Goal: Task Accomplishment & Management: Manage account settings

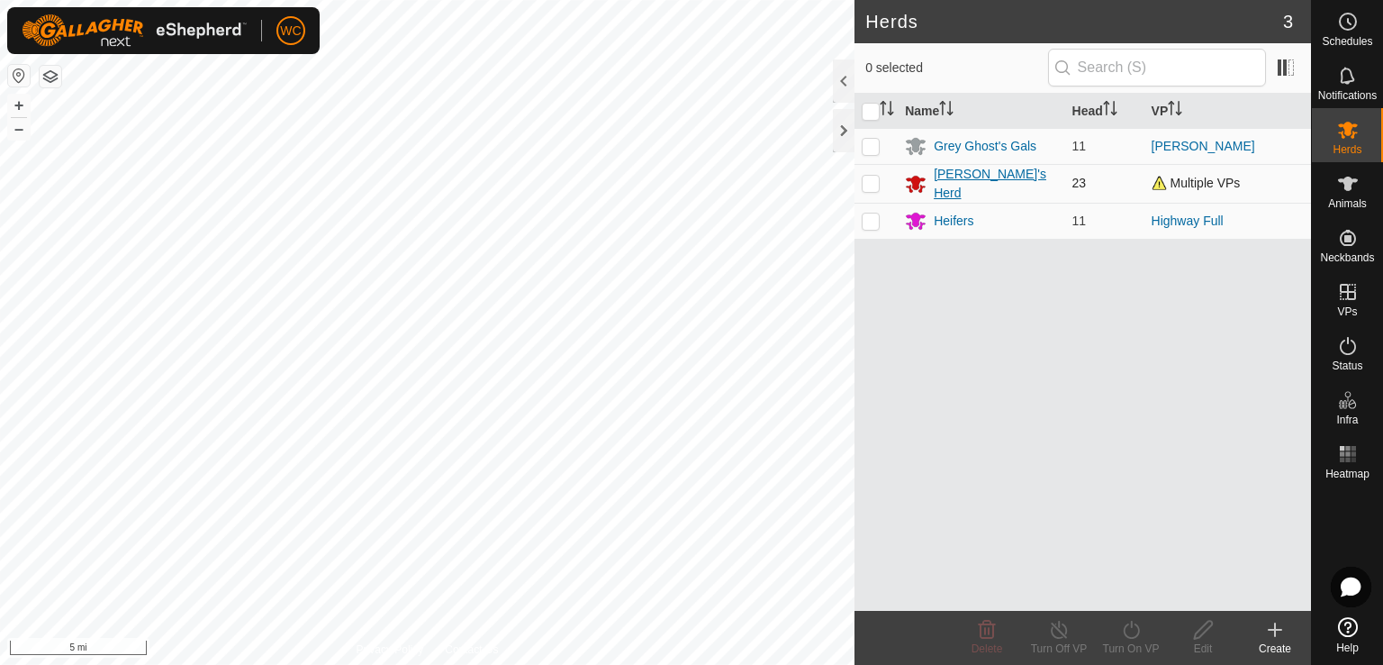
click at [985, 185] on div "[PERSON_NAME]'s Herd" at bounding box center [995, 184] width 123 height 38
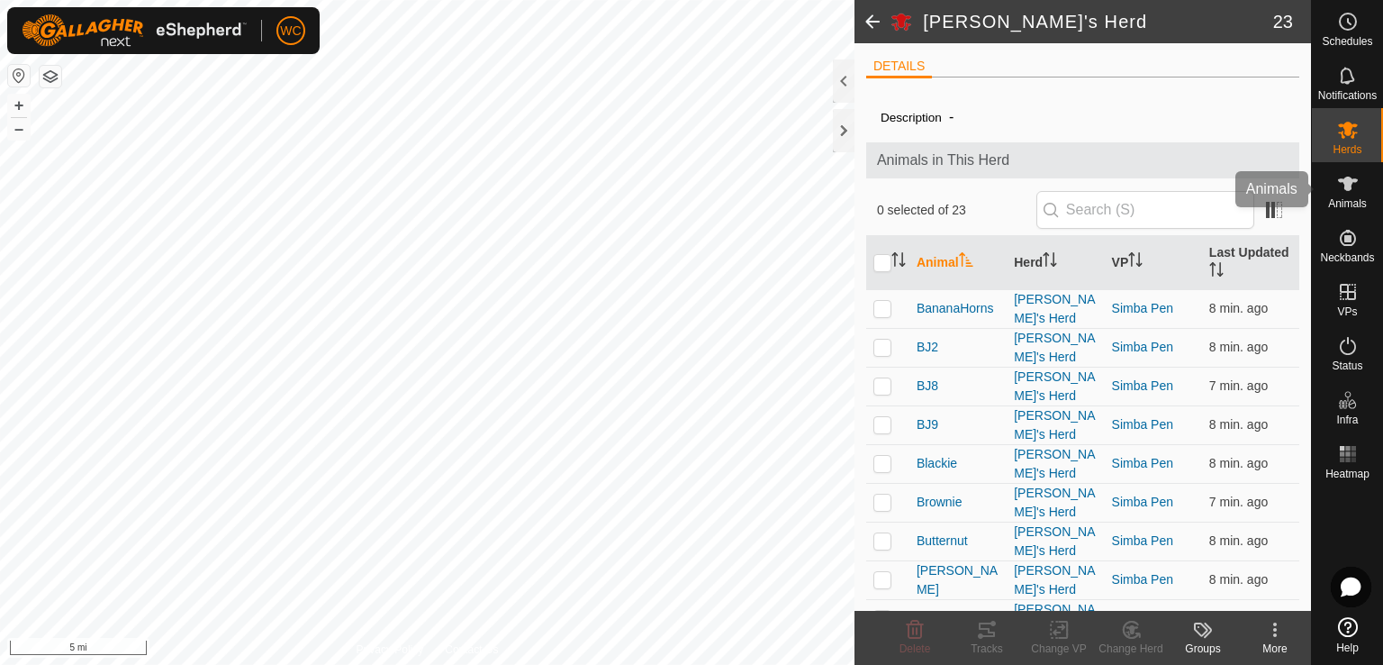
click at [1356, 200] on span "Animals" at bounding box center [1348, 203] width 39 height 11
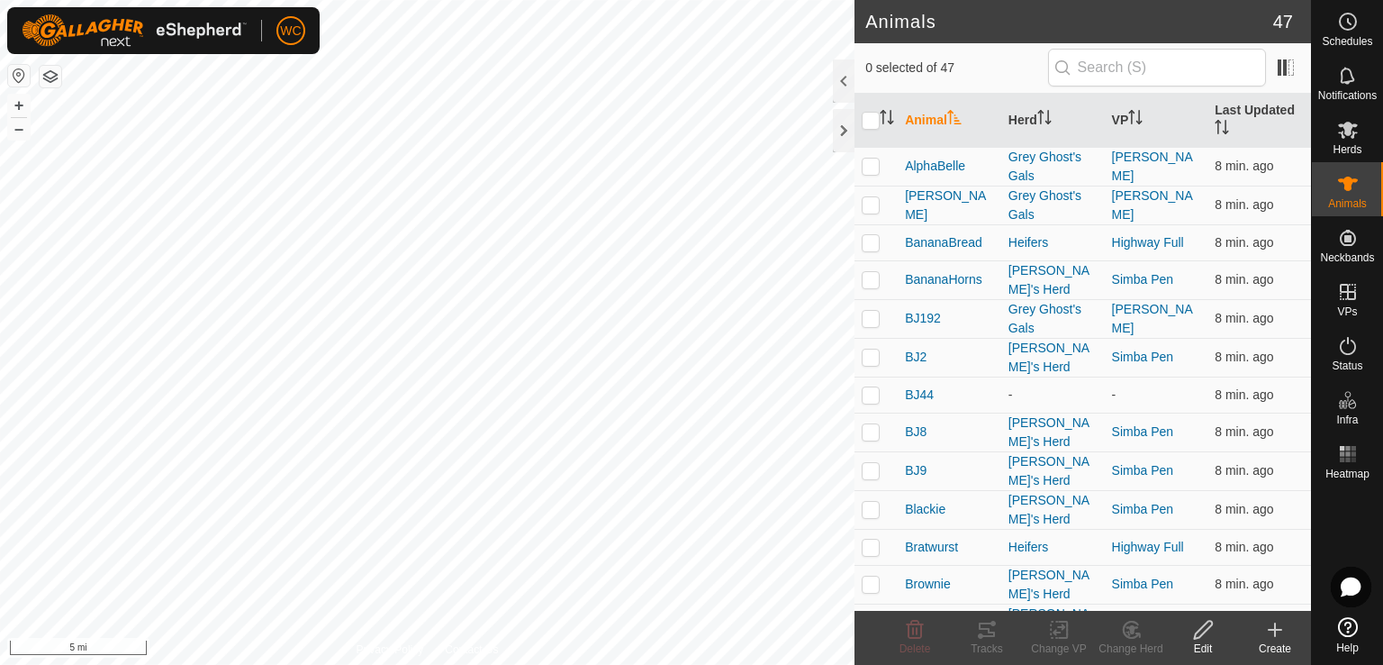
click at [1275, 630] on icon at bounding box center [1275, 630] width 13 height 0
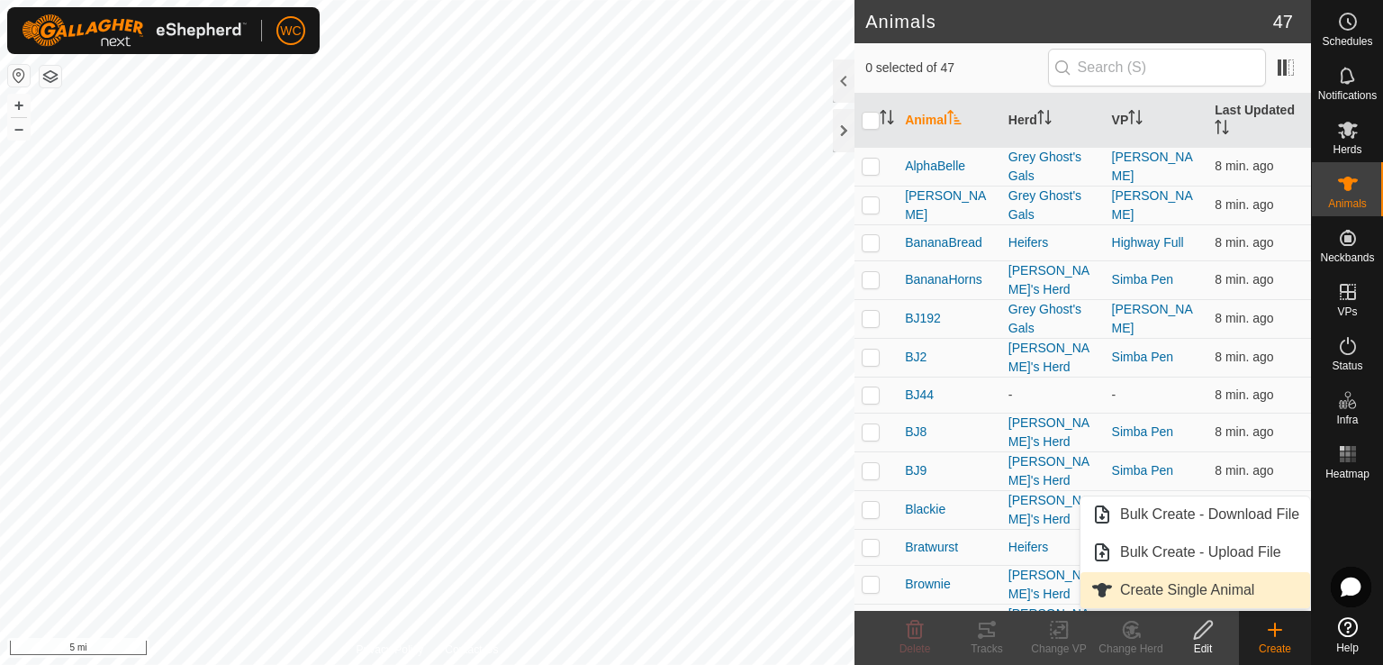
click at [1193, 583] on link "Create Single Animal" at bounding box center [1196, 590] width 230 height 36
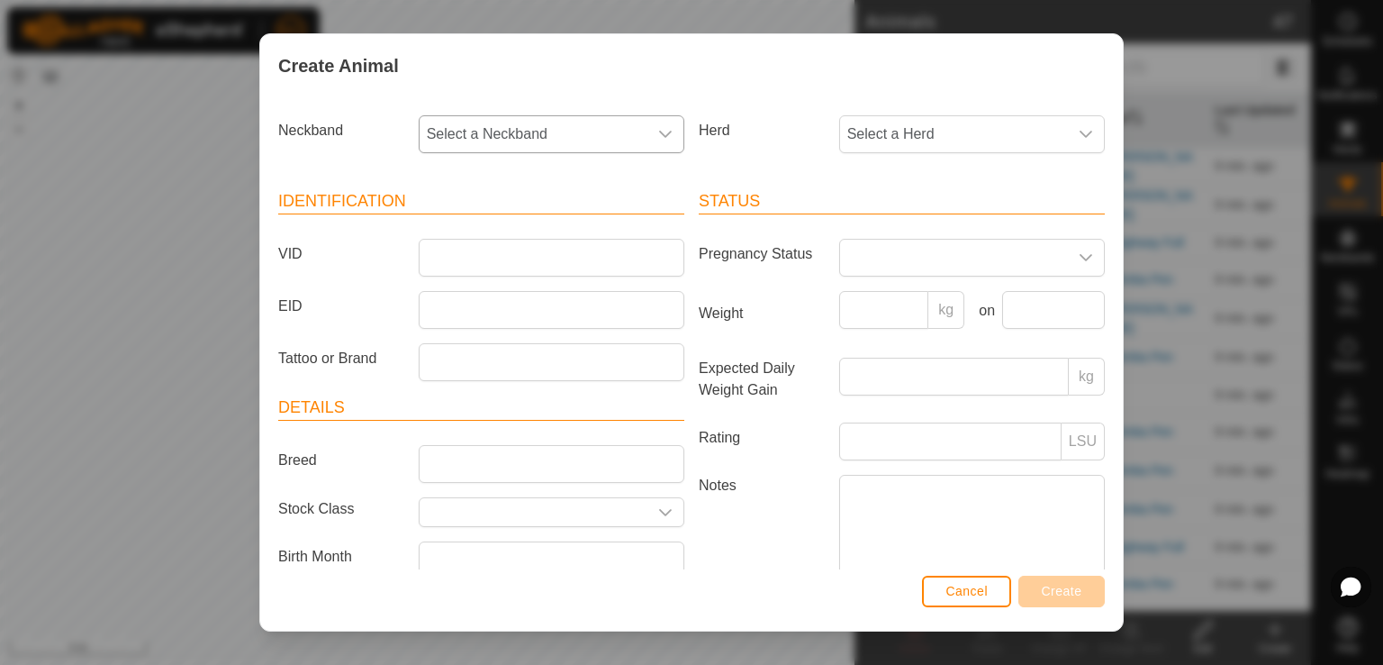
click at [563, 143] on span "Select a Neckband" at bounding box center [534, 134] width 228 height 36
type input "119"
click at [476, 231] on li "1194925314" at bounding box center [550, 227] width 259 height 36
click at [458, 257] on input "VID" at bounding box center [552, 258] width 266 height 38
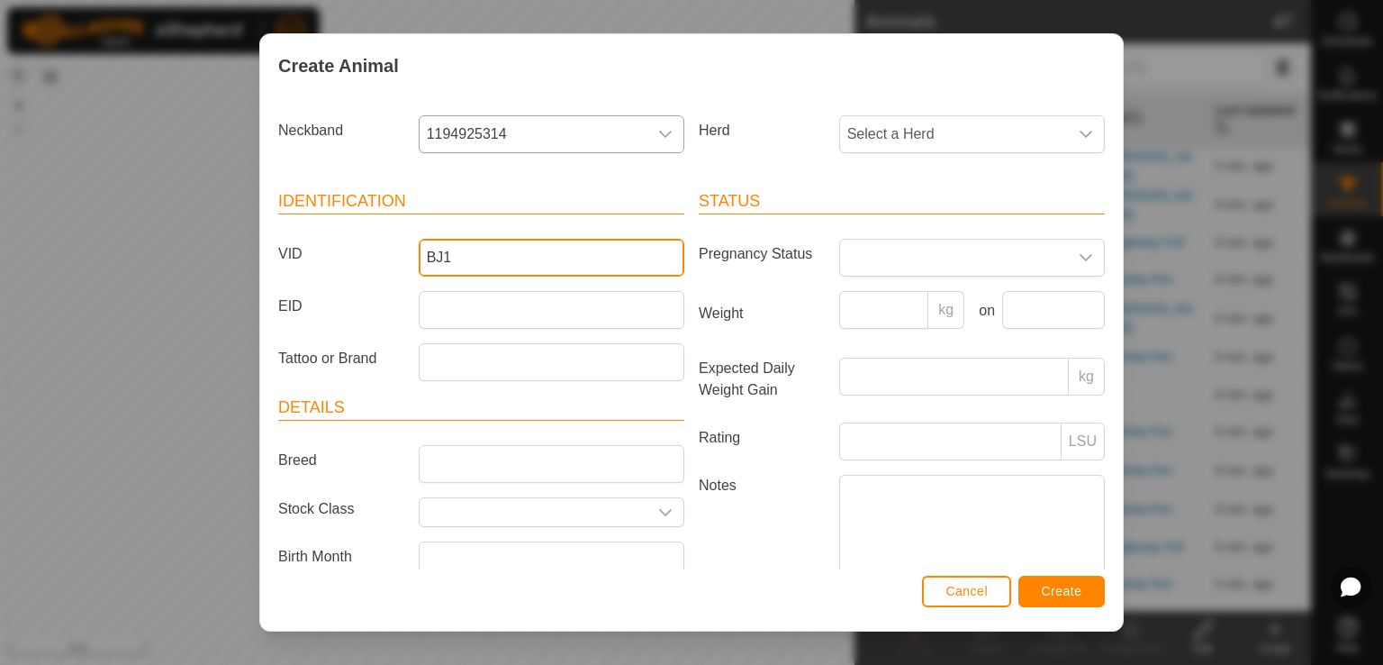
type input "BJ1"
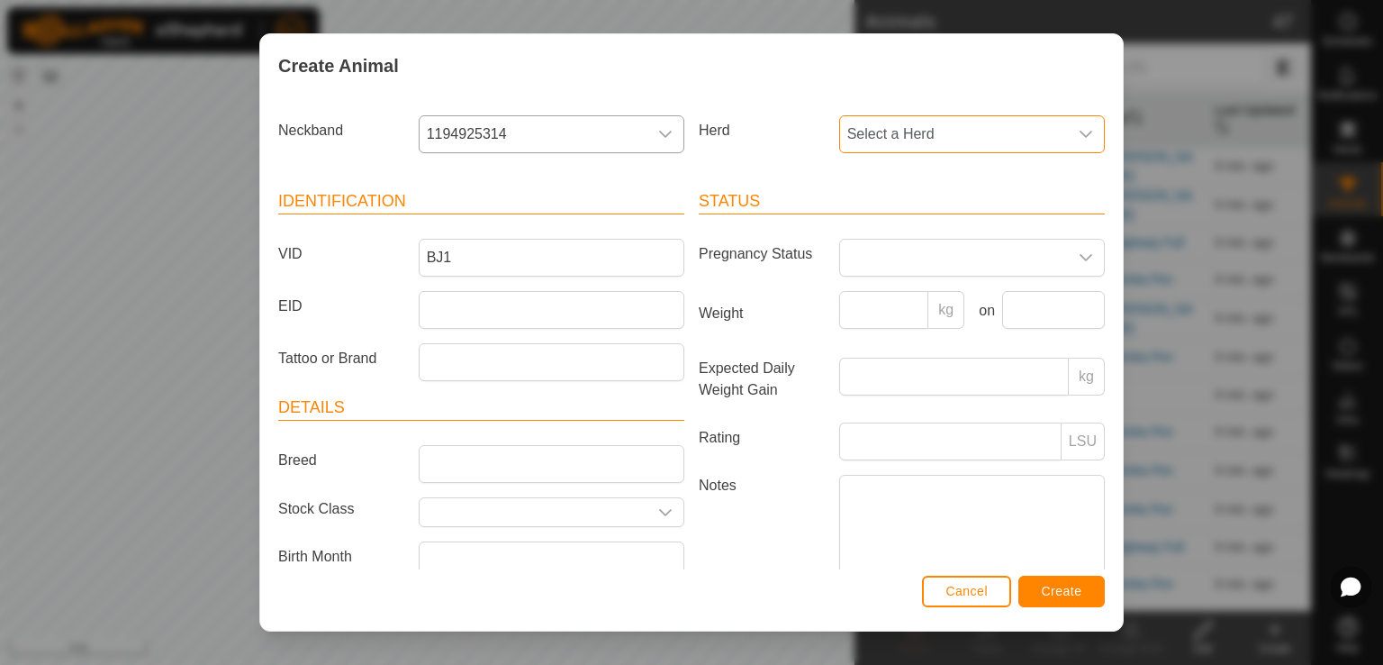
click at [840, 146] on span "Select a Herd" at bounding box center [954, 134] width 228 height 36
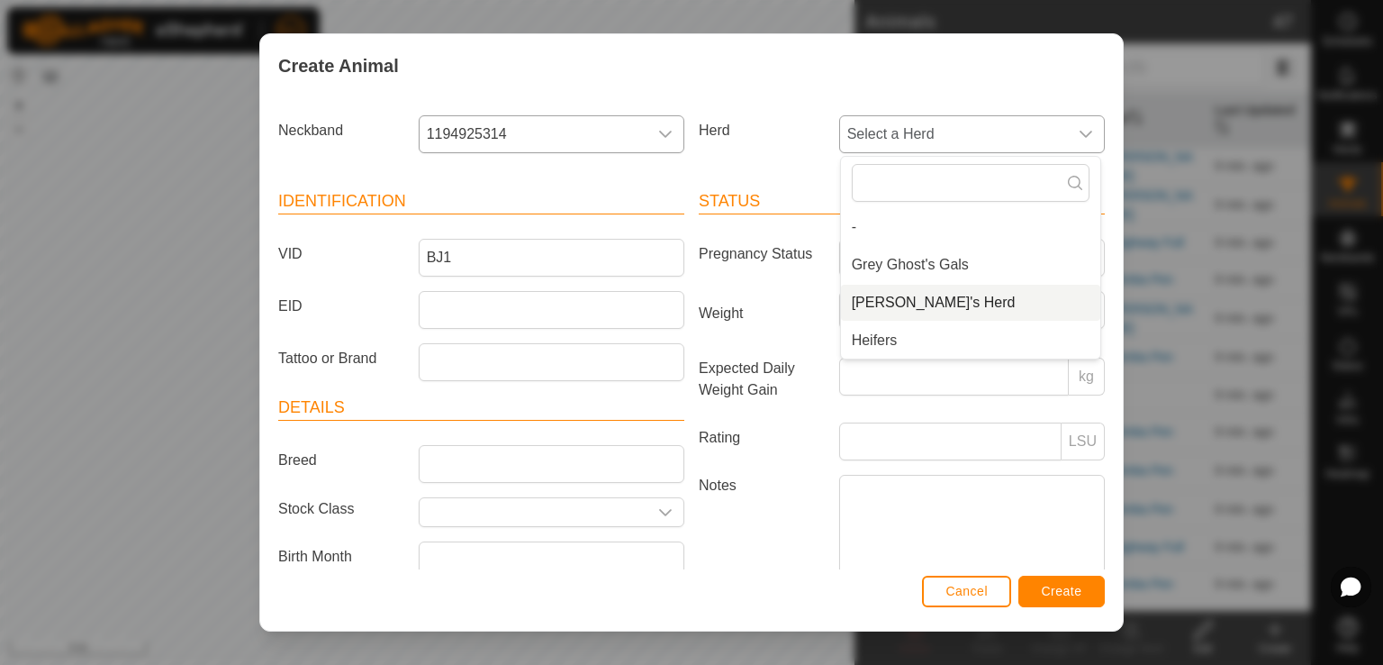
click at [888, 308] on li "[PERSON_NAME]'s Herd" at bounding box center [970, 303] width 259 height 36
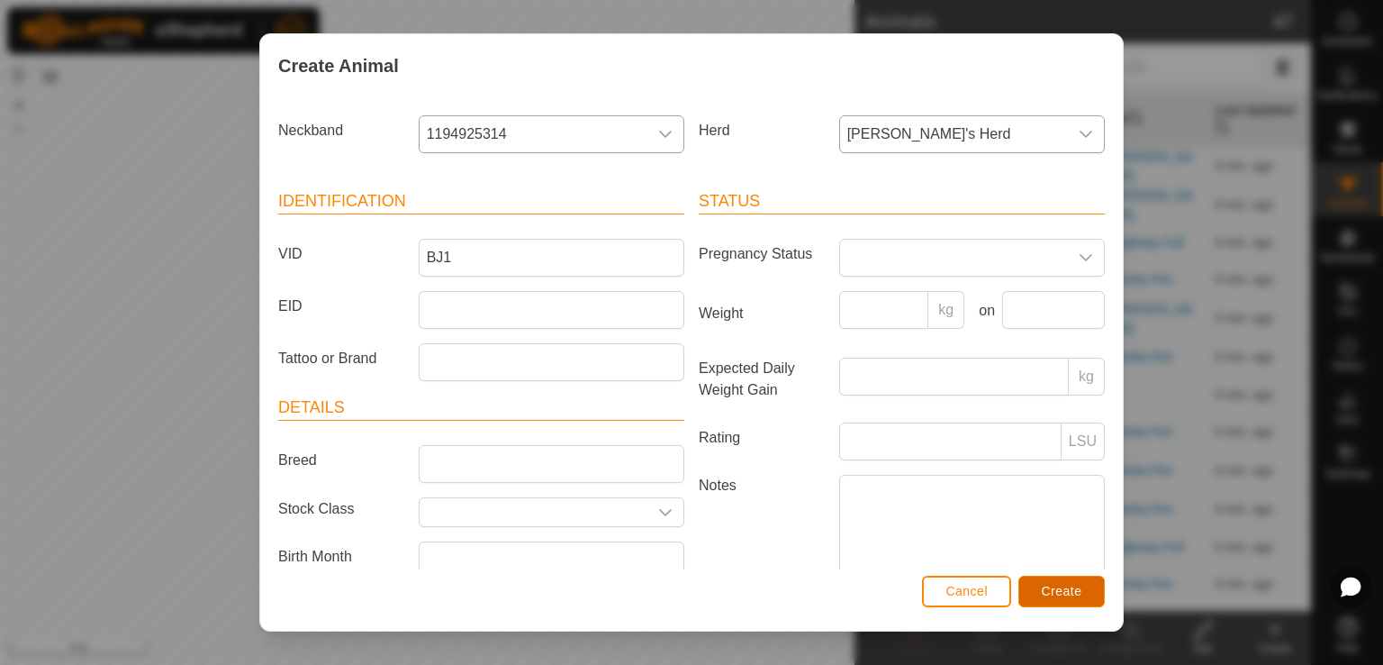
click at [1056, 592] on span "Create" at bounding box center [1062, 591] width 41 height 14
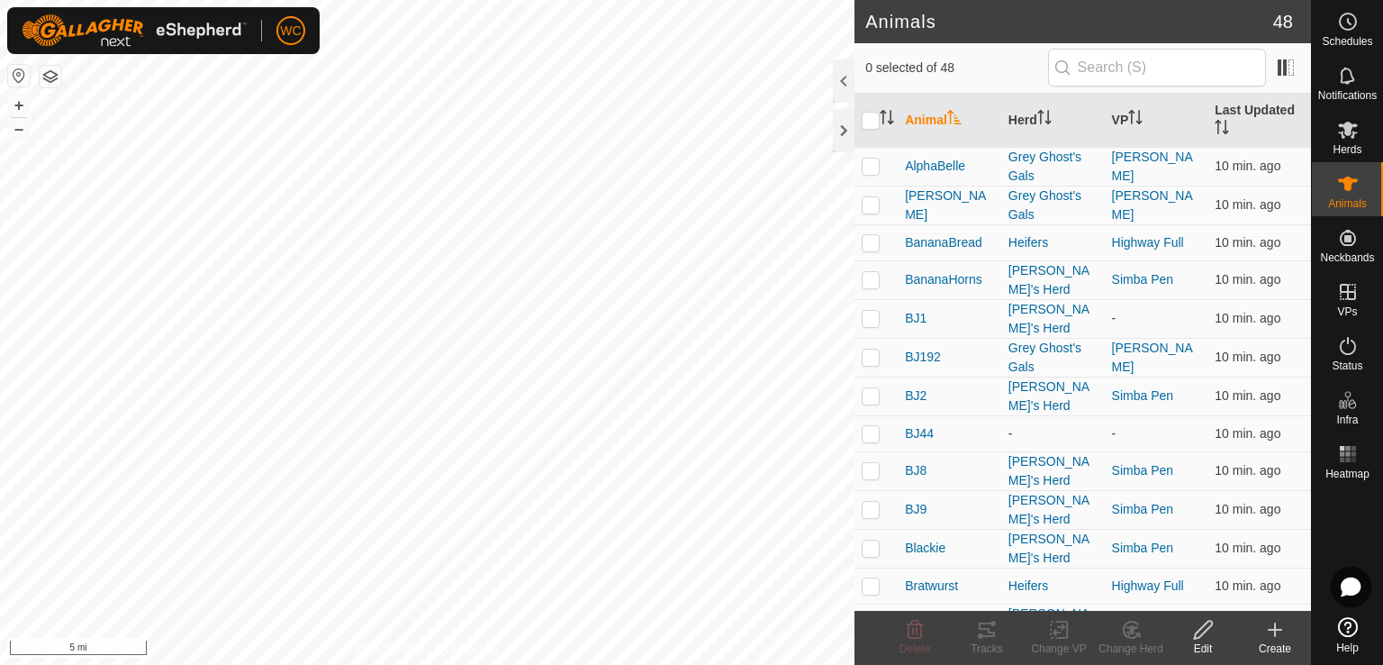
click at [1275, 639] on icon at bounding box center [1276, 630] width 22 height 22
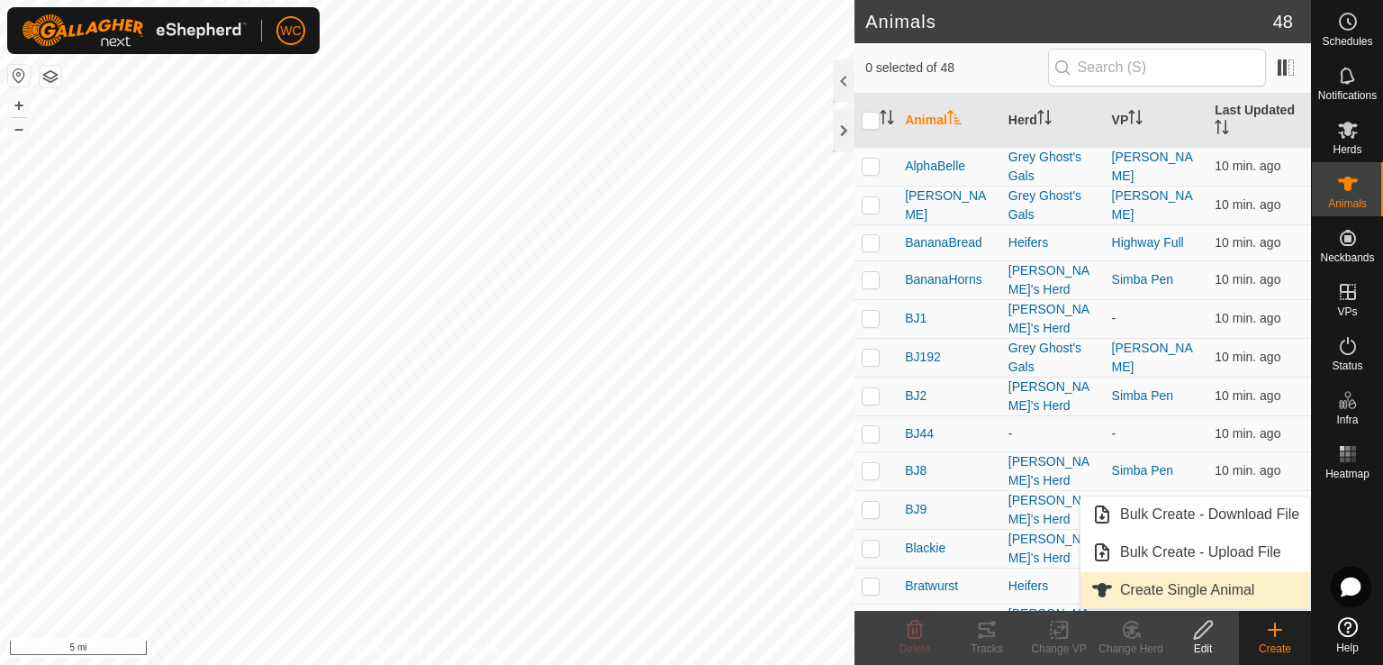
click at [1211, 587] on link "Create Single Animal" at bounding box center [1196, 590] width 230 height 36
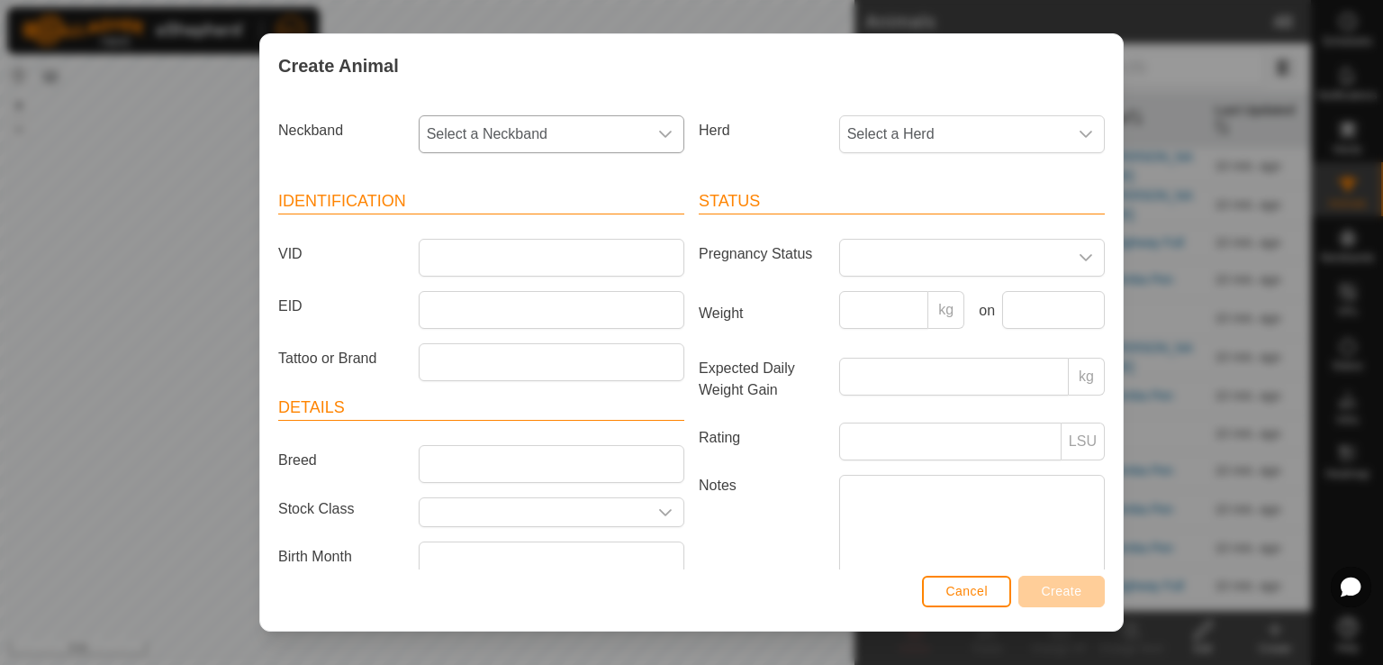
click at [580, 119] on span "Select a Neckband" at bounding box center [534, 134] width 228 height 36
type input "211"
click at [504, 224] on li "2114882992" at bounding box center [550, 227] width 259 height 36
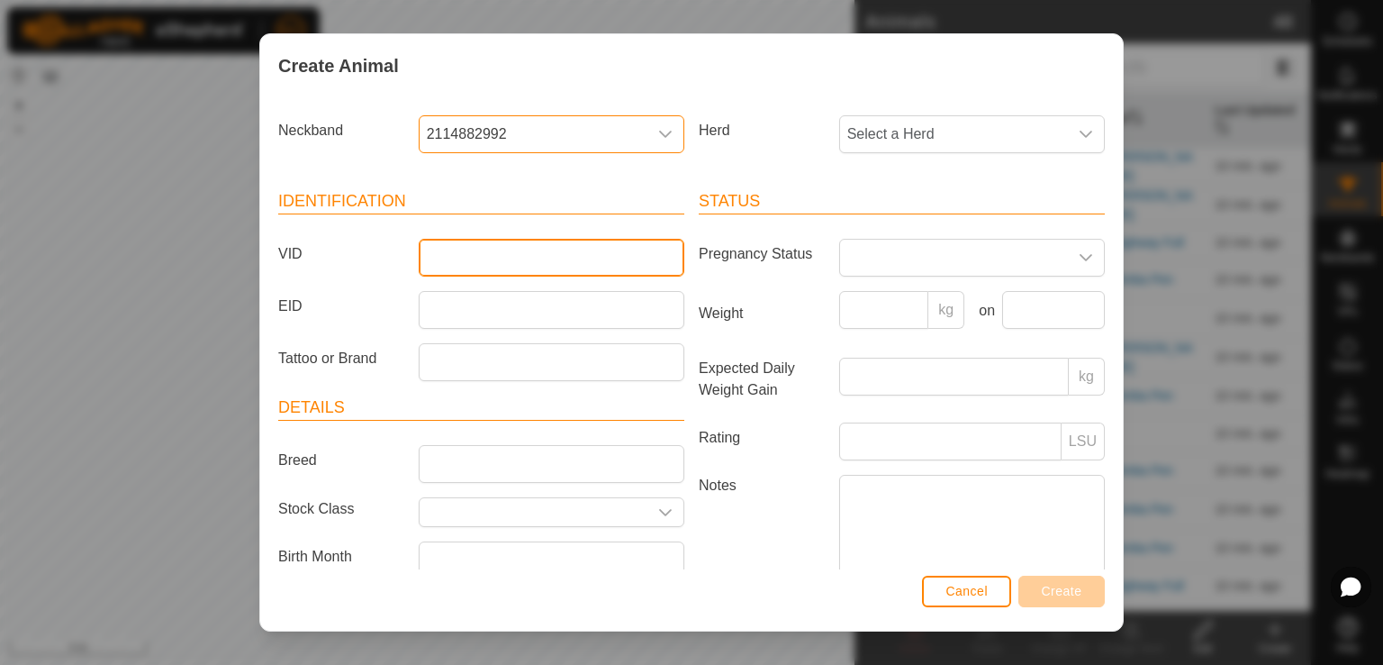
click at [476, 257] on input "VID" at bounding box center [552, 258] width 266 height 38
type input "BJ5"
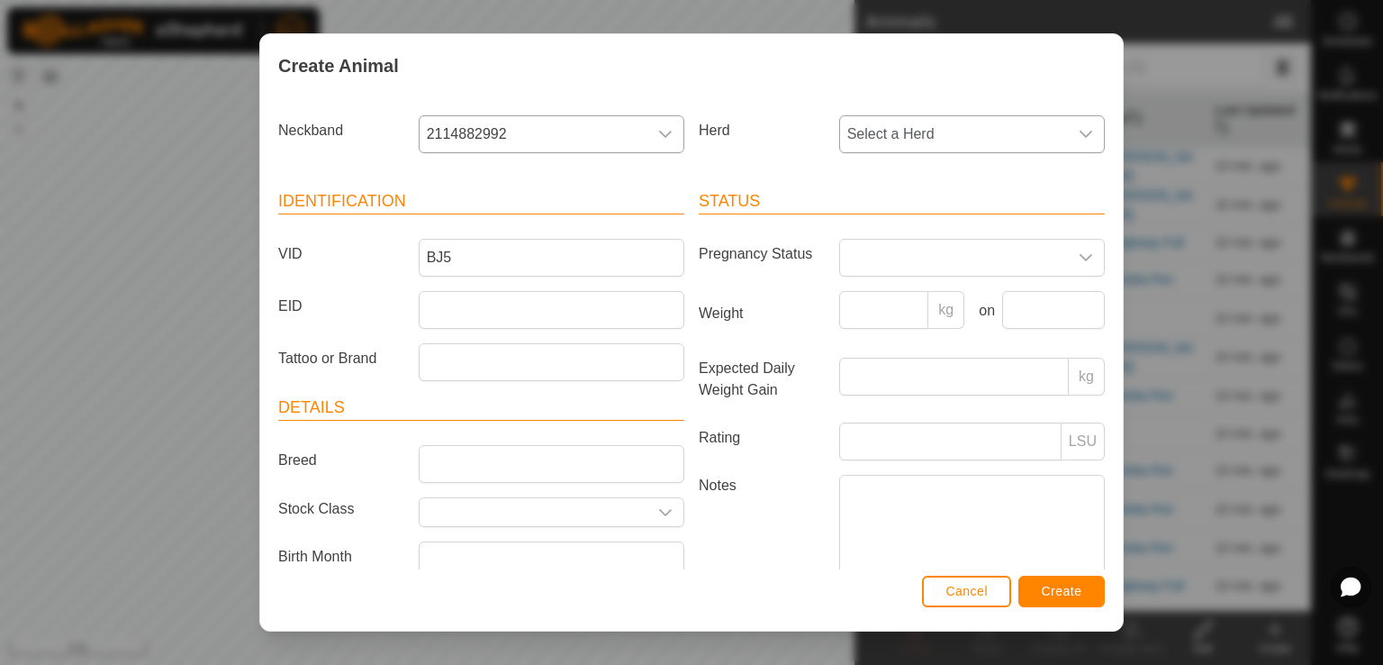
click at [890, 134] on span "Select a Herd" at bounding box center [954, 134] width 228 height 36
click at [886, 304] on li "[PERSON_NAME]'s Herd" at bounding box center [970, 303] width 259 height 36
click at [1058, 599] on button "Create" at bounding box center [1062, 592] width 86 height 32
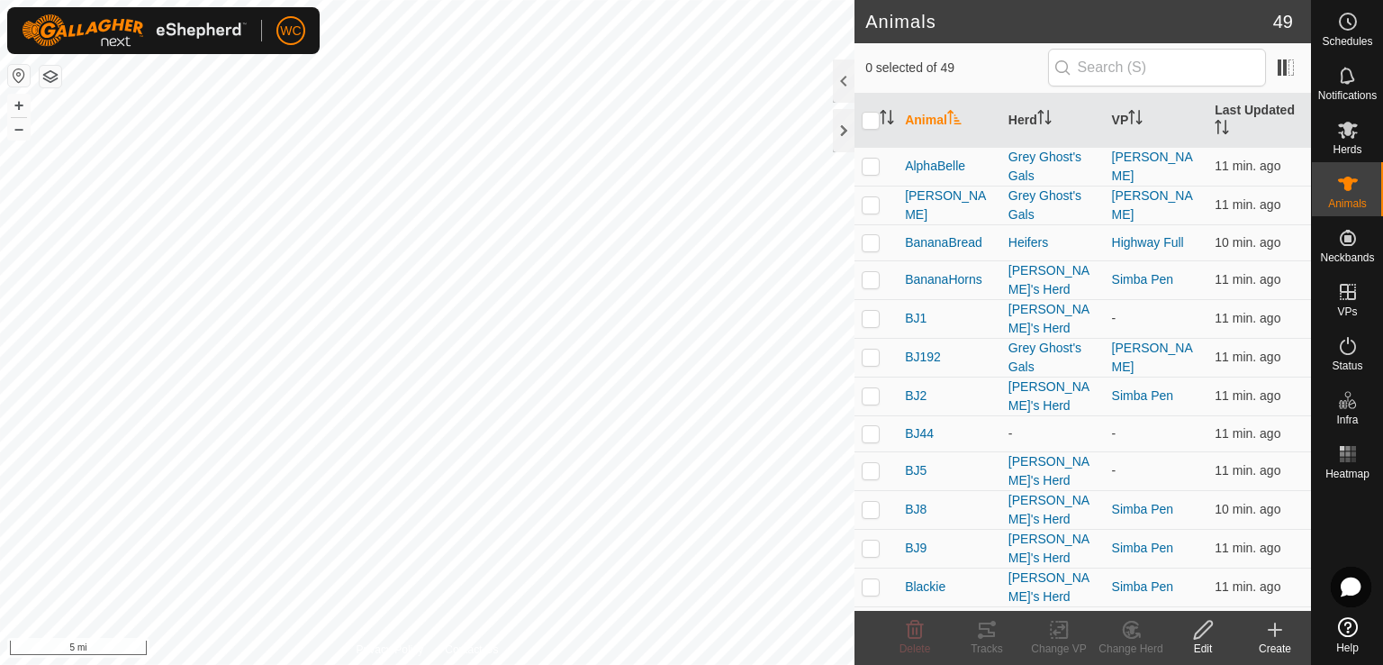
click at [1270, 628] on icon at bounding box center [1276, 630] width 22 height 22
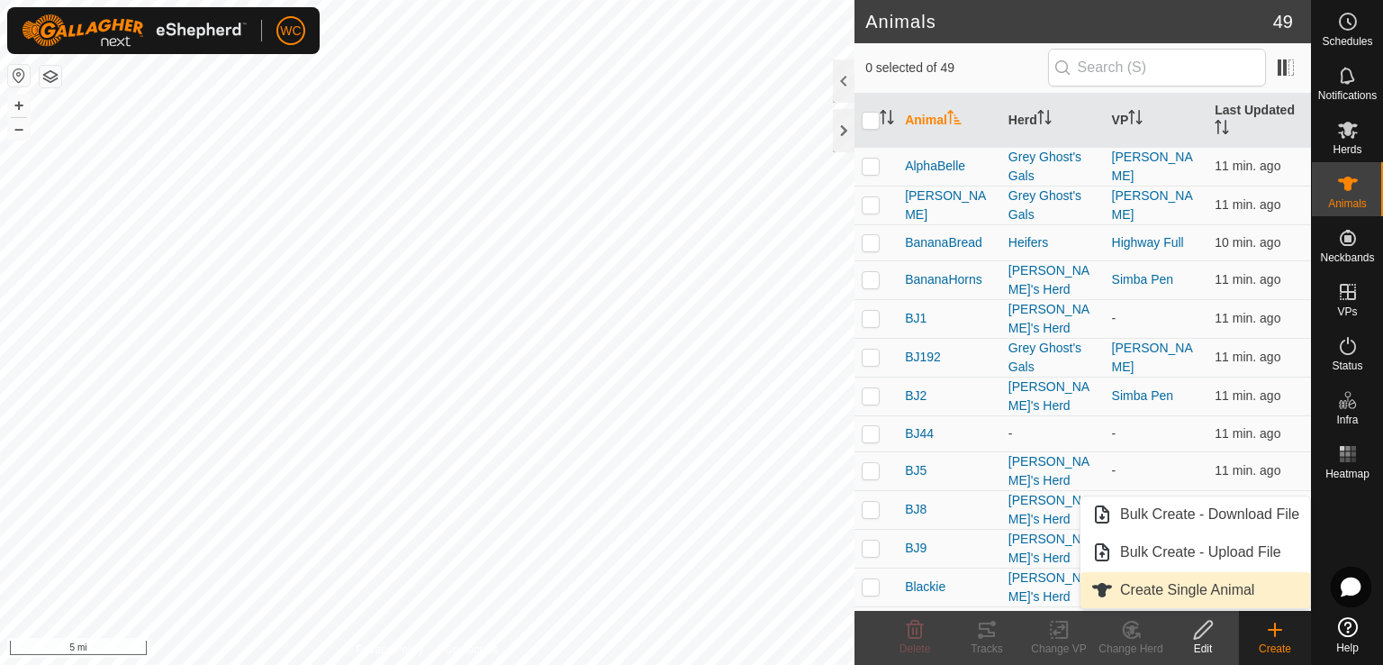
click at [1238, 583] on link "Create Single Animal" at bounding box center [1196, 590] width 230 height 36
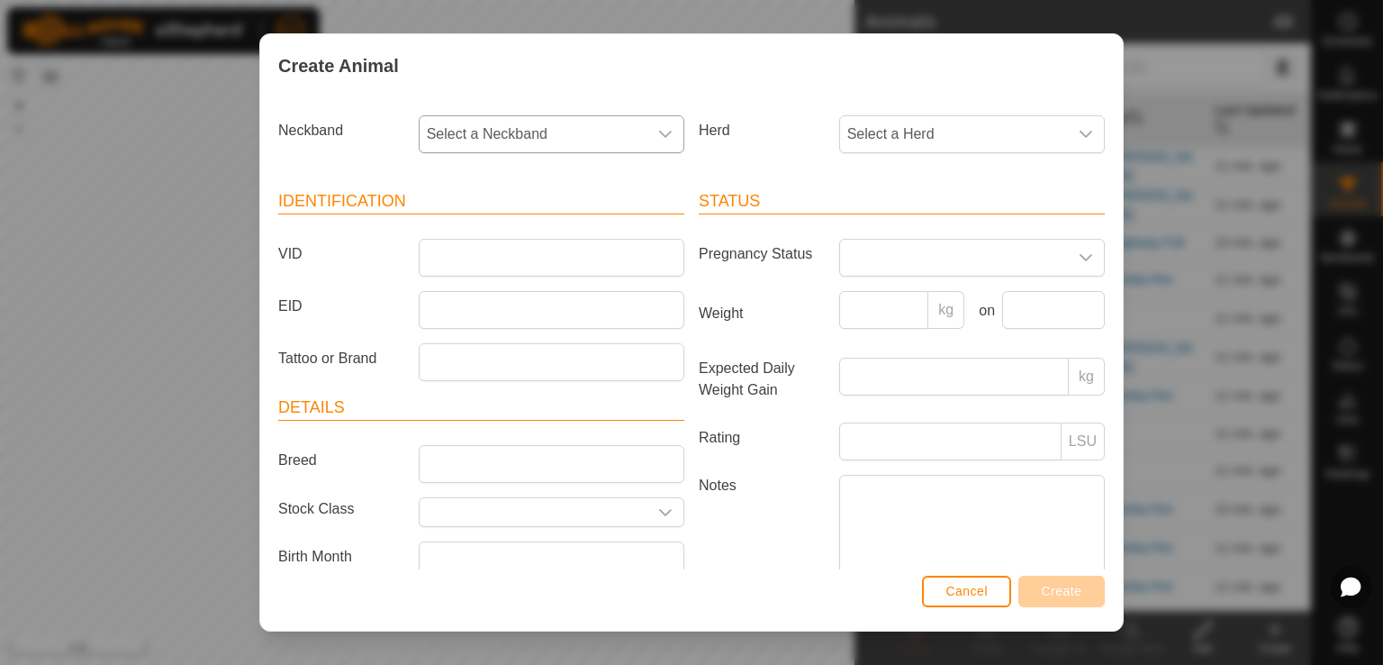
click at [501, 140] on span "Select a Neckband" at bounding box center [534, 134] width 228 height 36
type input "177"
click at [501, 219] on li "1770734538" at bounding box center [550, 227] width 259 height 36
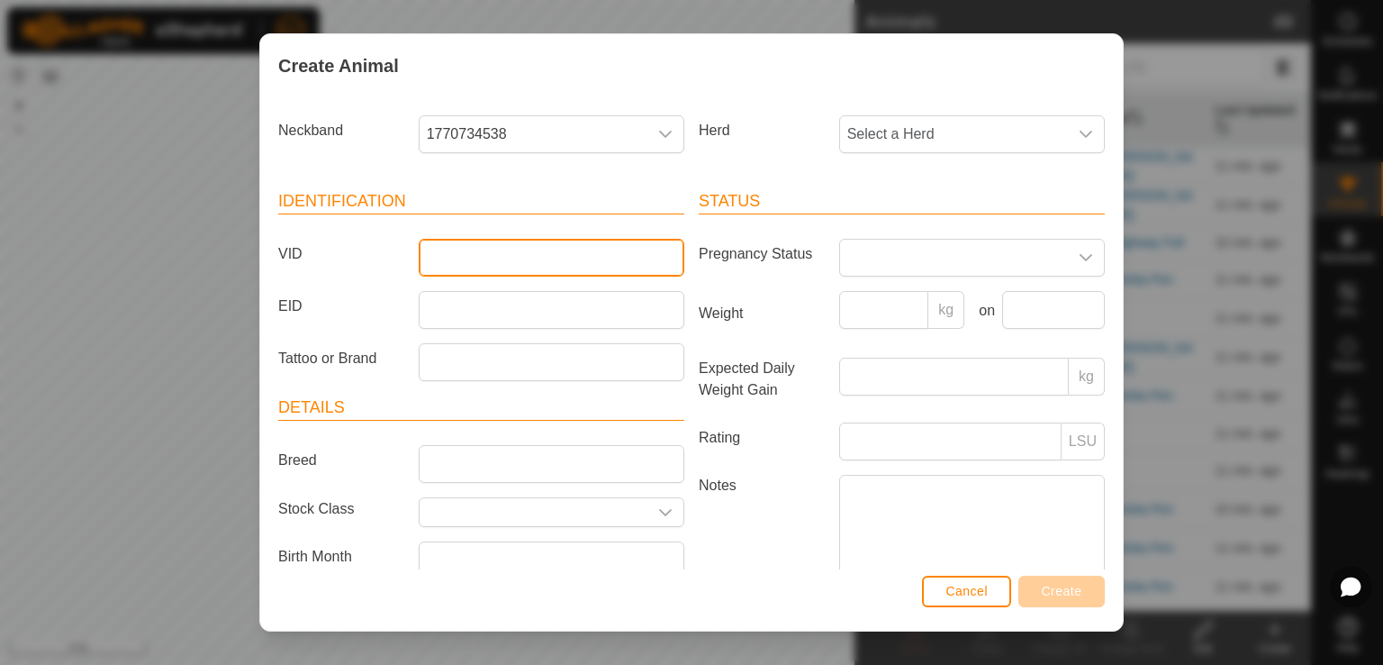
click at [492, 248] on input "VID" at bounding box center [552, 258] width 266 height 38
type input "[PERSON_NAME]"
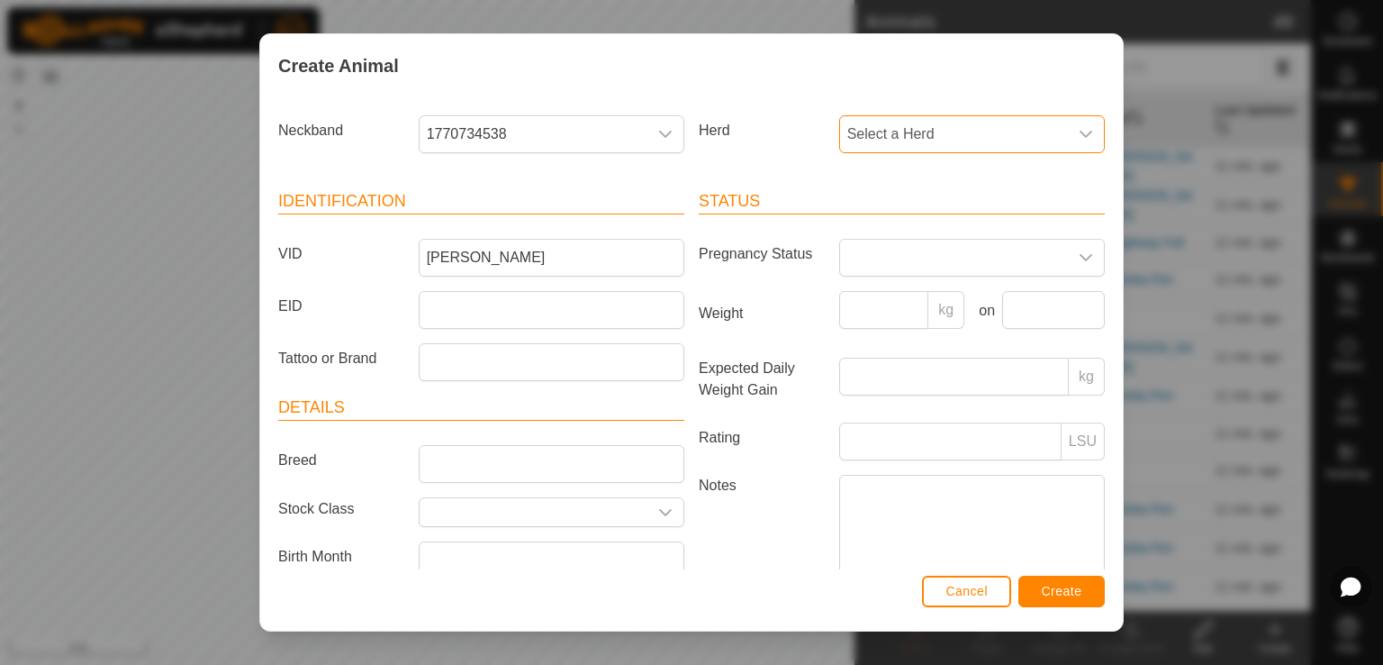
click at [949, 129] on span "Select a Herd" at bounding box center [954, 134] width 228 height 36
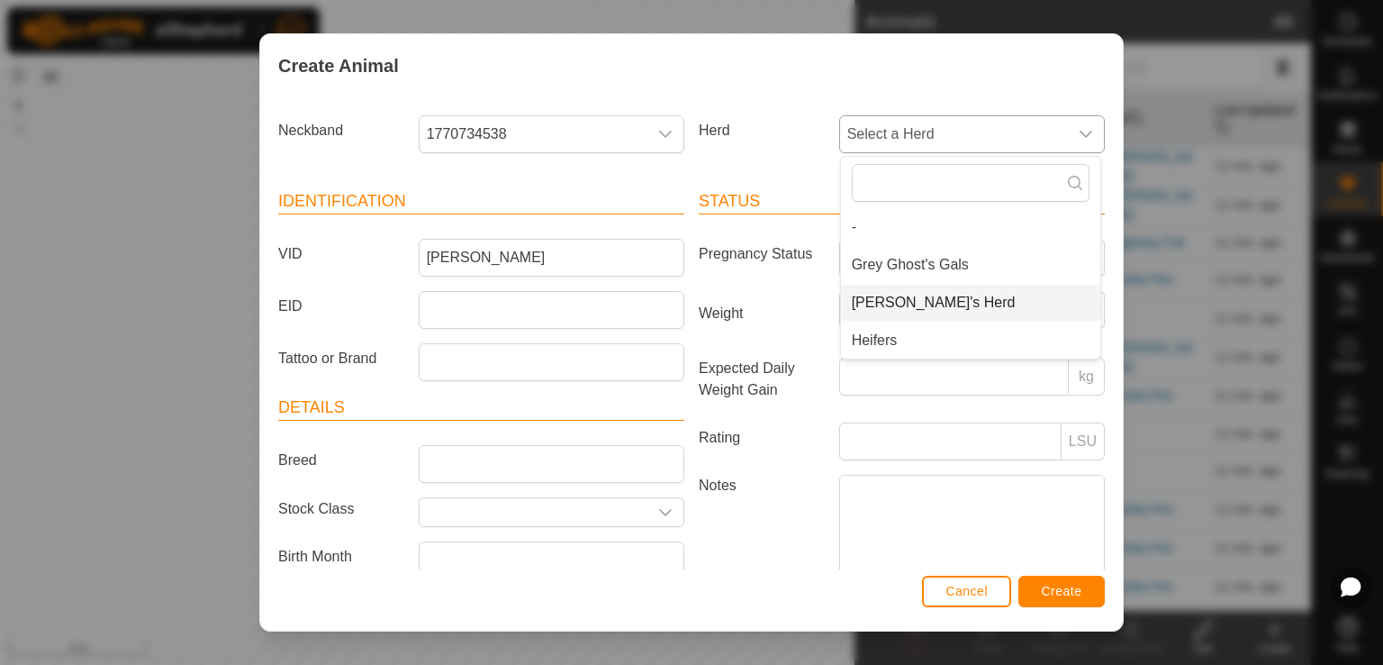
click at [894, 297] on li "[PERSON_NAME]'s Herd" at bounding box center [970, 303] width 259 height 36
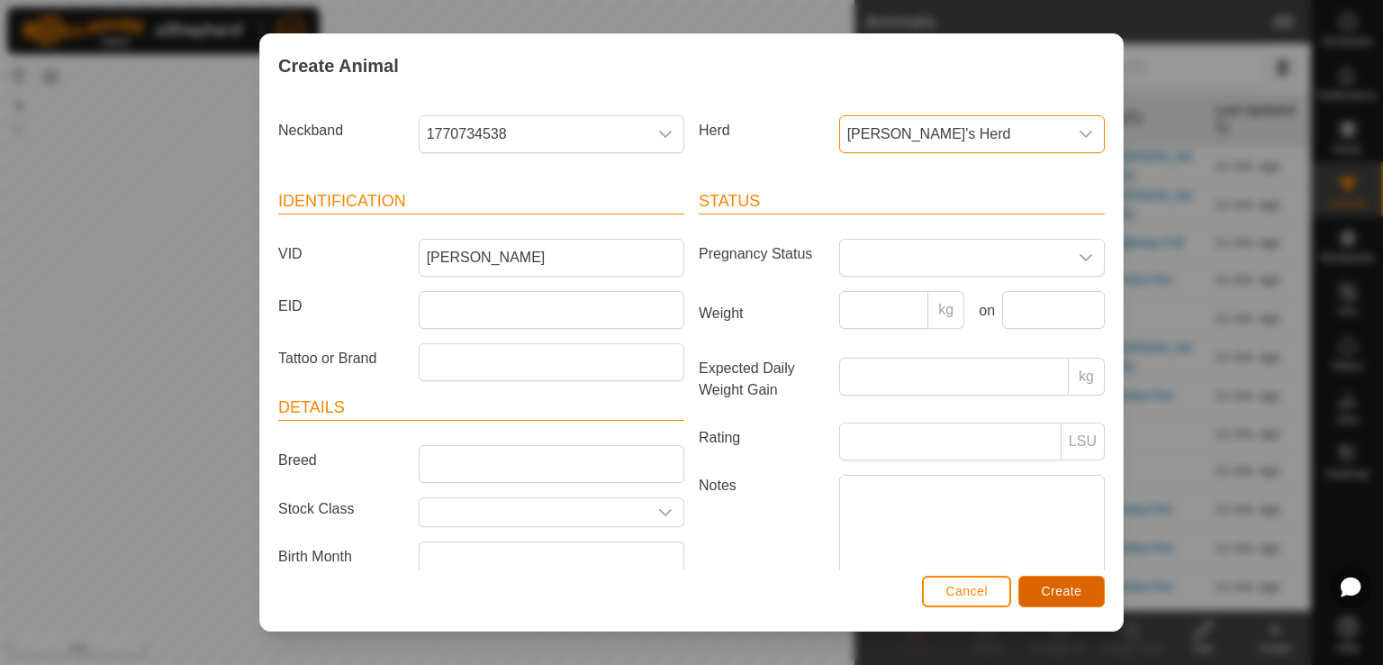
click at [1056, 597] on span "Create" at bounding box center [1062, 591] width 41 height 14
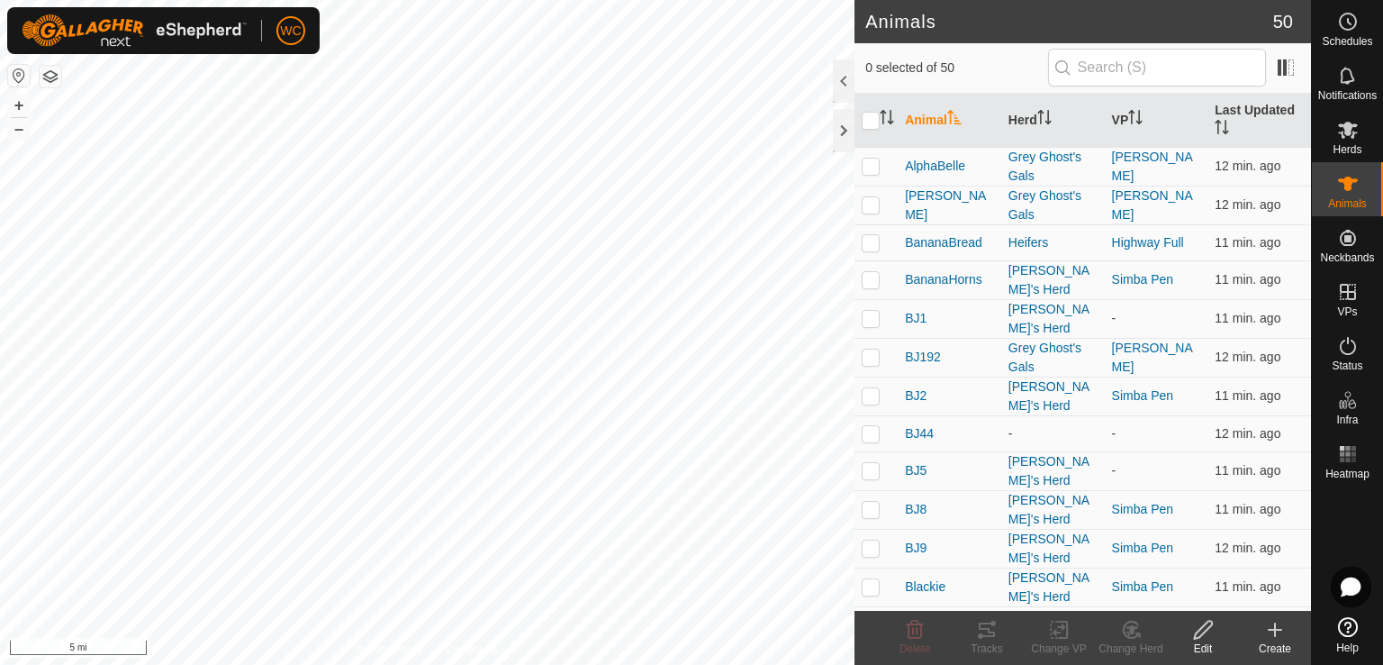
click at [1267, 628] on icon at bounding box center [1276, 630] width 22 height 22
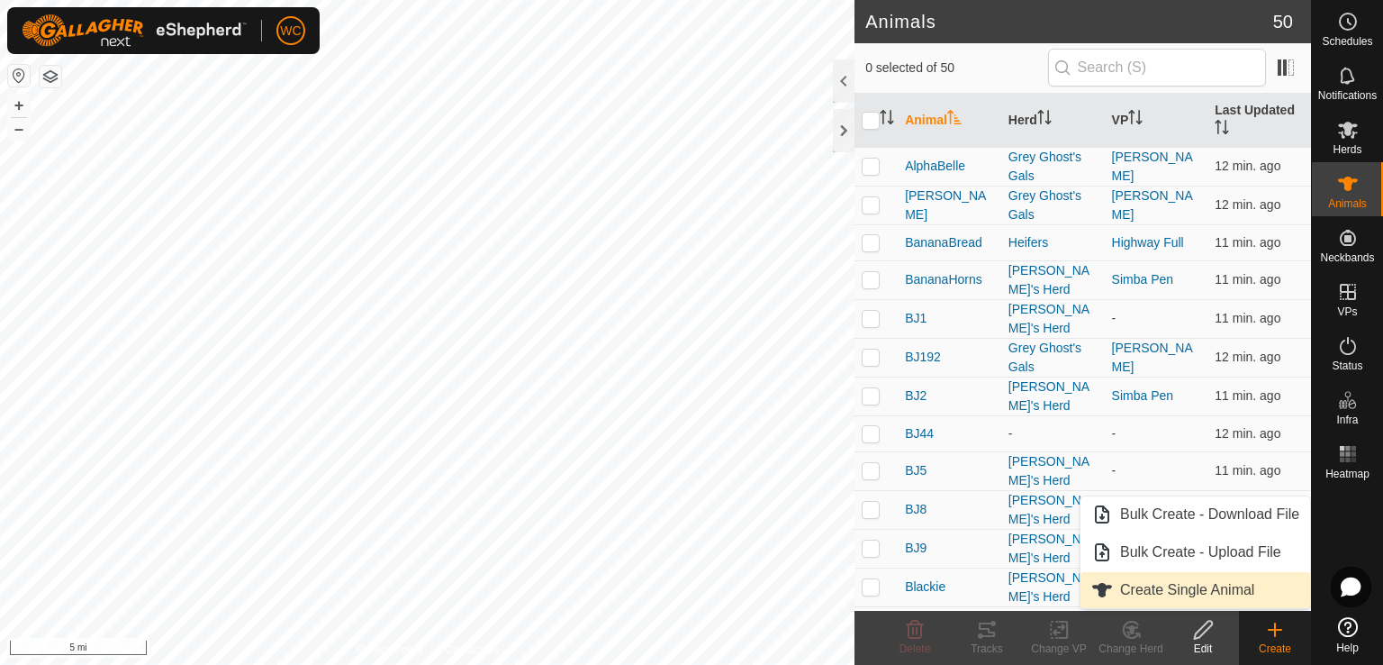
click at [1192, 592] on link "Create Single Animal" at bounding box center [1196, 590] width 230 height 36
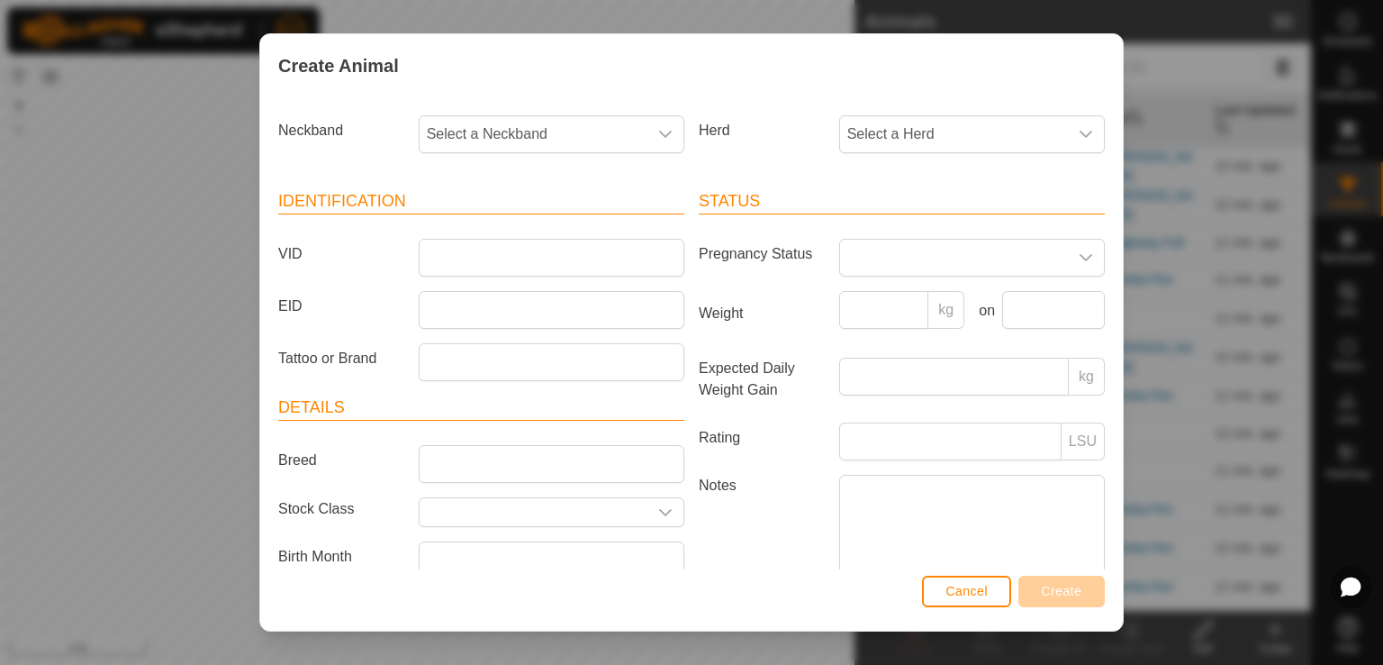
click at [544, 154] on div "Neckband Select a Neckband" at bounding box center [481, 141] width 421 height 67
click at [542, 138] on span "Select a Neckband" at bounding box center [534, 134] width 228 height 36
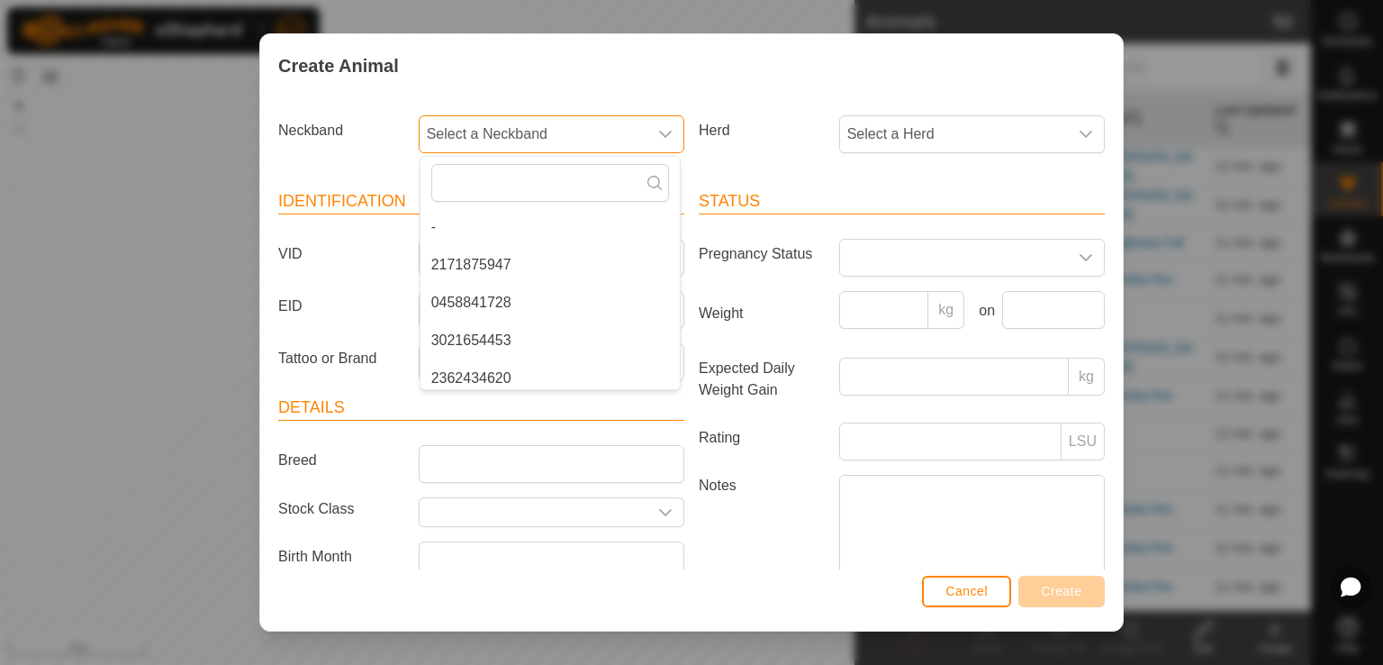
click at [542, 138] on span "Select a Neckband" at bounding box center [534, 134] width 228 height 36
click at [537, 134] on span "Select a Neckband" at bounding box center [534, 134] width 228 height 36
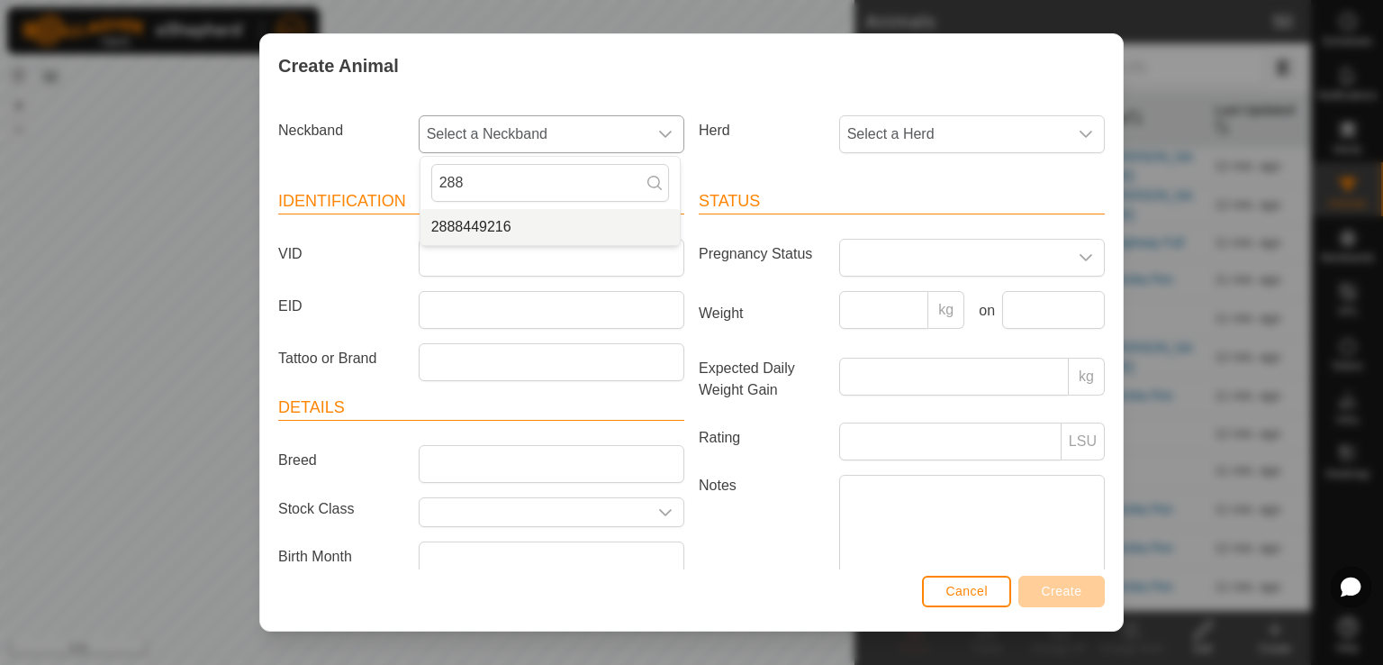
type input "288"
click at [484, 230] on li "2888449216" at bounding box center [550, 227] width 259 height 36
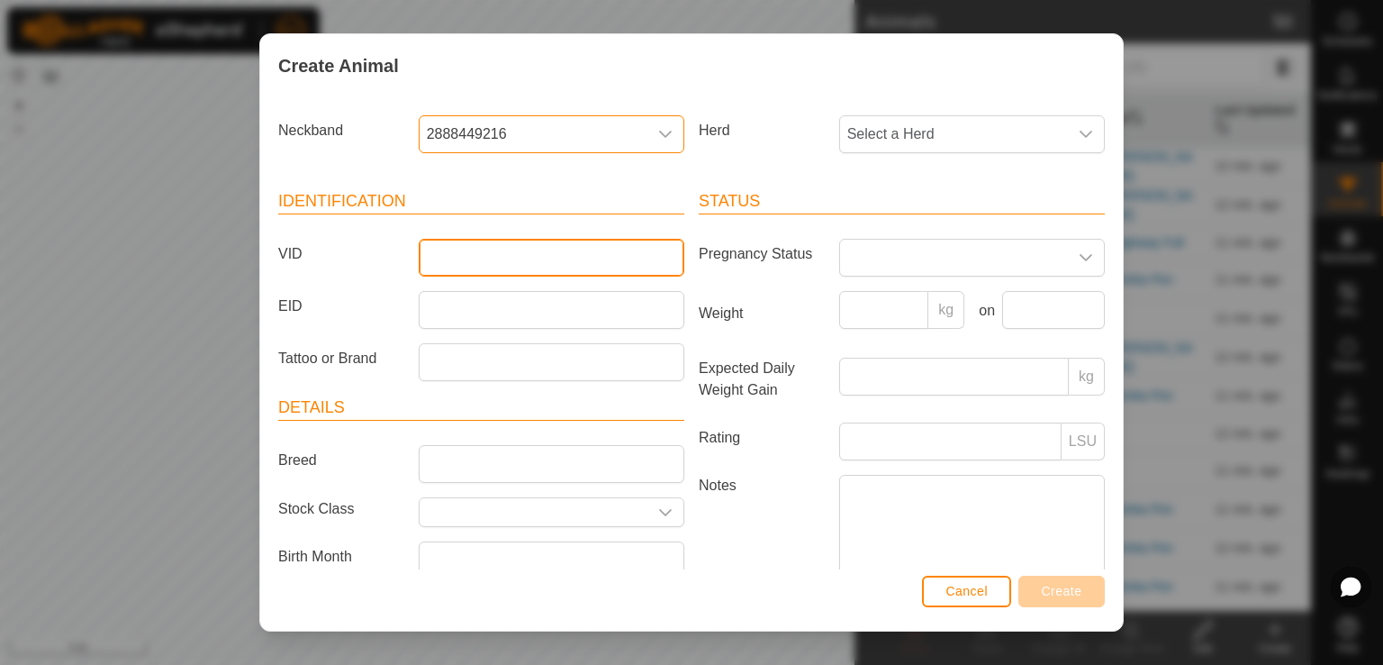
click at [469, 262] on input "VID" at bounding box center [552, 258] width 266 height 38
type input "Blondie"
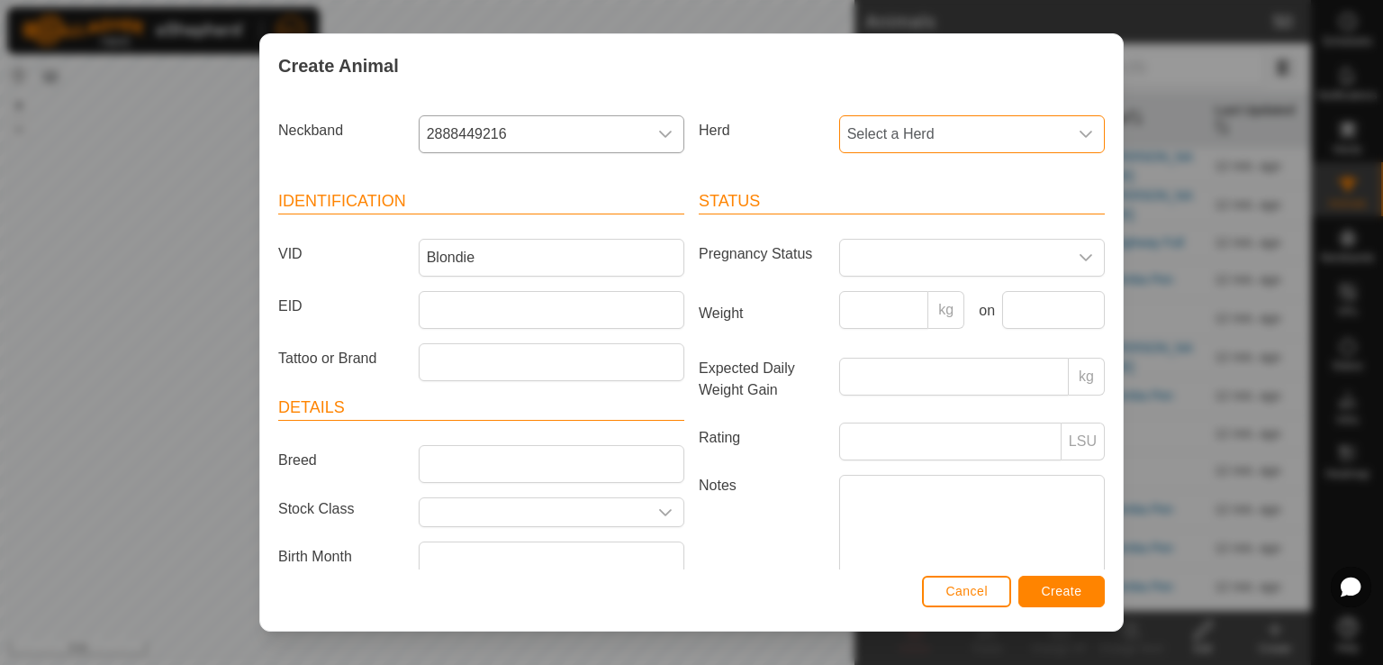
click at [888, 138] on span "Select a Herd" at bounding box center [954, 134] width 228 height 36
click at [879, 300] on li "[PERSON_NAME]'s Herd" at bounding box center [970, 303] width 259 height 36
click at [1045, 582] on button "Create" at bounding box center [1062, 592] width 86 height 32
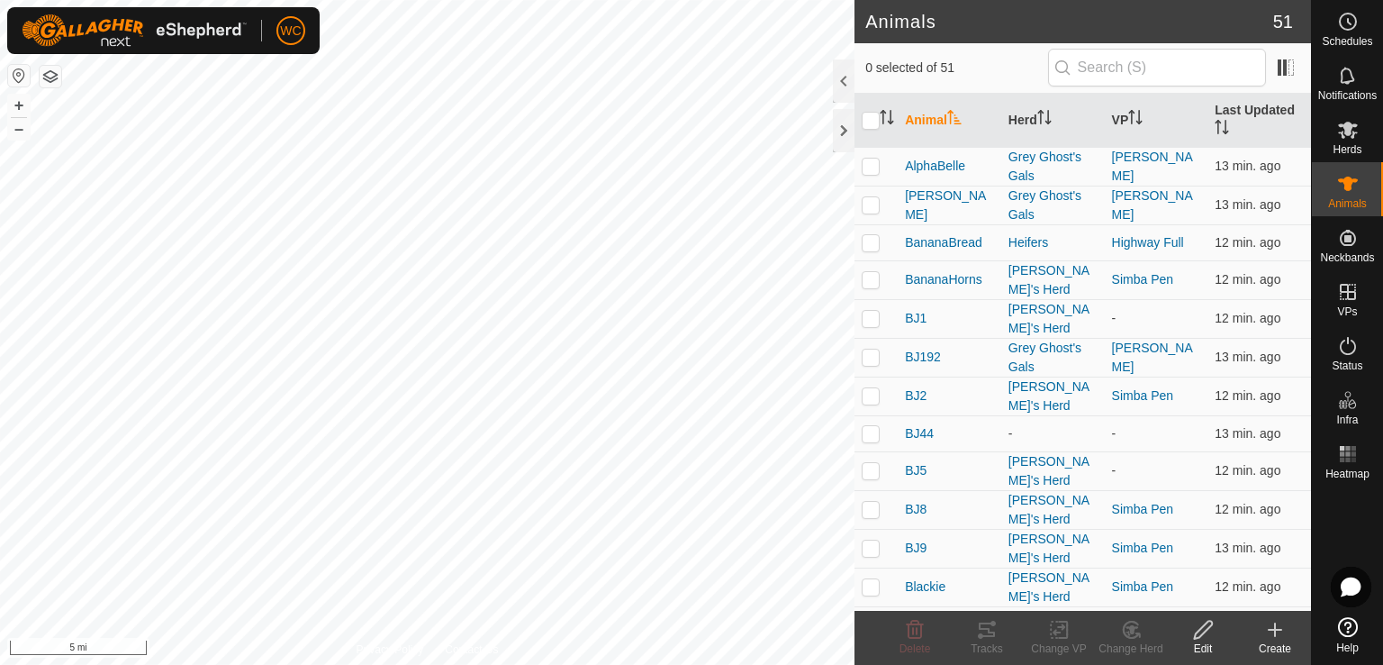
click at [1268, 638] on icon at bounding box center [1276, 630] width 22 height 22
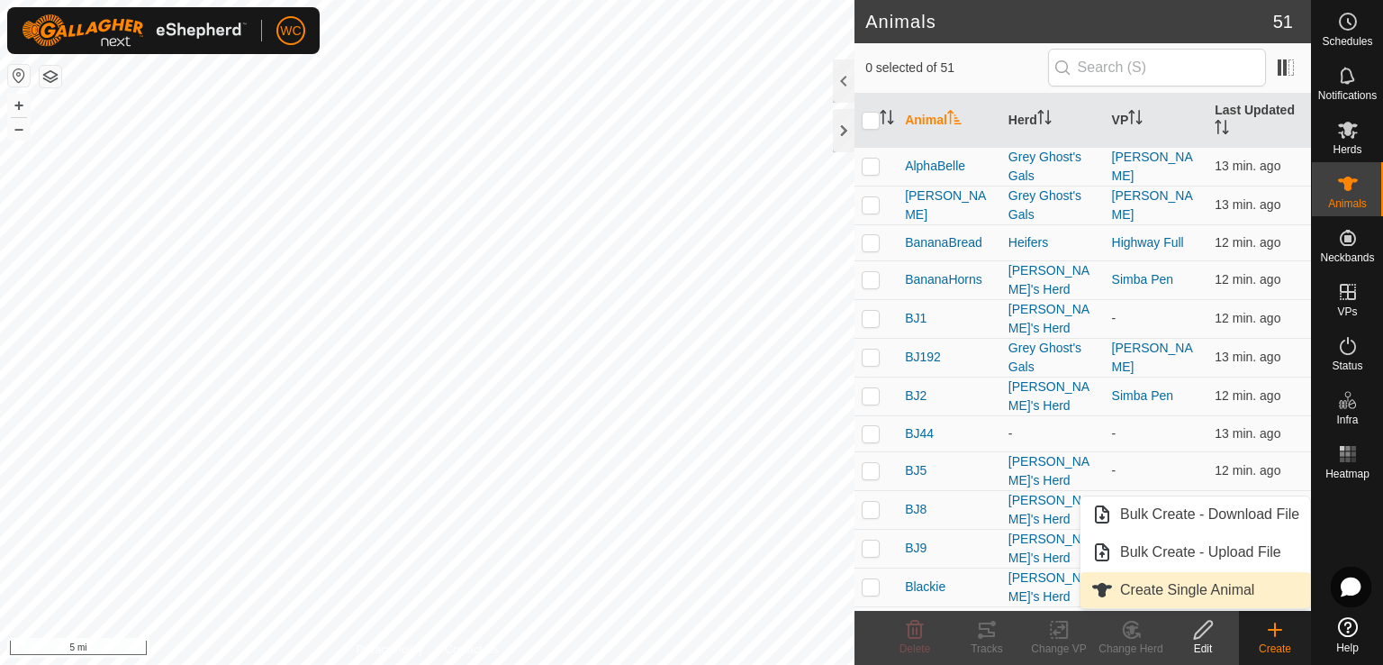
click at [1205, 594] on link "Create Single Animal" at bounding box center [1196, 590] width 230 height 36
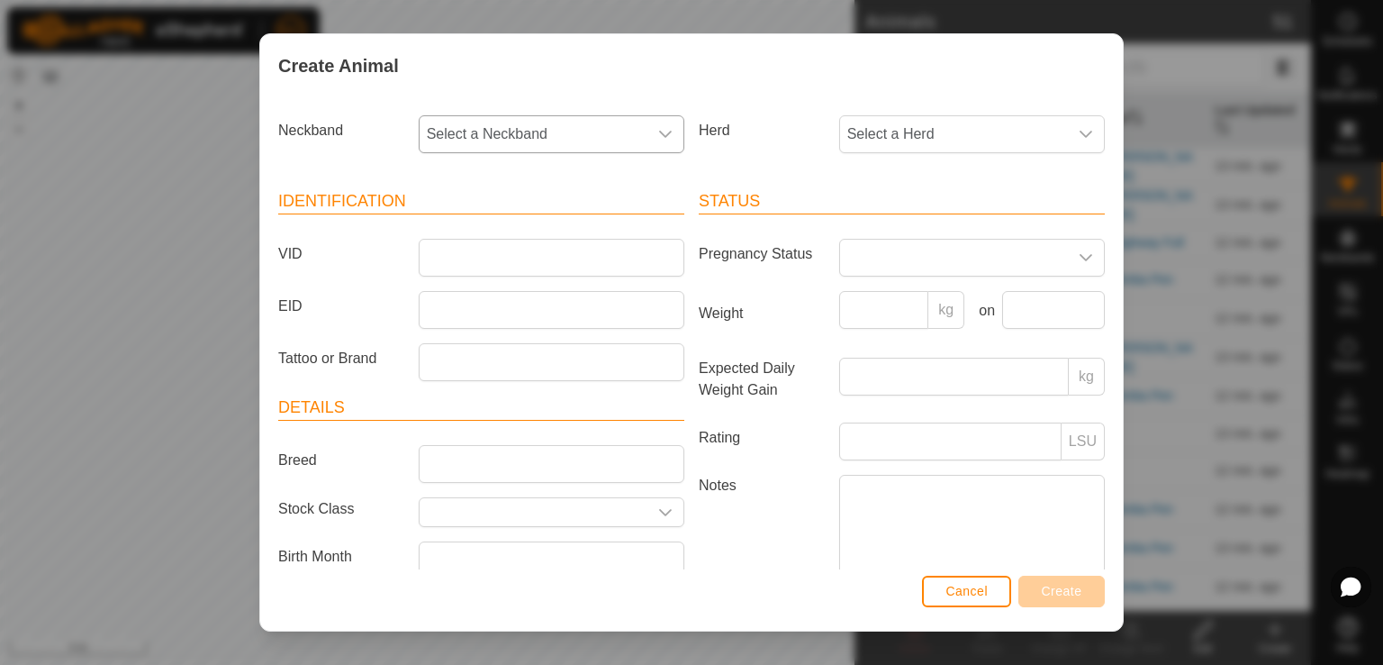
click at [520, 145] on span "Select a Neckband" at bounding box center [534, 134] width 228 height 36
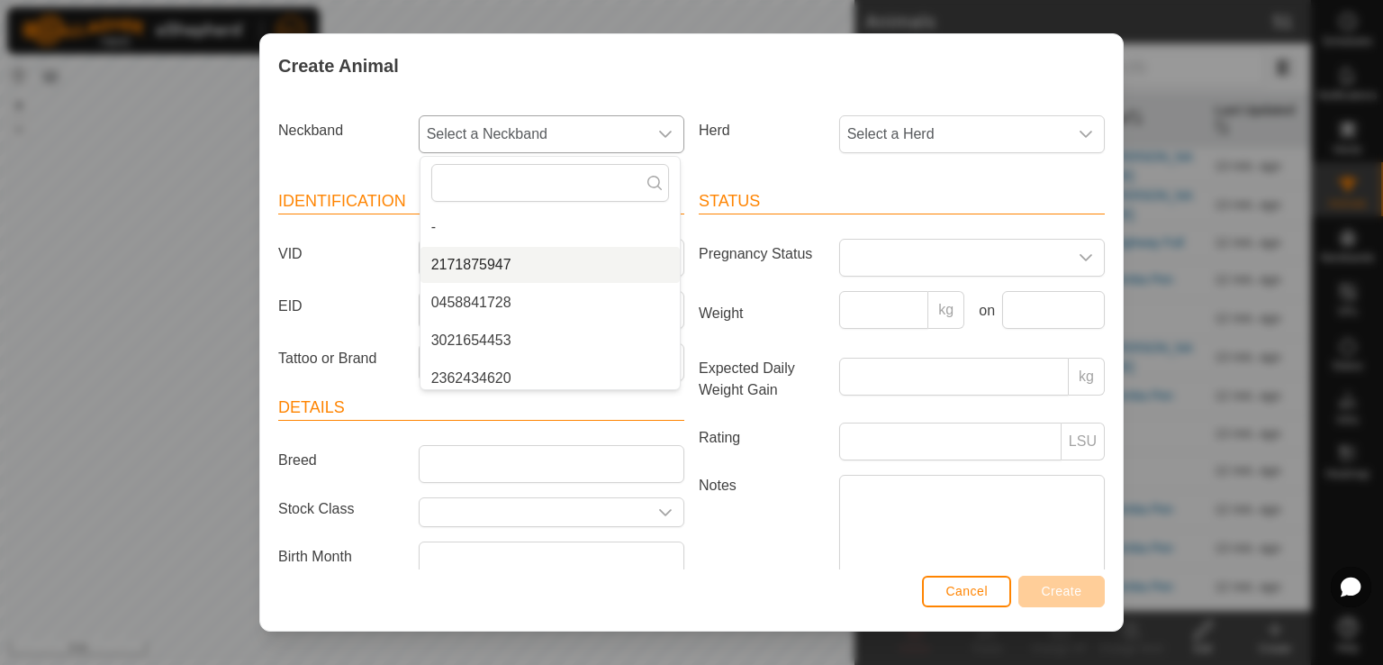
click at [490, 259] on li "2171875947" at bounding box center [550, 265] width 259 height 36
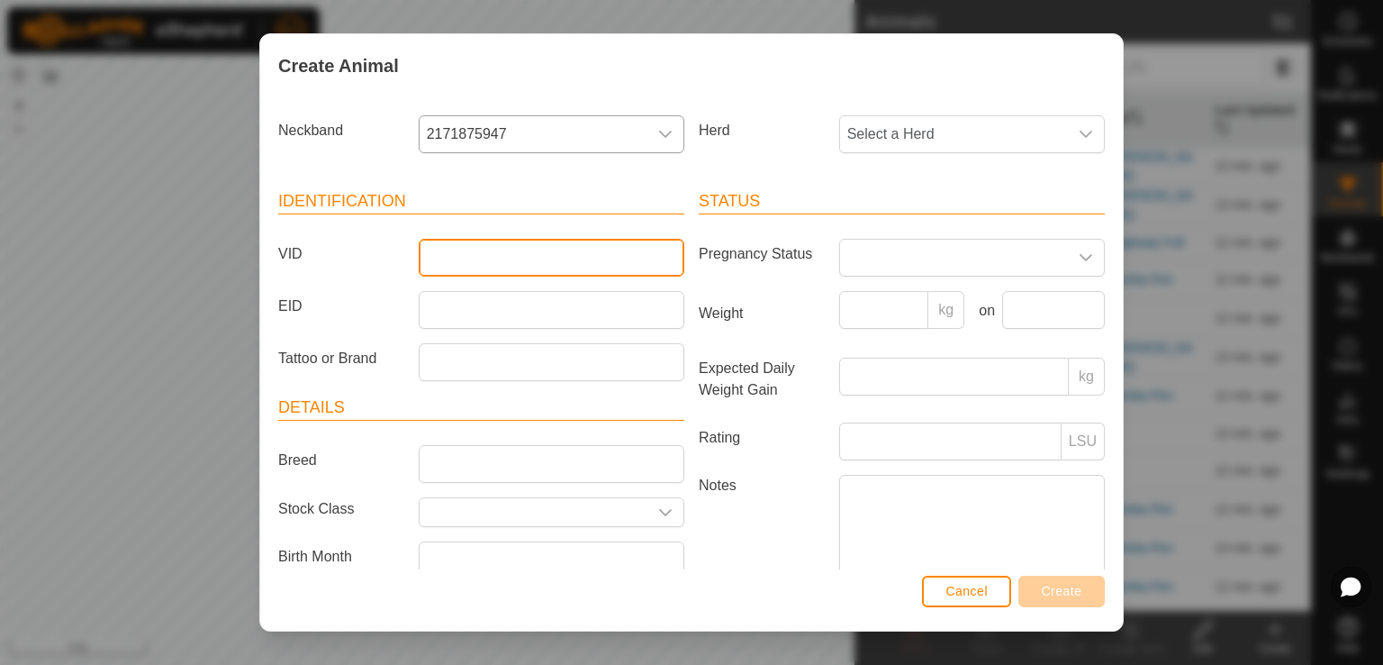
click at [483, 265] on input "VID" at bounding box center [552, 258] width 266 height 38
type input "LilName"
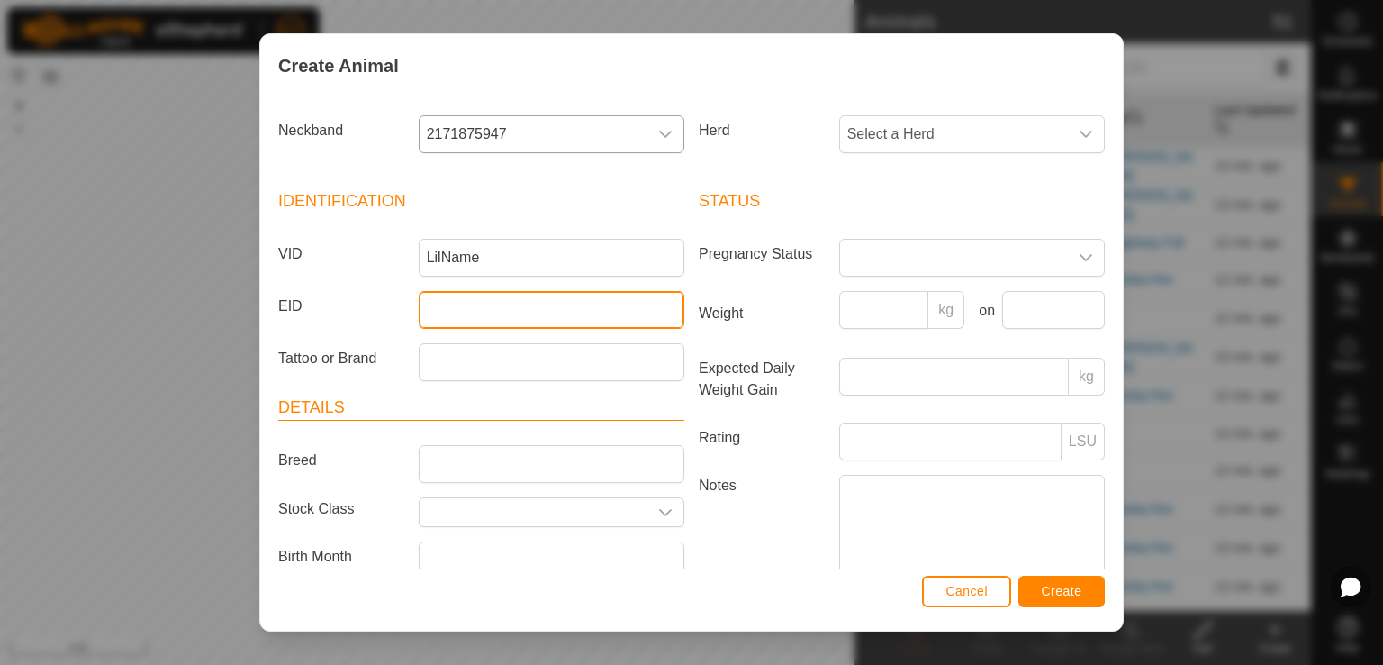
click at [450, 305] on input "EID" at bounding box center [552, 310] width 266 height 38
type input "840003235899980"
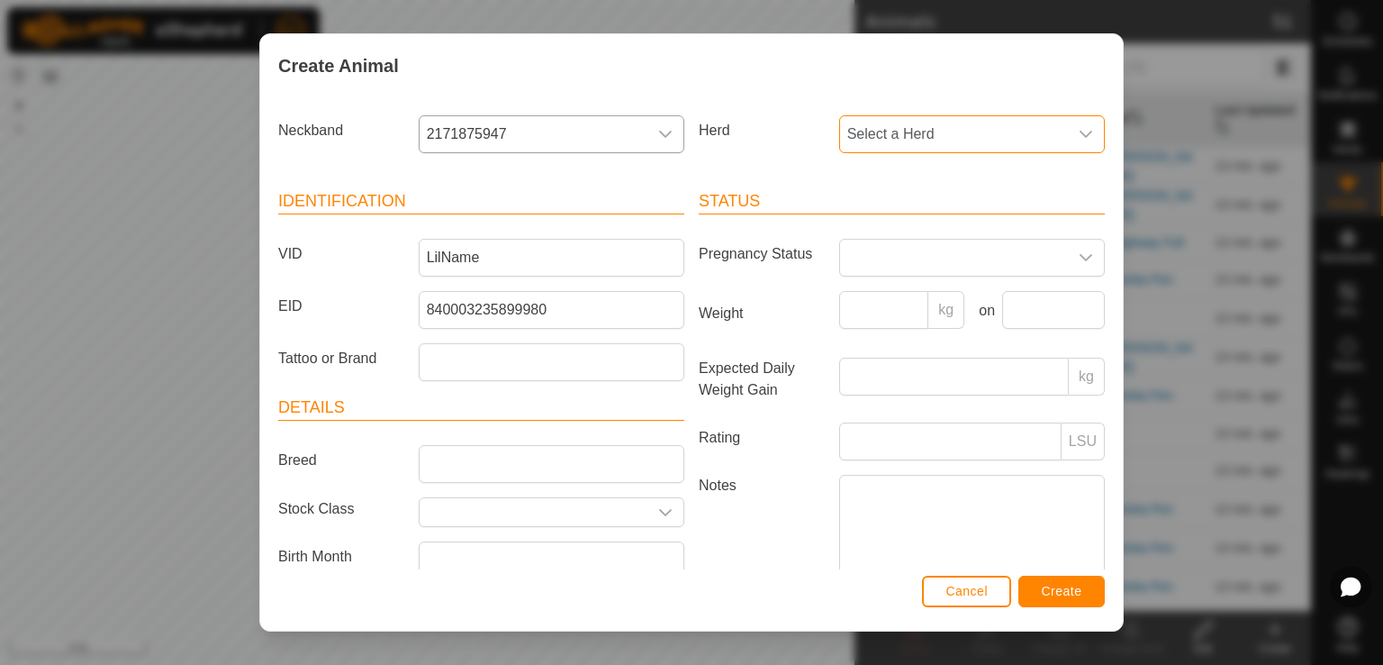
click at [894, 123] on span "Select a Herd" at bounding box center [954, 134] width 228 height 36
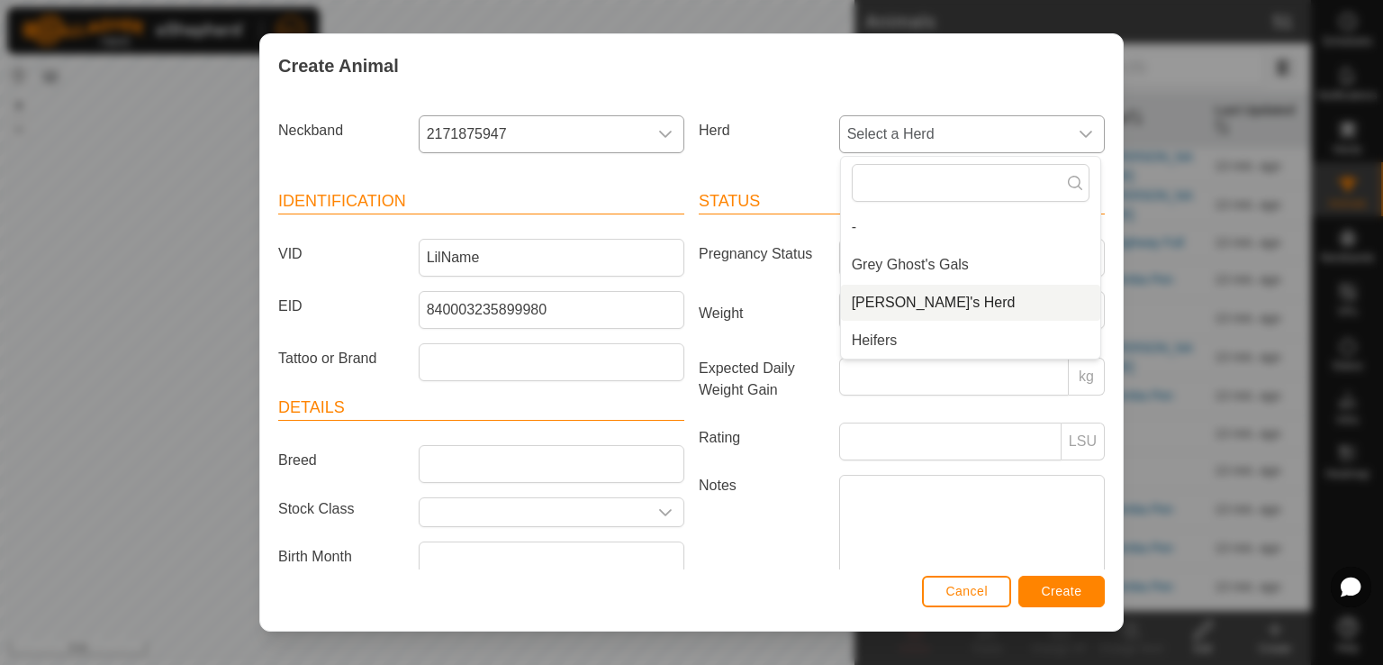
click at [895, 296] on li "[PERSON_NAME]'s Herd" at bounding box center [970, 303] width 259 height 36
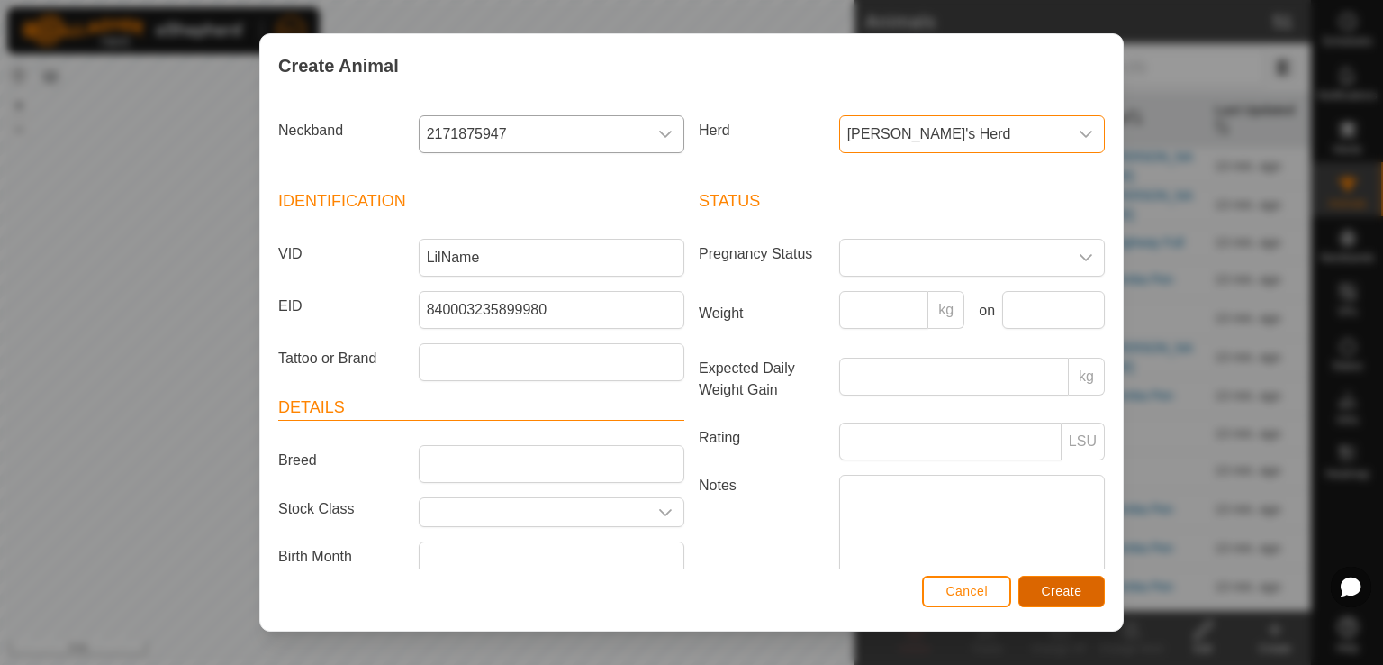
click at [1047, 585] on span "Create" at bounding box center [1062, 591] width 41 height 14
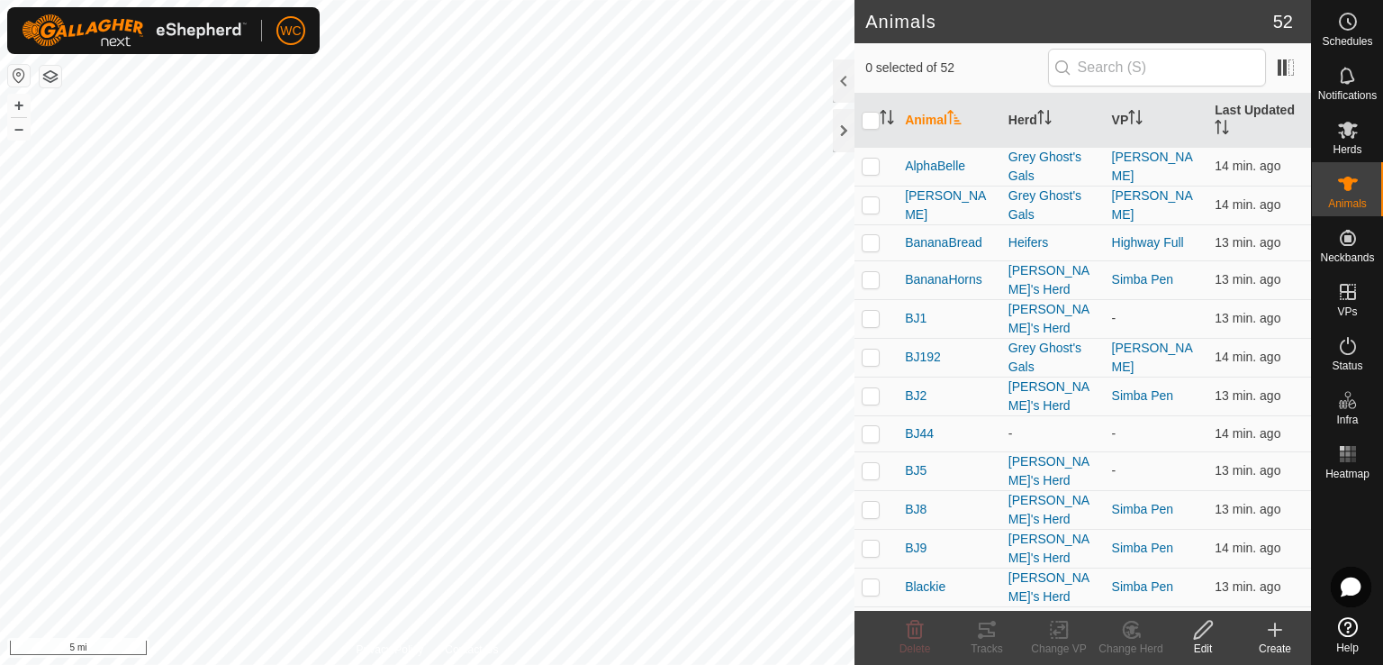
click at [1273, 633] on icon at bounding box center [1276, 630] width 22 height 22
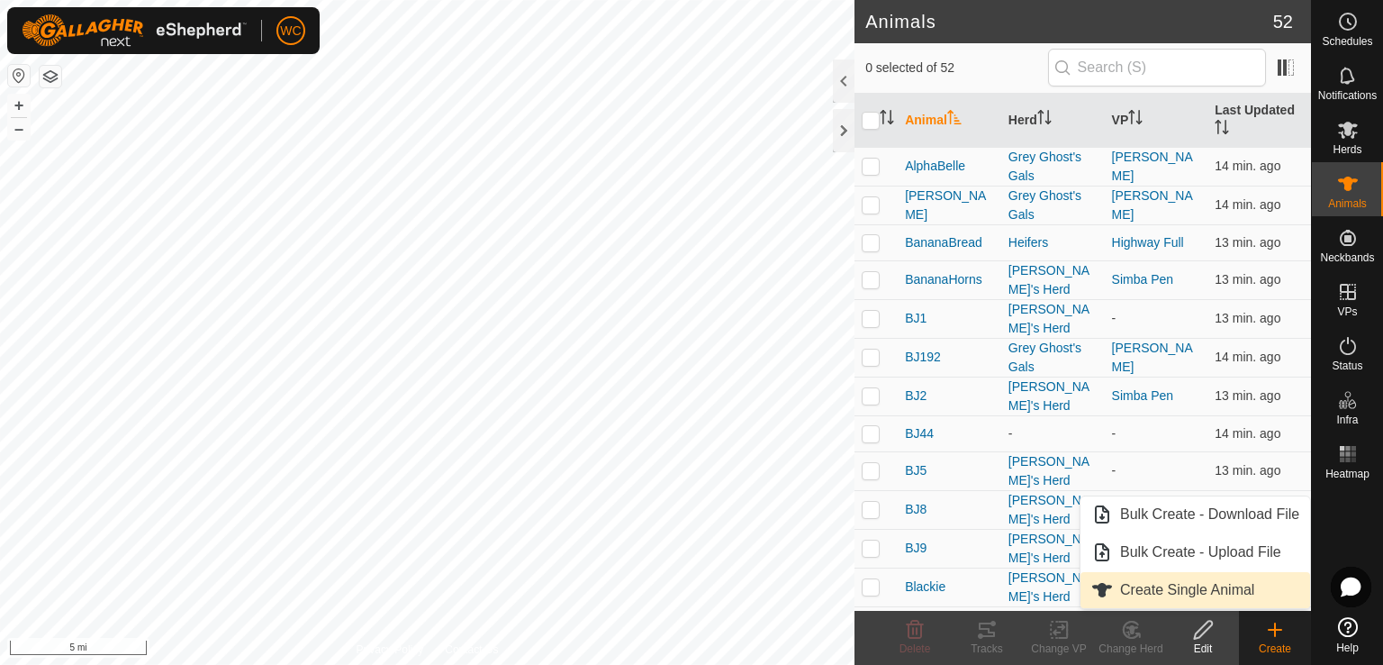
click at [1203, 594] on link "Create Single Animal" at bounding box center [1196, 590] width 230 height 36
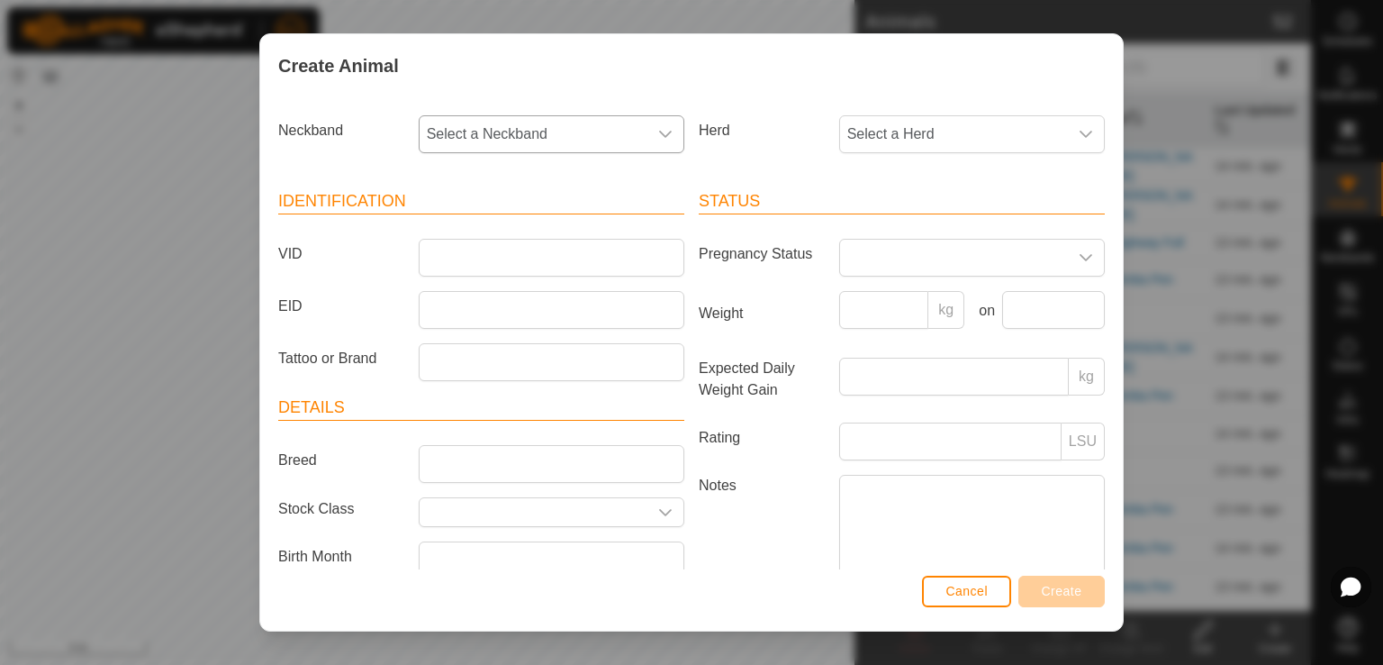
click at [494, 143] on span "Select a Neckband" at bounding box center [534, 134] width 228 height 36
type input "144"
click at [487, 219] on li "1442360025" at bounding box center [550, 227] width 259 height 36
click at [895, 145] on span "Select a Herd" at bounding box center [954, 134] width 228 height 36
click at [901, 301] on li "[PERSON_NAME]'s Herd" at bounding box center [970, 303] width 259 height 36
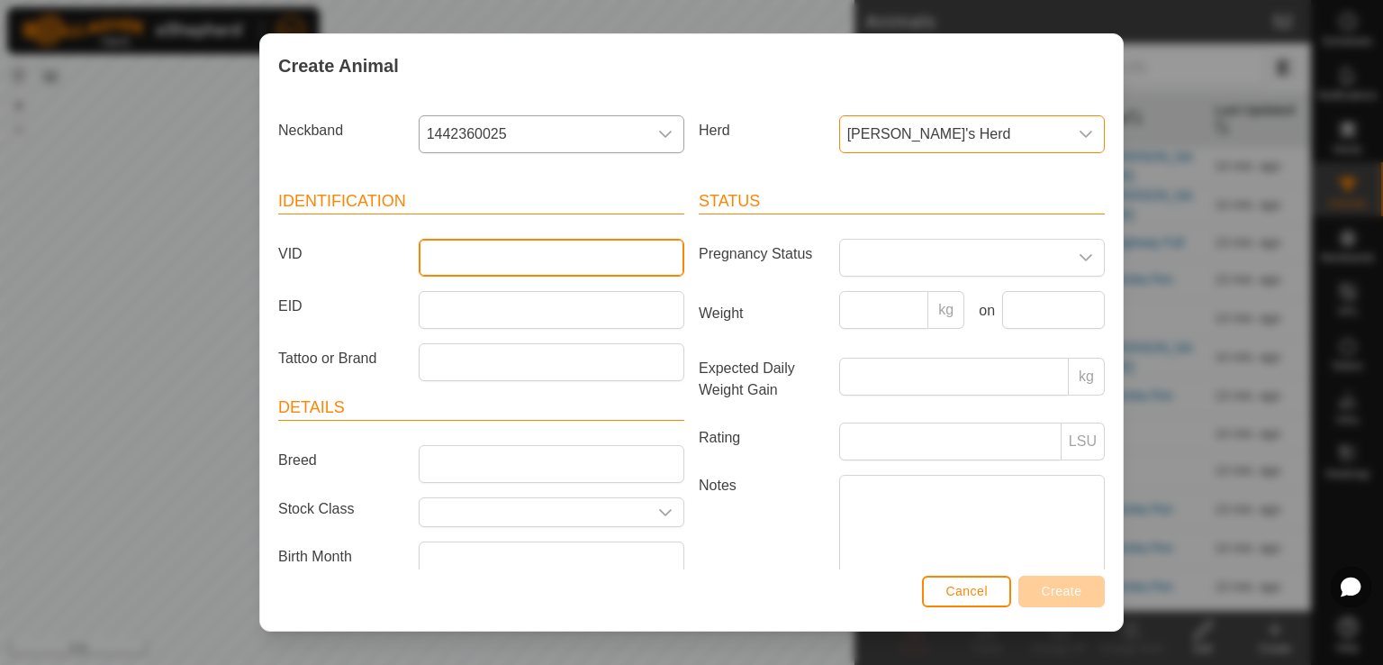
click at [447, 258] on input "VID" at bounding box center [552, 258] width 266 height 38
type input "W7"
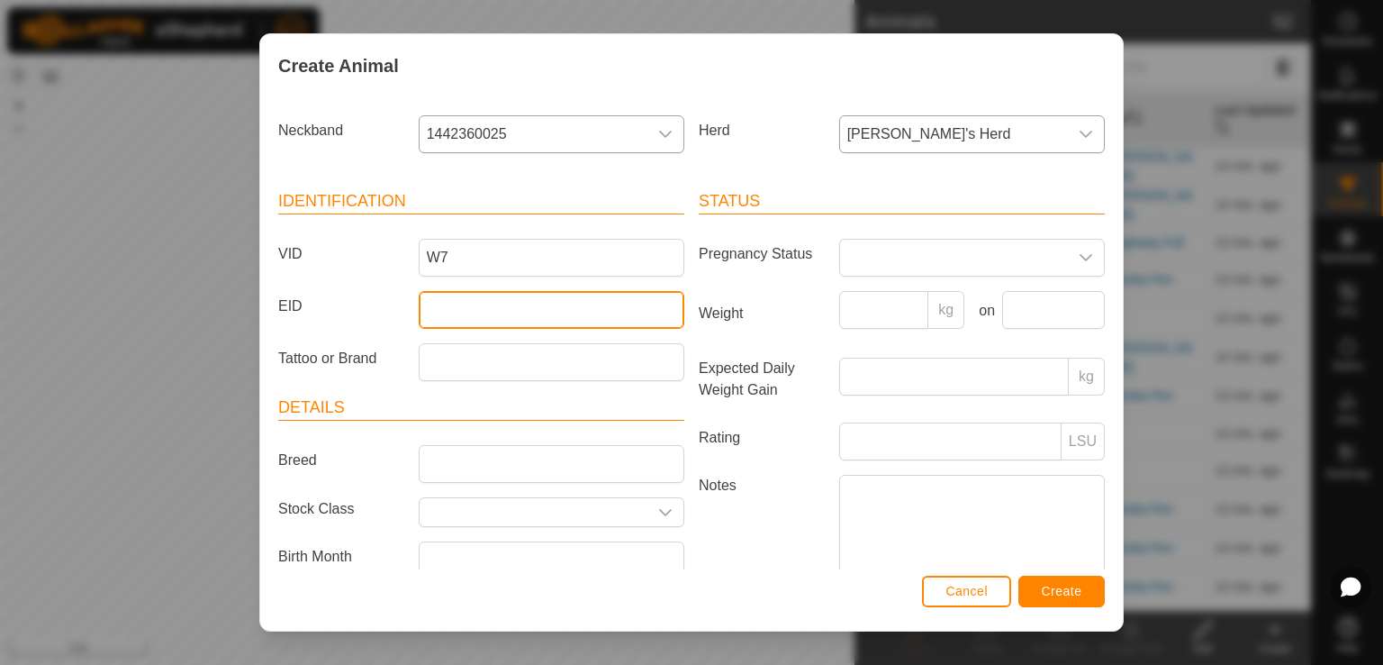
click at [435, 304] on input "EID" at bounding box center [552, 310] width 266 height 38
click at [692, 286] on div "Status Pregnancy Status Weight kg on Expected Daily Weight Gain kg Rating LSU N…" at bounding box center [902, 406] width 421 height 476
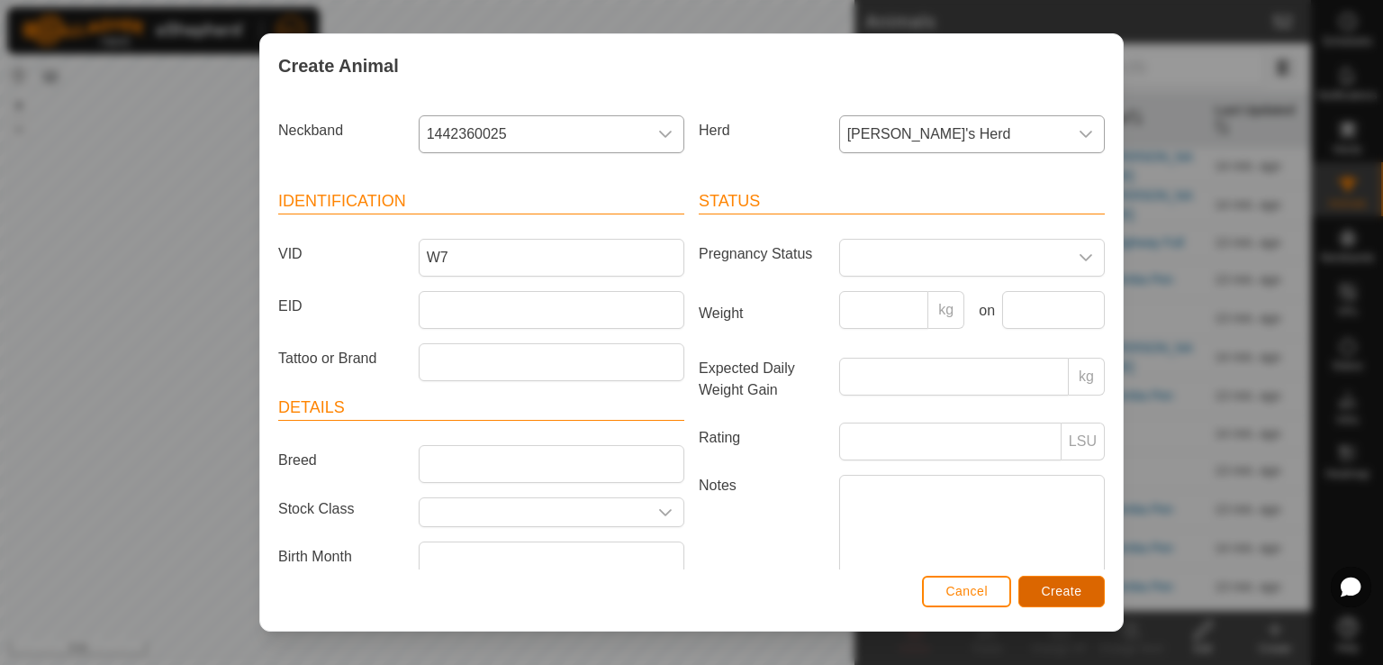
click at [1045, 584] on span "Create" at bounding box center [1062, 591] width 41 height 14
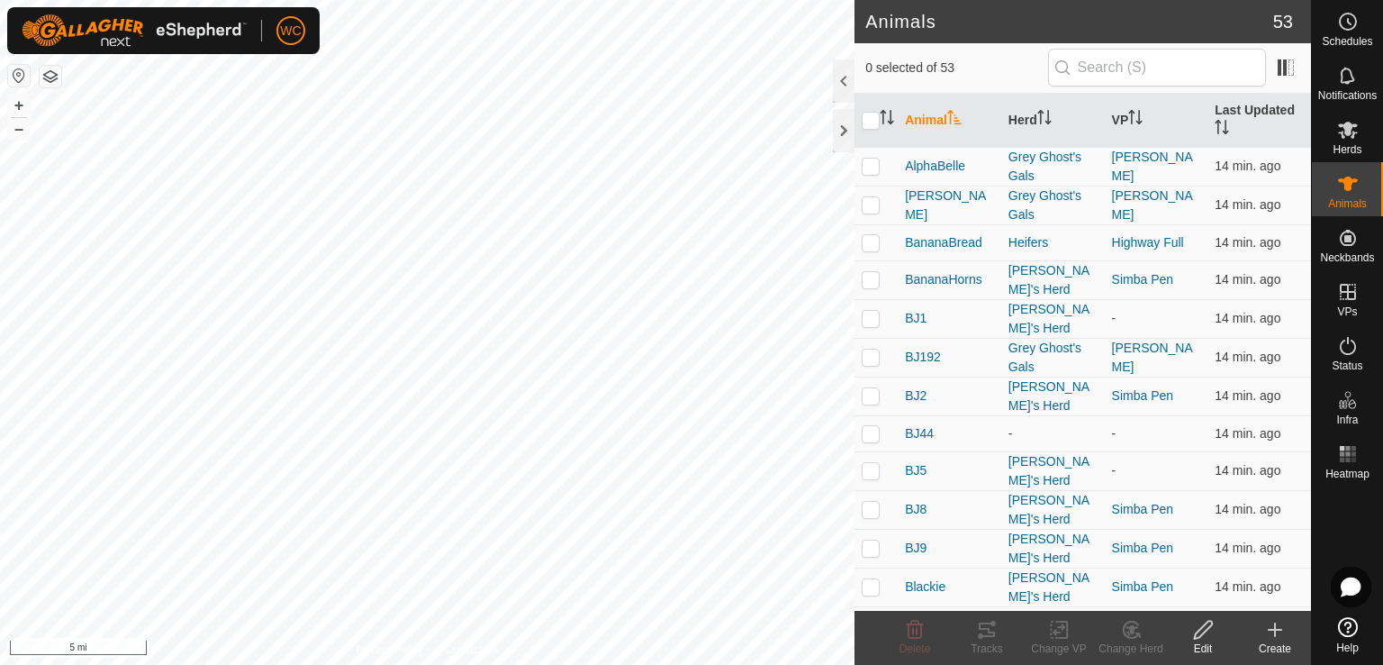
click at [1275, 617] on div "Create" at bounding box center [1275, 638] width 72 height 54
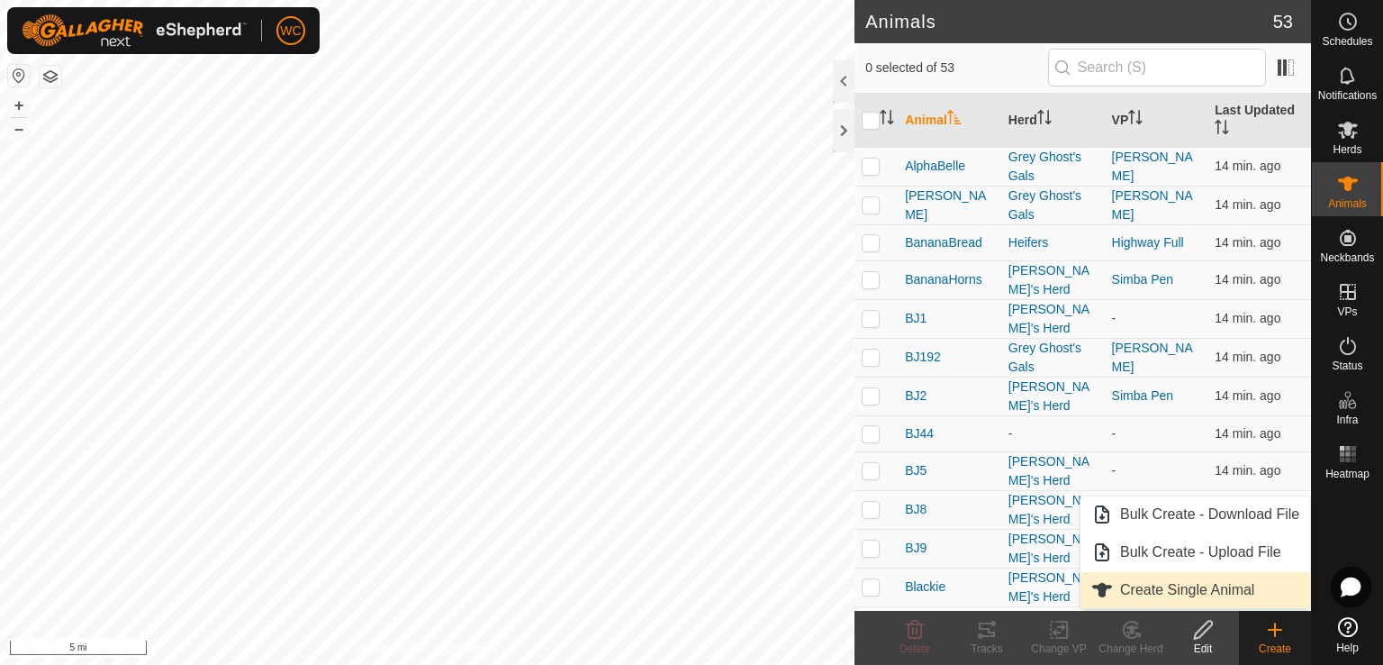
click at [1184, 585] on link "Create Single Animal" at bounding box center [1196, 590] width 230 height 36
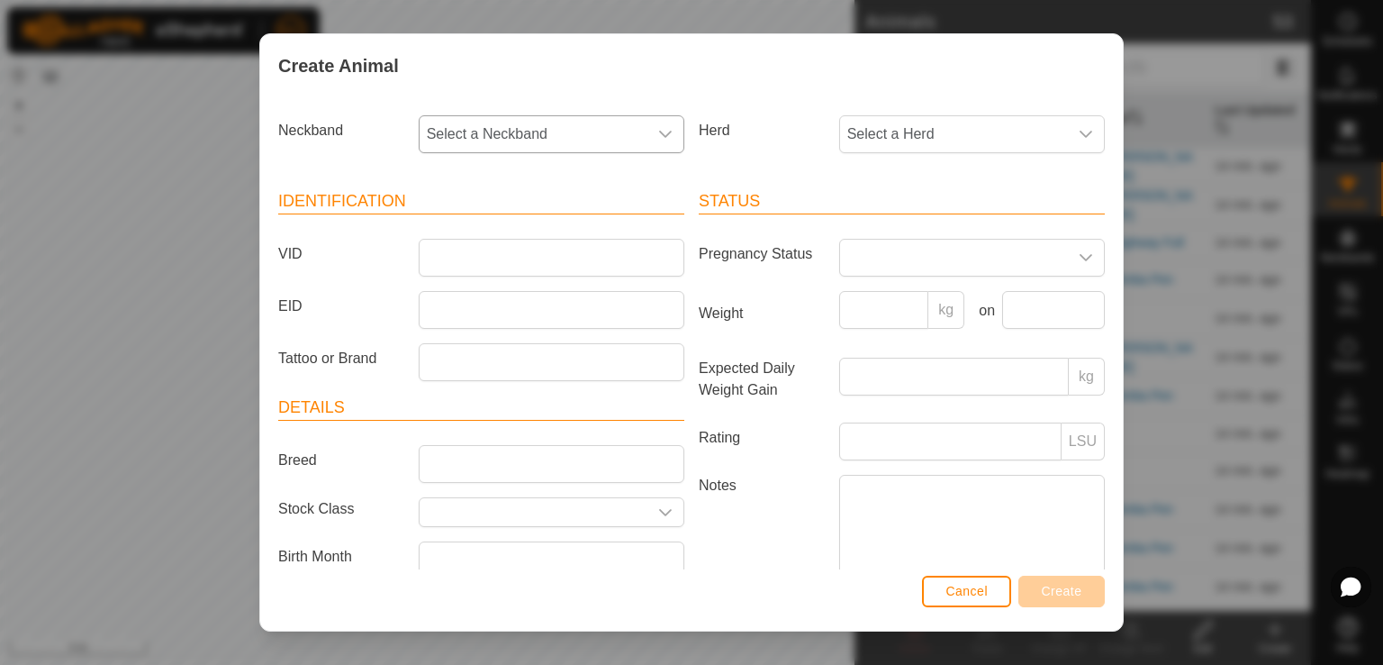
click at [492, 132] on span "Select a Neckband" at bounding box center [534, 134] width 228 height 36
type input "11"
click at [492, 221] on li "1143207202" at bounding box center [550, 227] width 259 height 36
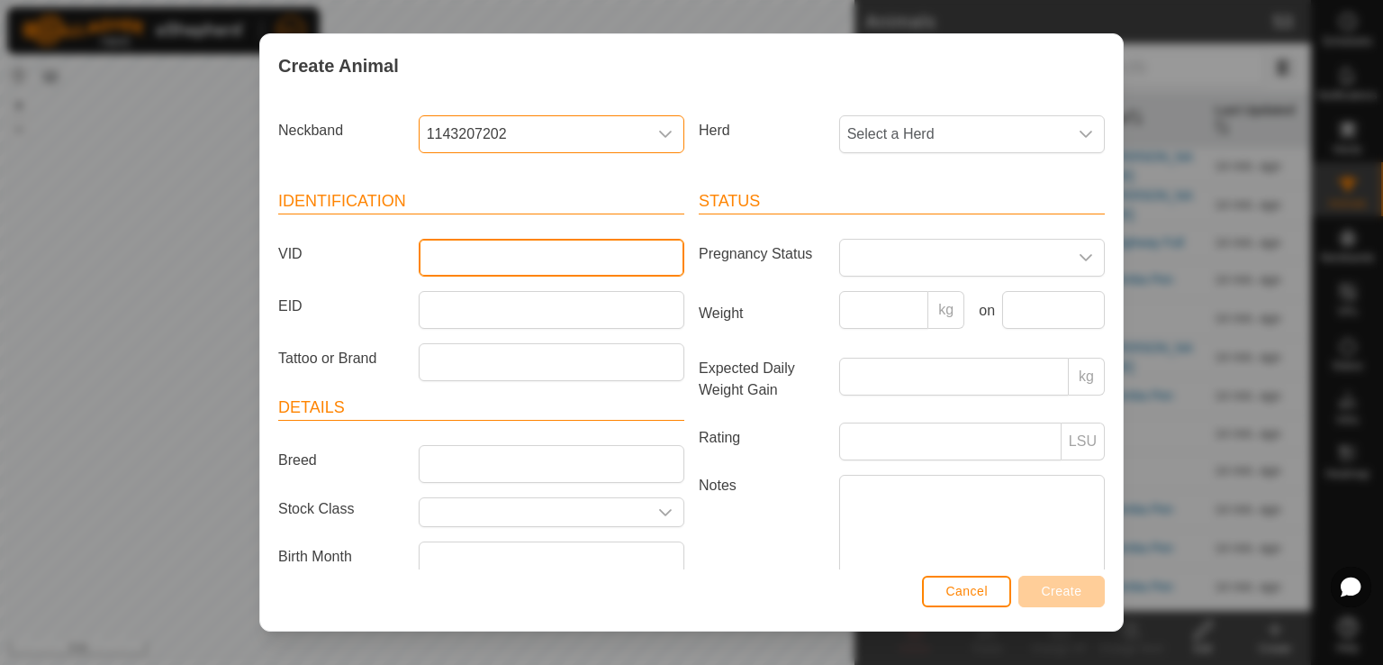
click at [472, 264] on input "VID" at bounding box center [552, 258] width 266 height 38
type input "MamaDog"
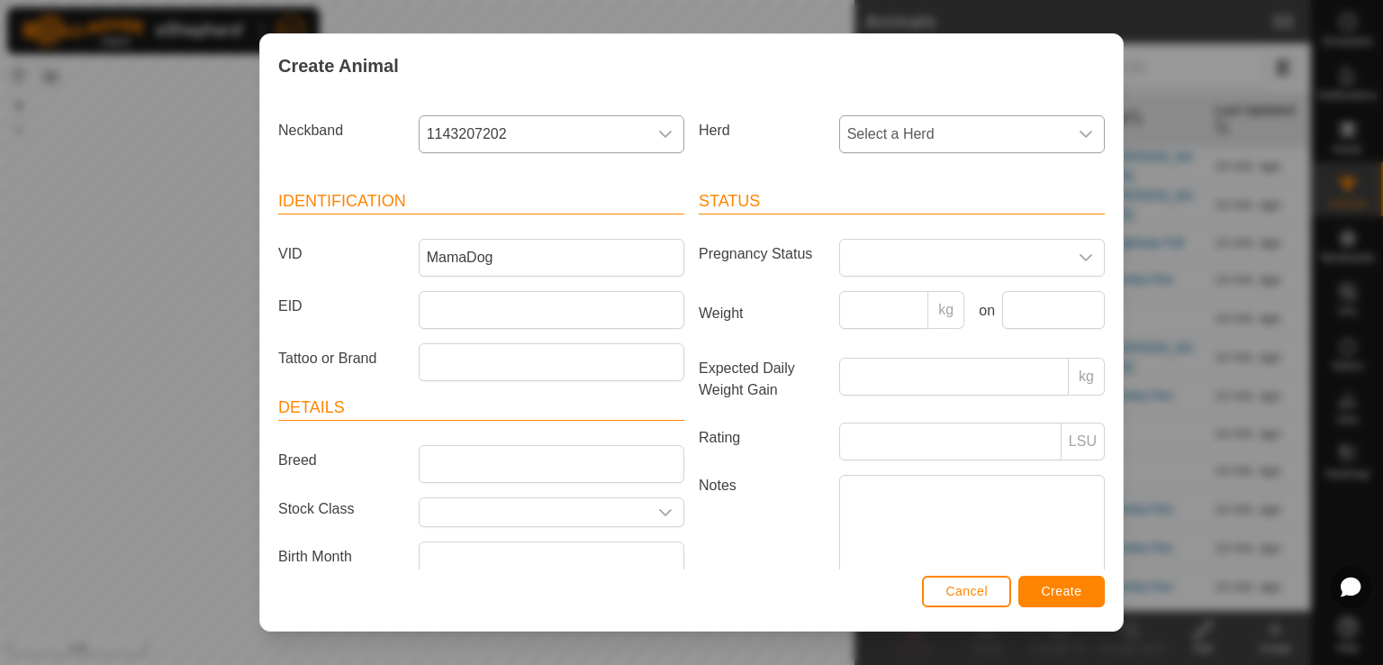
click at [937, 132] on span "Select a Herd" at bounding box center [954, 134] width 228 height 36
click at [890, 296] on li "[PERSON_NAME]'s Herd" at bounding box center [970, 303] width 259 height 36
click at [1048, 594] on span "Create" at bounding box center [1062, 591] width 41 height 14
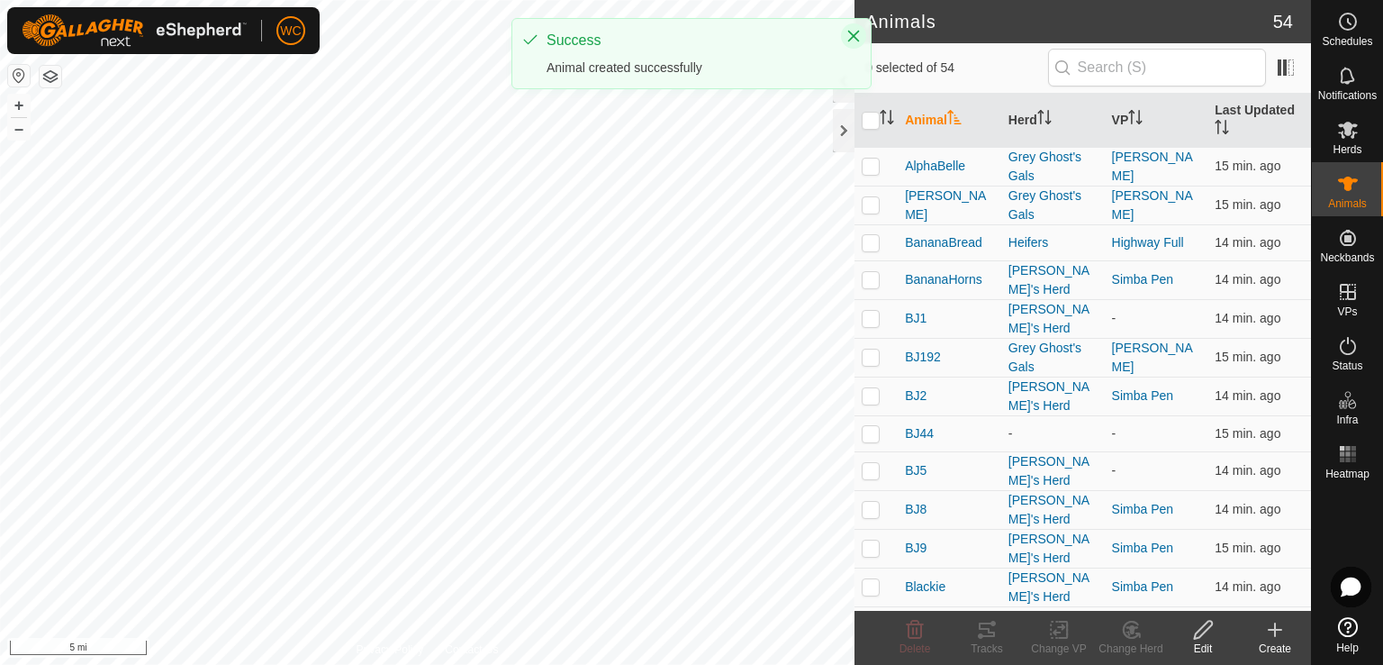
click at [847, 35] on icon "Close" at bounding box center [854, 36] width 14 height 14
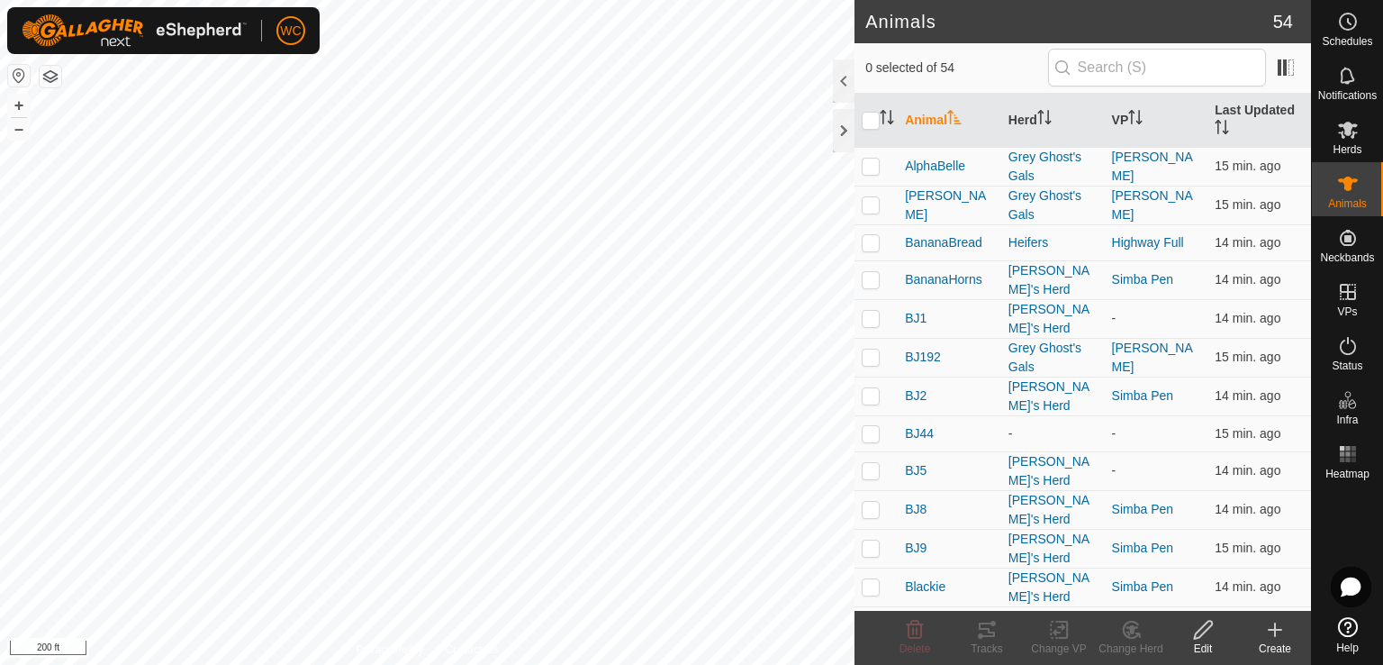
click at [921, 664] on html "WC Schedules Notifications Herds Animals Neckbands VPs Status Infra Heatmap Hel…" at bounding box center [691, 332] width 1383 height 665
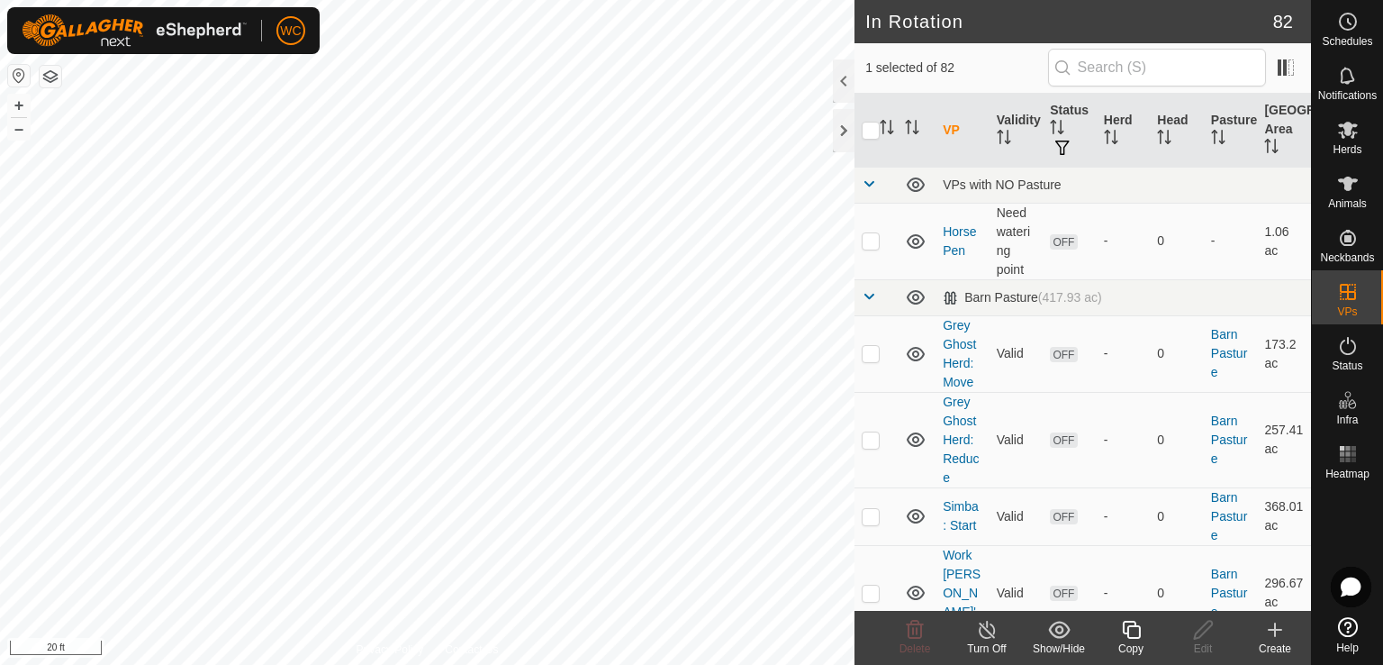
checkbox input "false"
checkbox input "true"
click at [573, 0] on html "WC Schedules Notifications Herds Animals Neckbands VPs Status Infra Heatmap Hel…" at bounding box center [691, 332] width 1383 height 665
click at [1362, 124] on es-mob-svg-icon at bounding box center [1348, 129] width 32 height 29
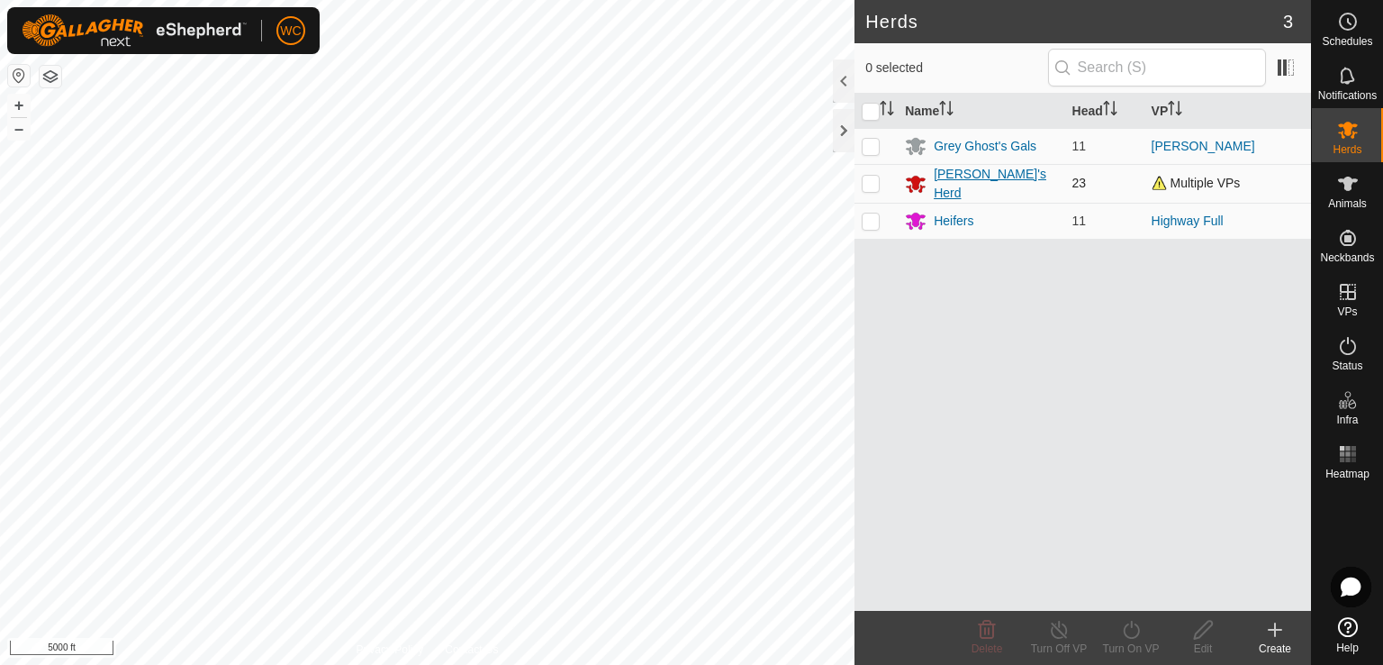
click at [986, 185] on div "[PERSON_NAME]'s Herd" at bounding box center [995, 184] width 123 height 38
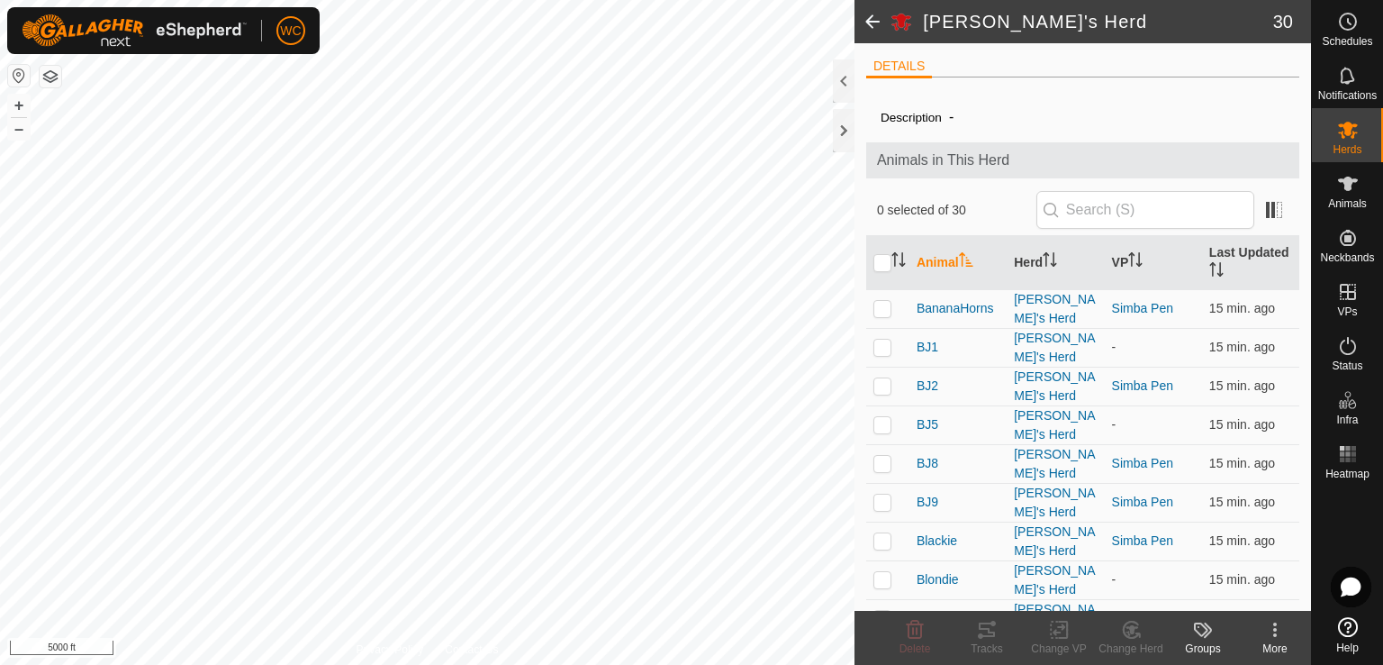
click at [863, 11] on span at bounding box center [873, 21] width 36 height 43
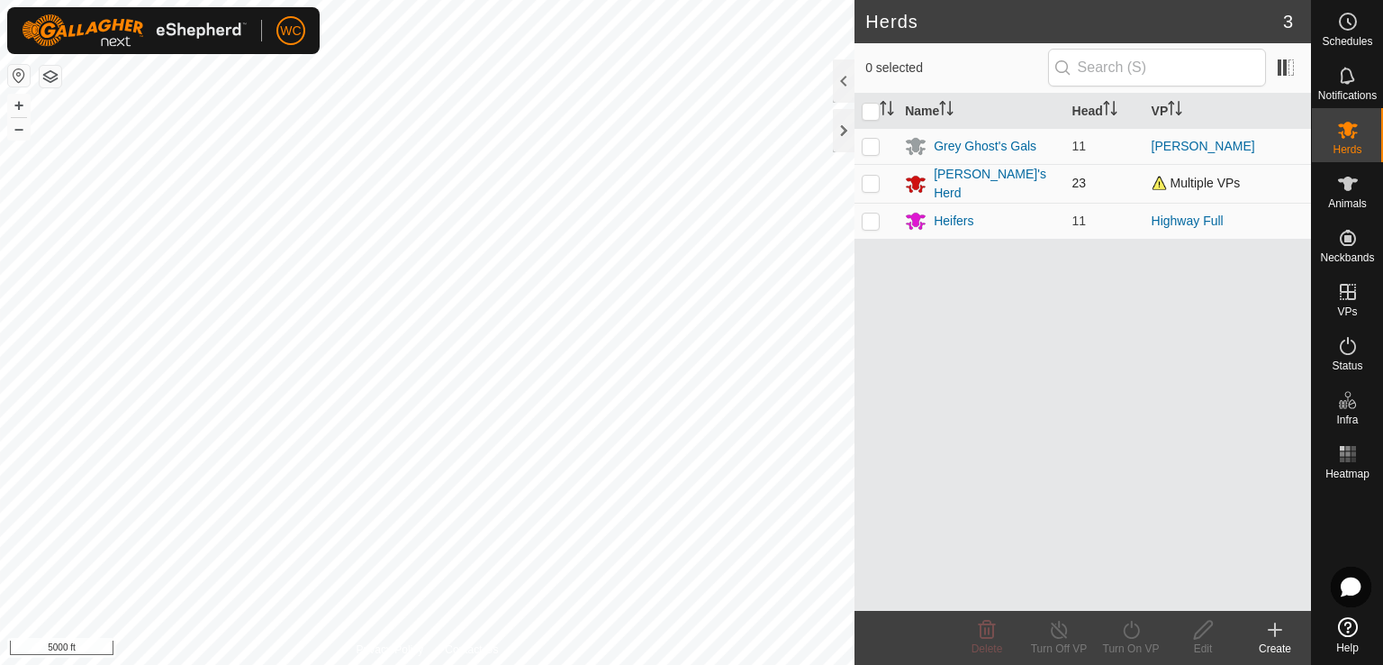
click at [871, 183] on p-checkbox at bounding box center [871, 183] width 18 height 14
checkbox input "true"
click at [1121, 631] on icon at bounding box center [1131, 630] width 23 height 22
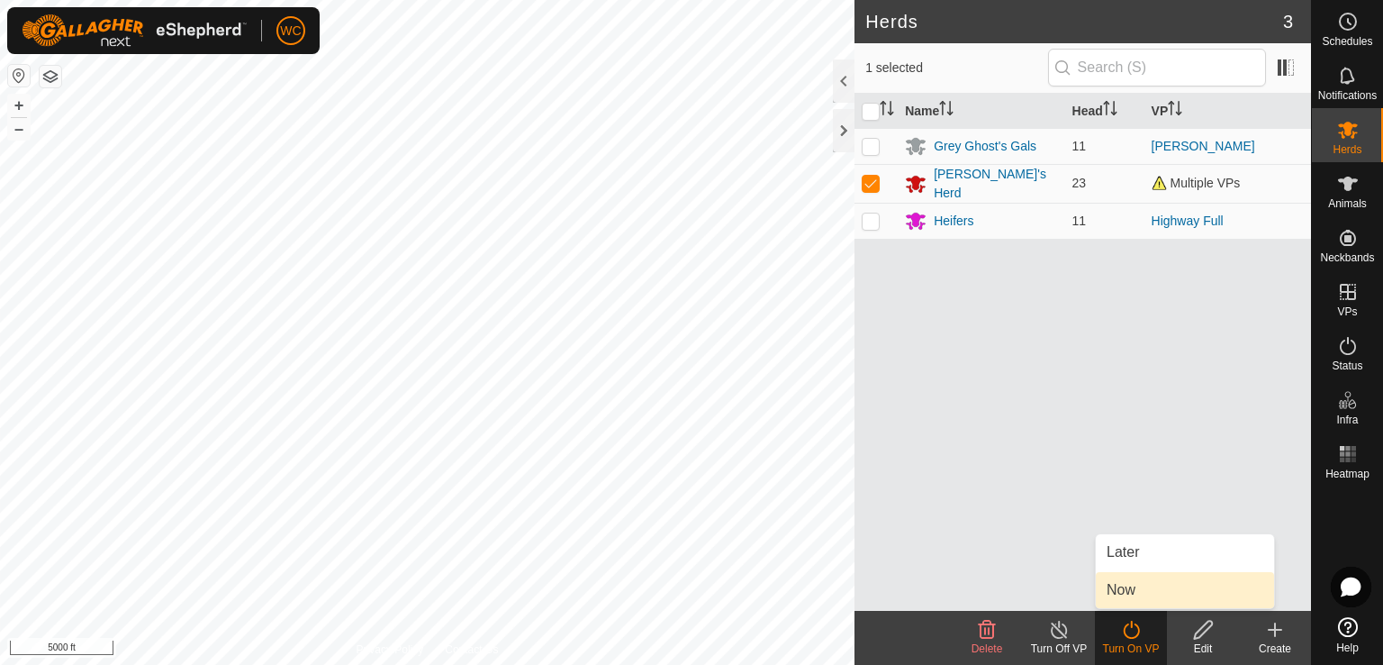
click at [1125, 591] on link "Now" at bounding box center [1185, 590] width 178 height 36
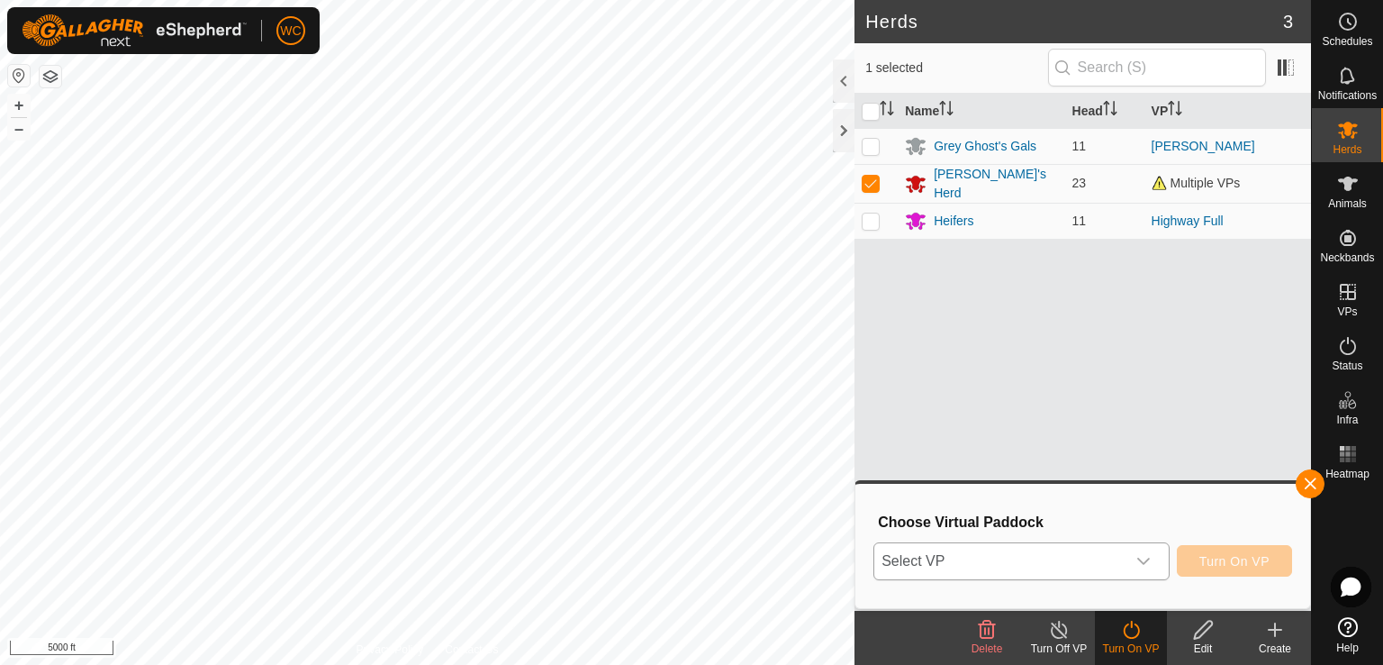
click at [1077, 563] on span "Select VP" at bounding box center [1000, 561] width 251 height 36
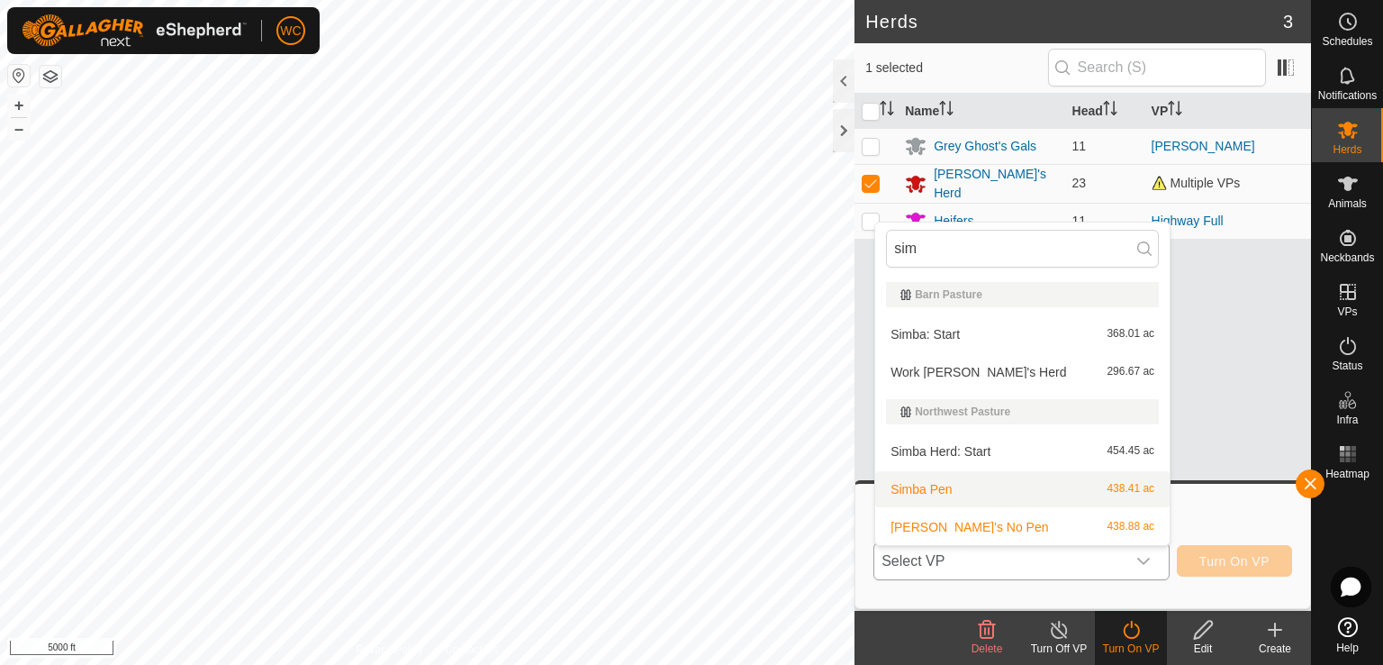
type input "sim"
click at [971, 487] on li "Simba Pen 438.41 ac" at bounding box center [1022, 489] width 295 height 36
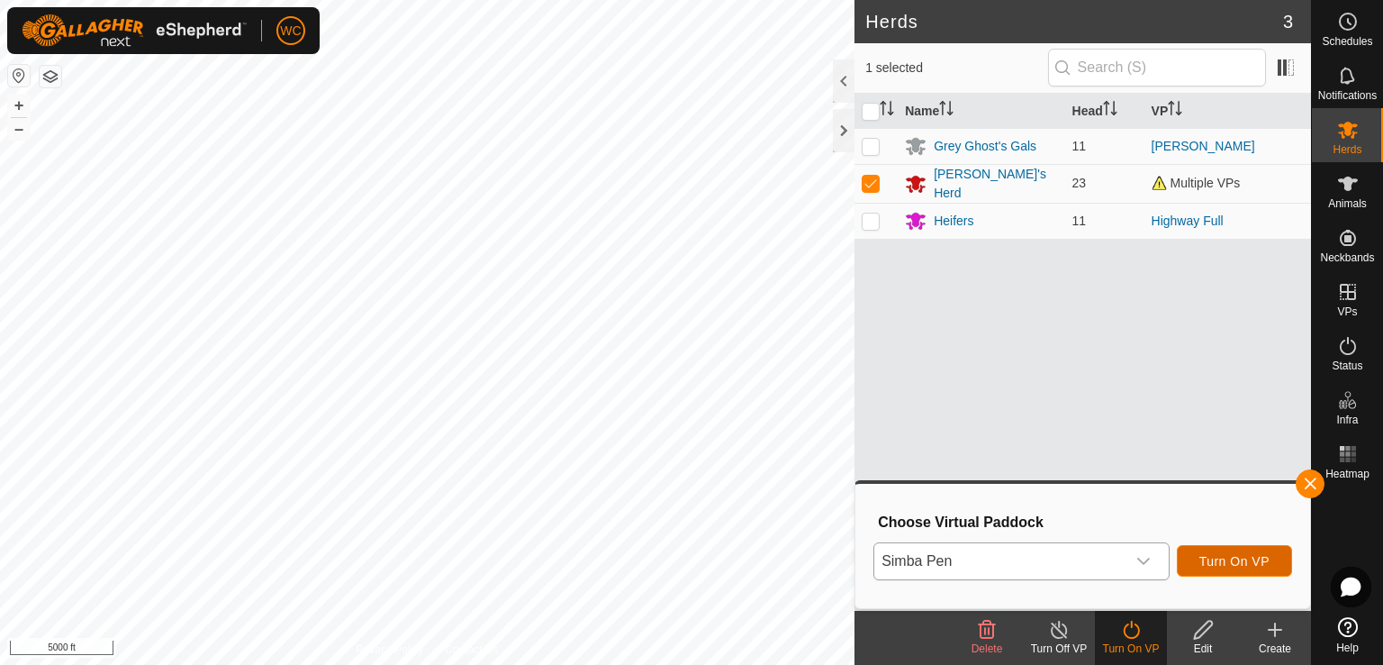
click at [1220, 546] on button "Turn On VP" at bounding box center [1234, 561] width 115 height 32
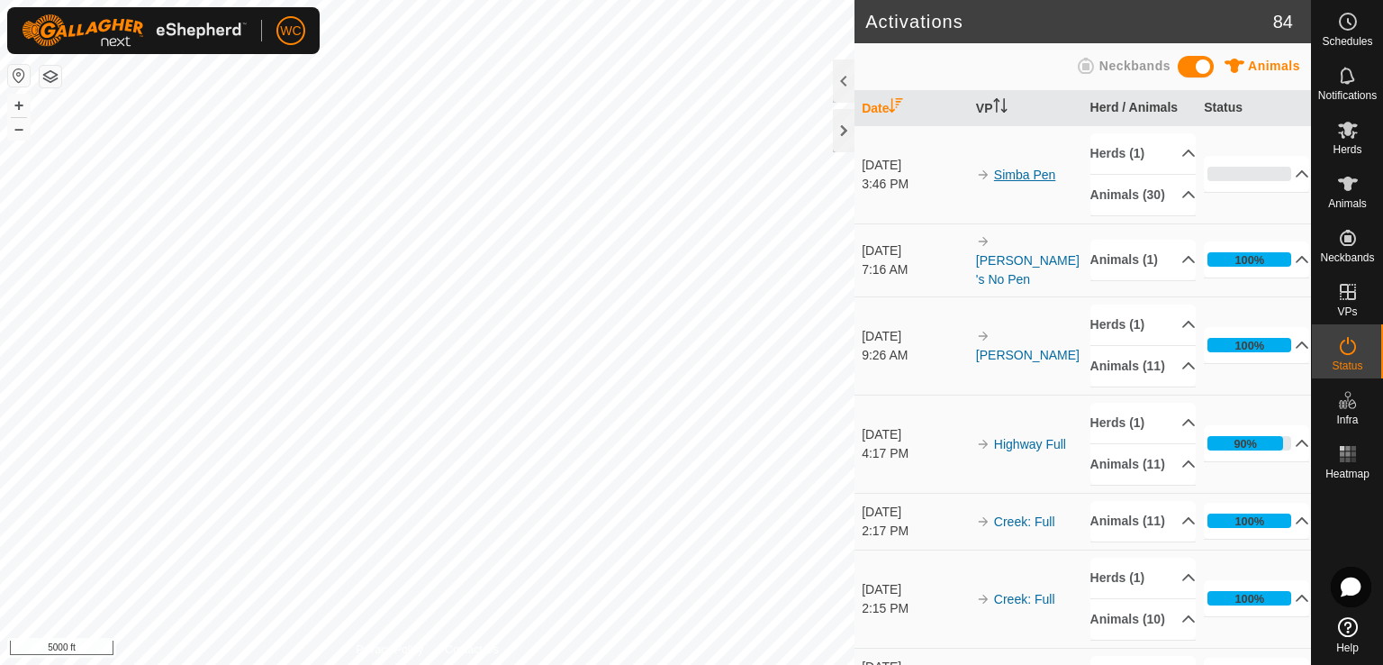
click at [1008, 182] on link "Simba Pen" at bounding box center [1024, 175] width 61 height 14
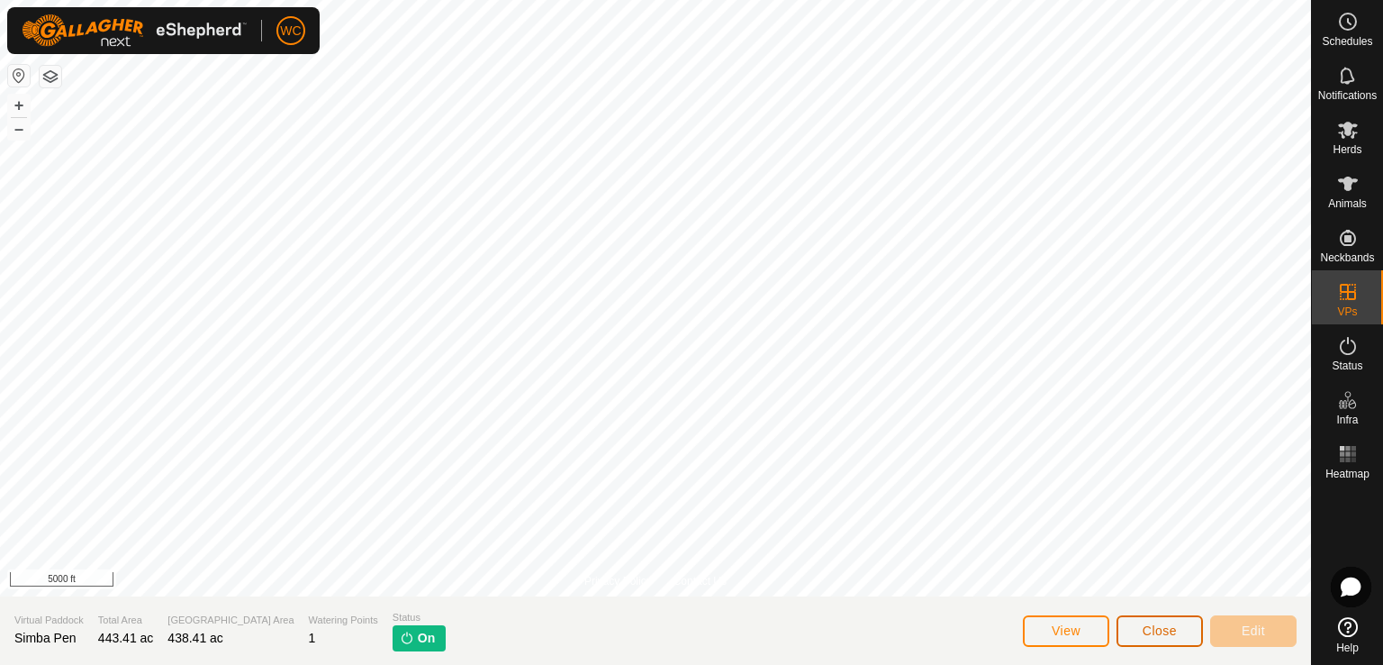
click at [1148, 631] on span "Close" at bounding box center [1160, 630] width 34 height 14
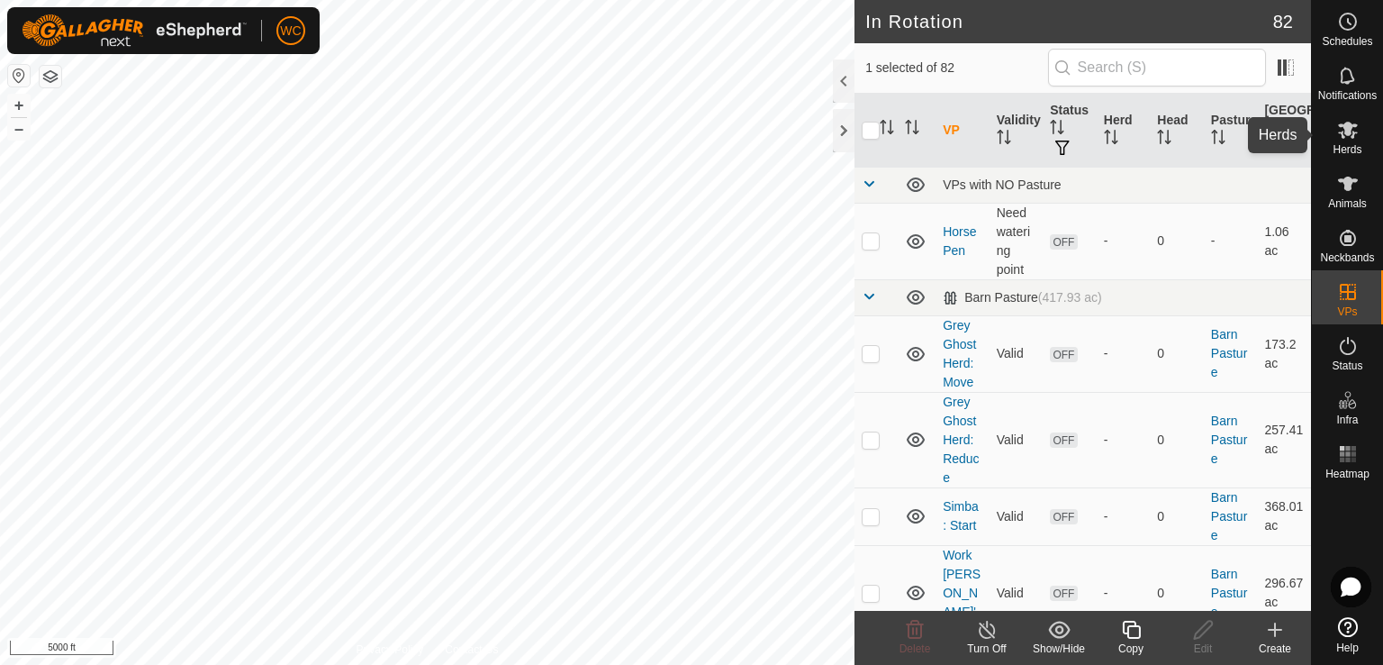
click at [1356, 141] on es-mob-svg-icon at bounding box center [1348, 129] width 32 height 29
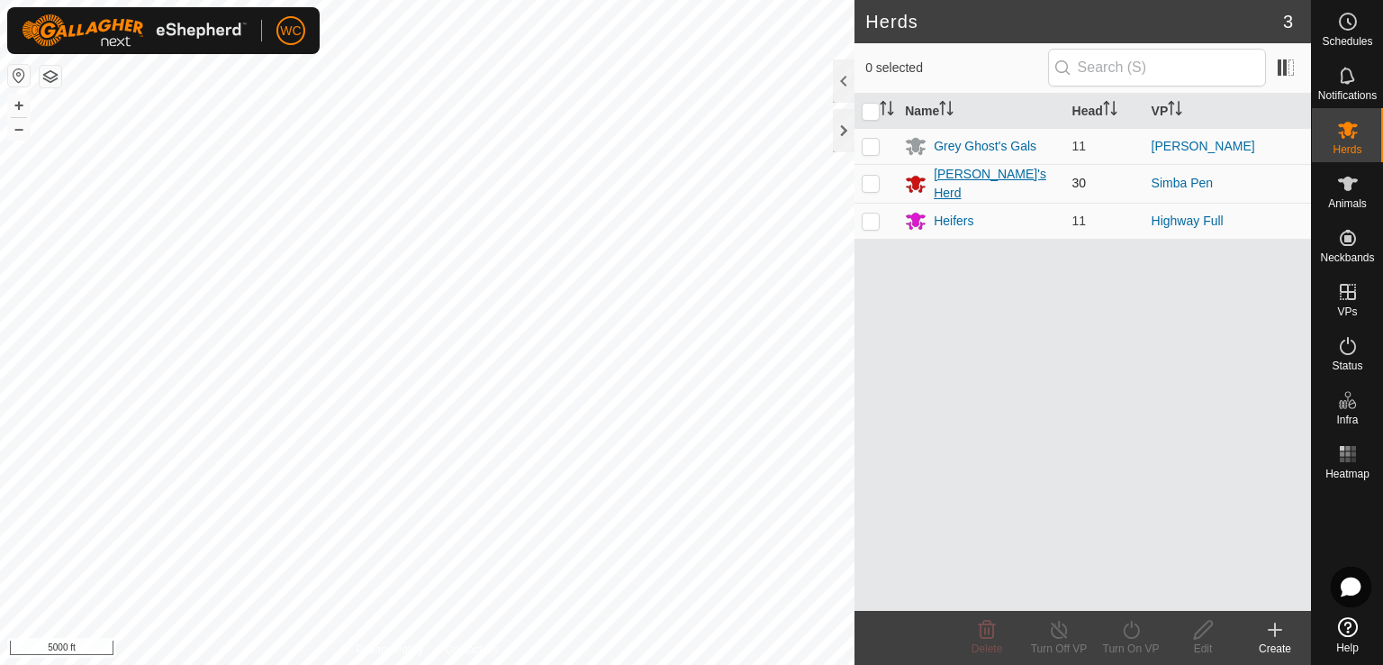
click at [942, 178] on div "[PERSON_NAME]'s Herd" at bounding box center [995, 184] width 123 height 38
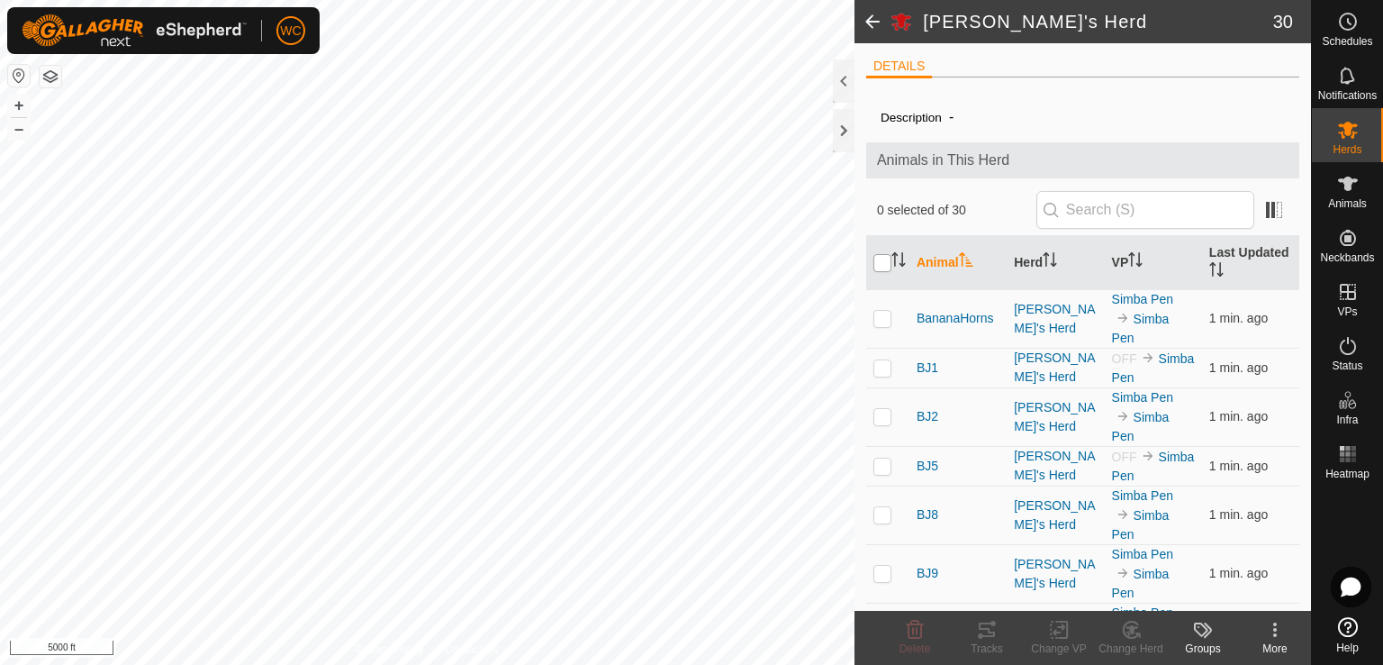
click at [879, 261] on input "checkbox" at bounding box center [883, 263] width 18 height 18
checkbox input "true"
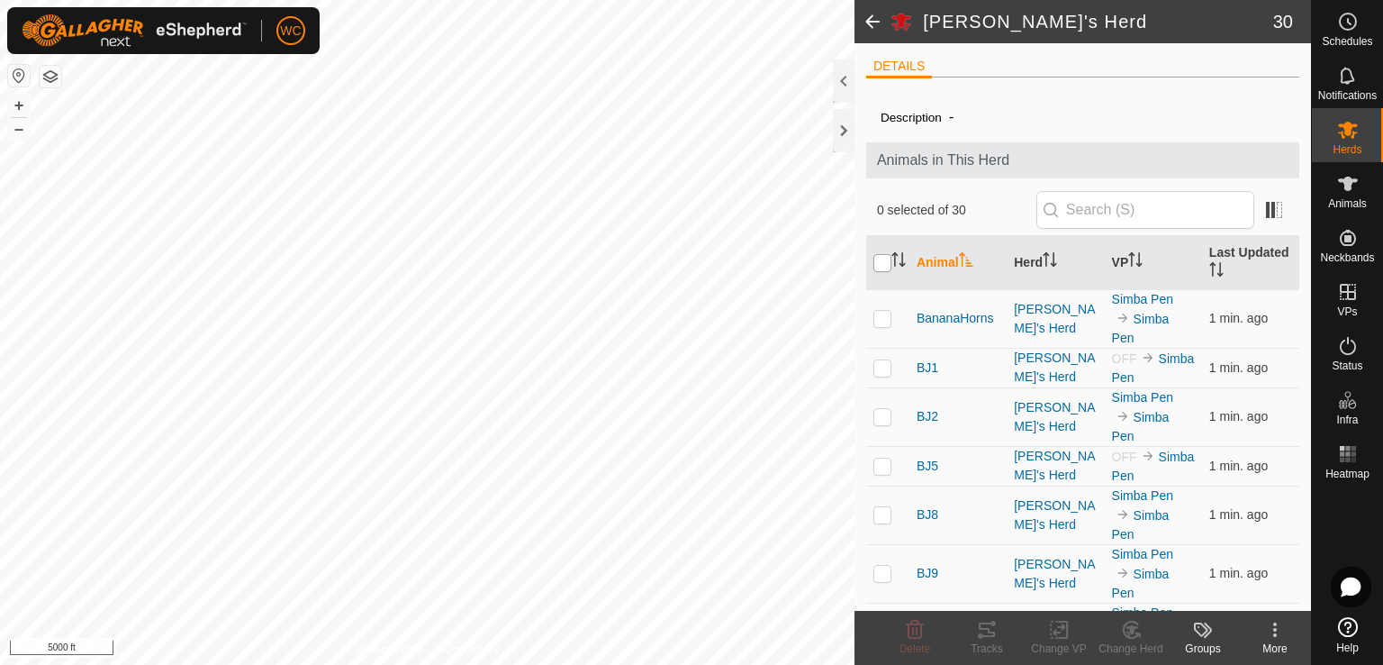
checkbox input "true"
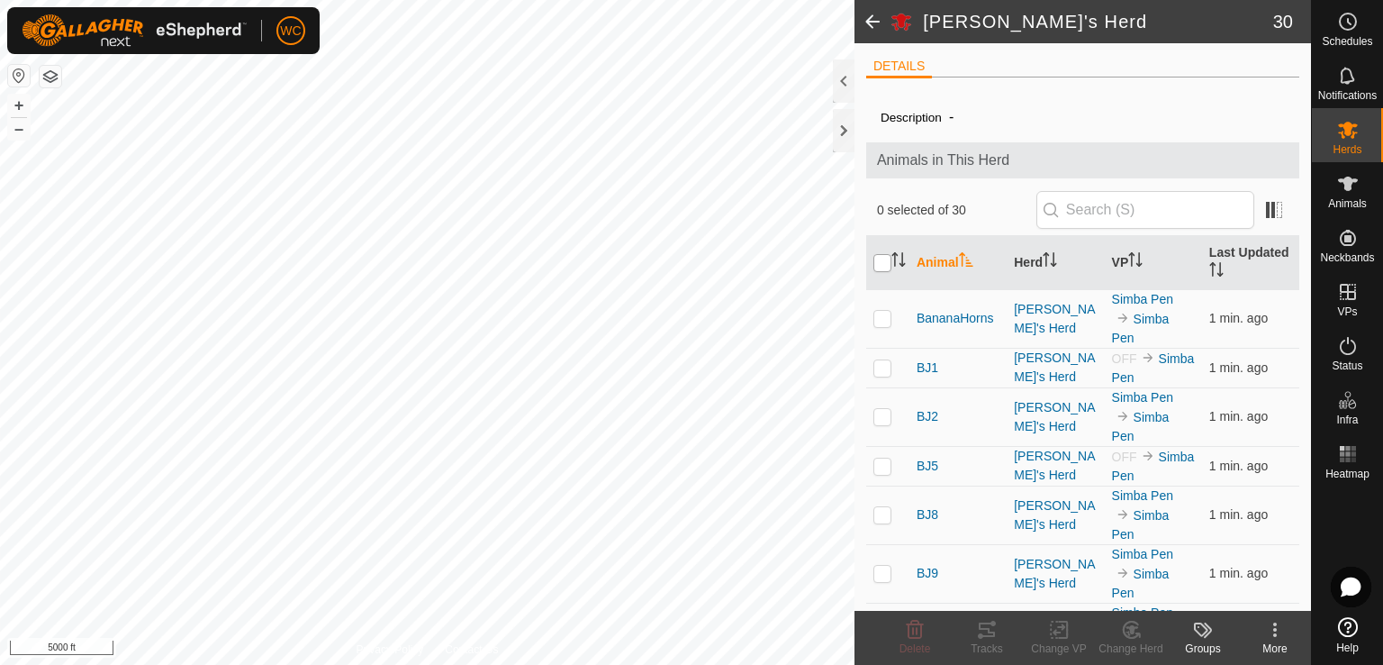
checkbox input "true"
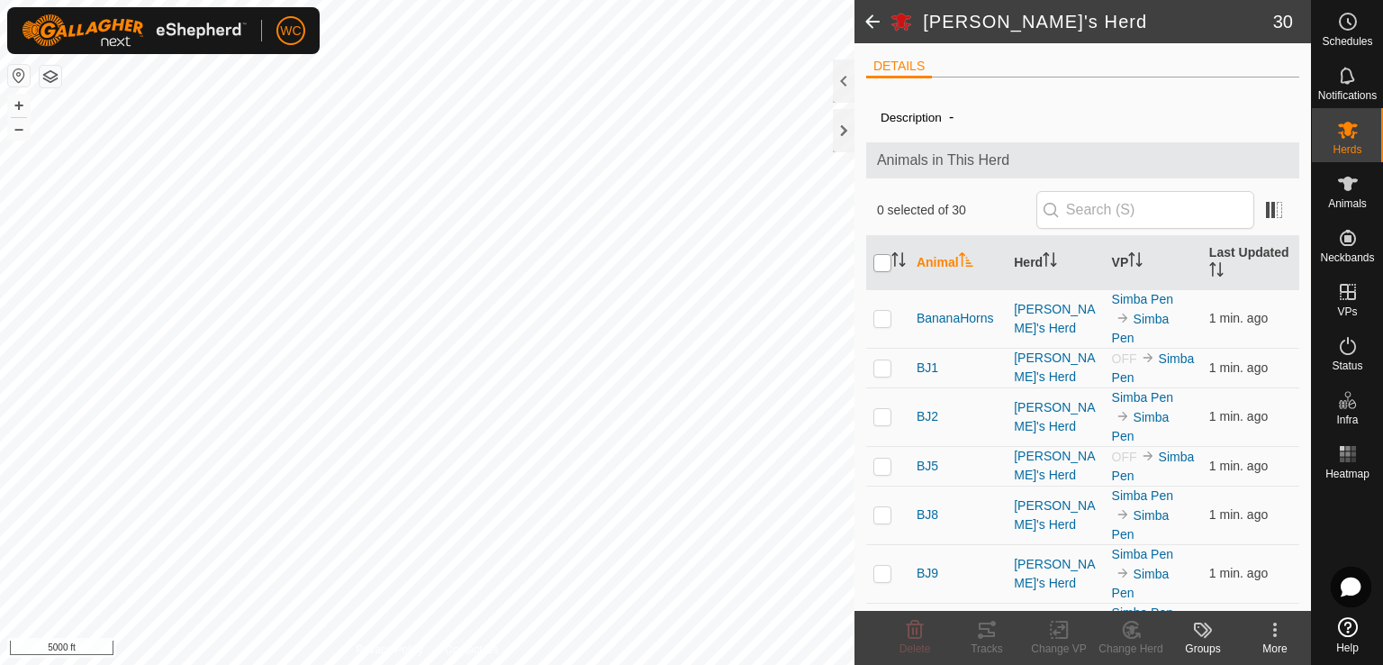
checkbox input "true"
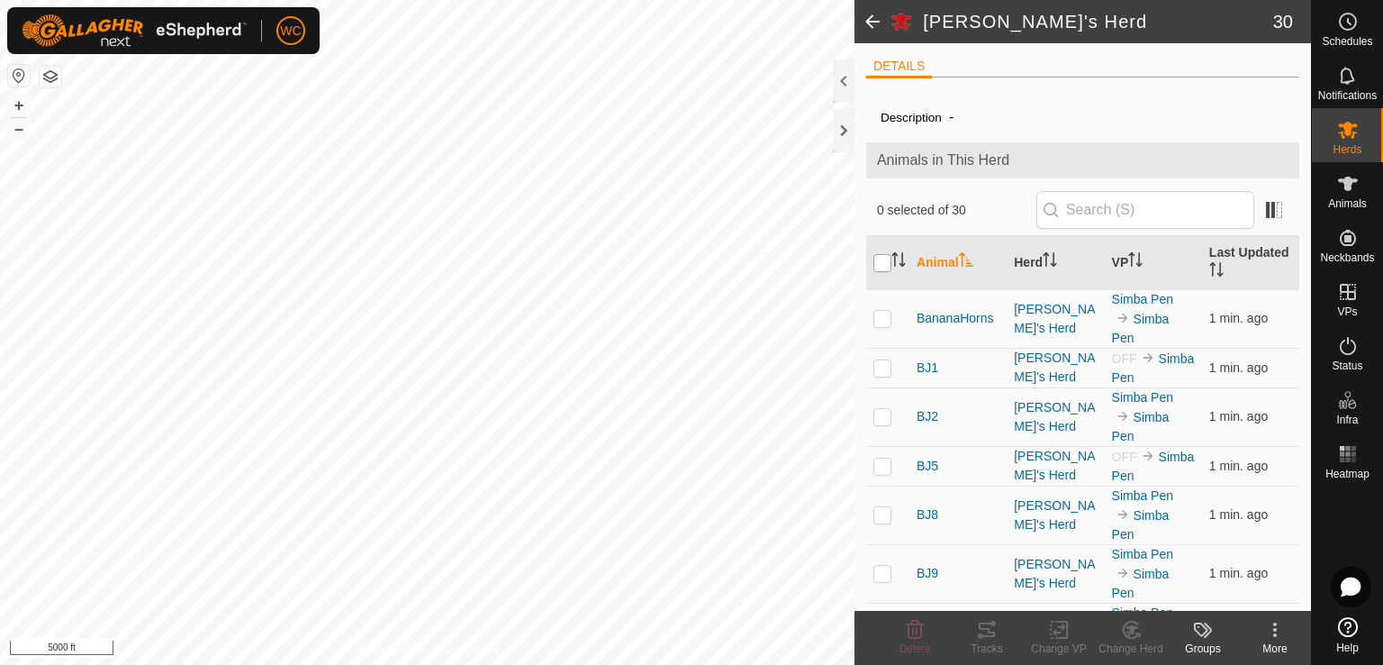
checkbox input "true"
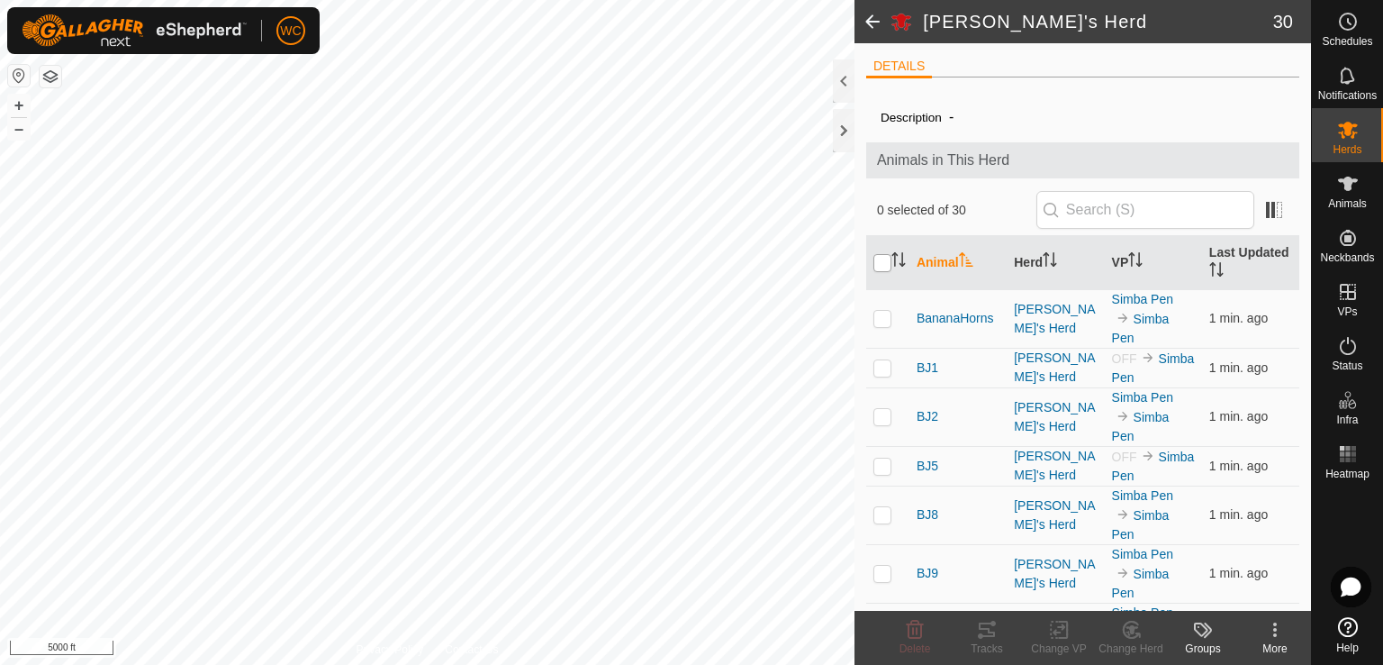
checkbox input "true"
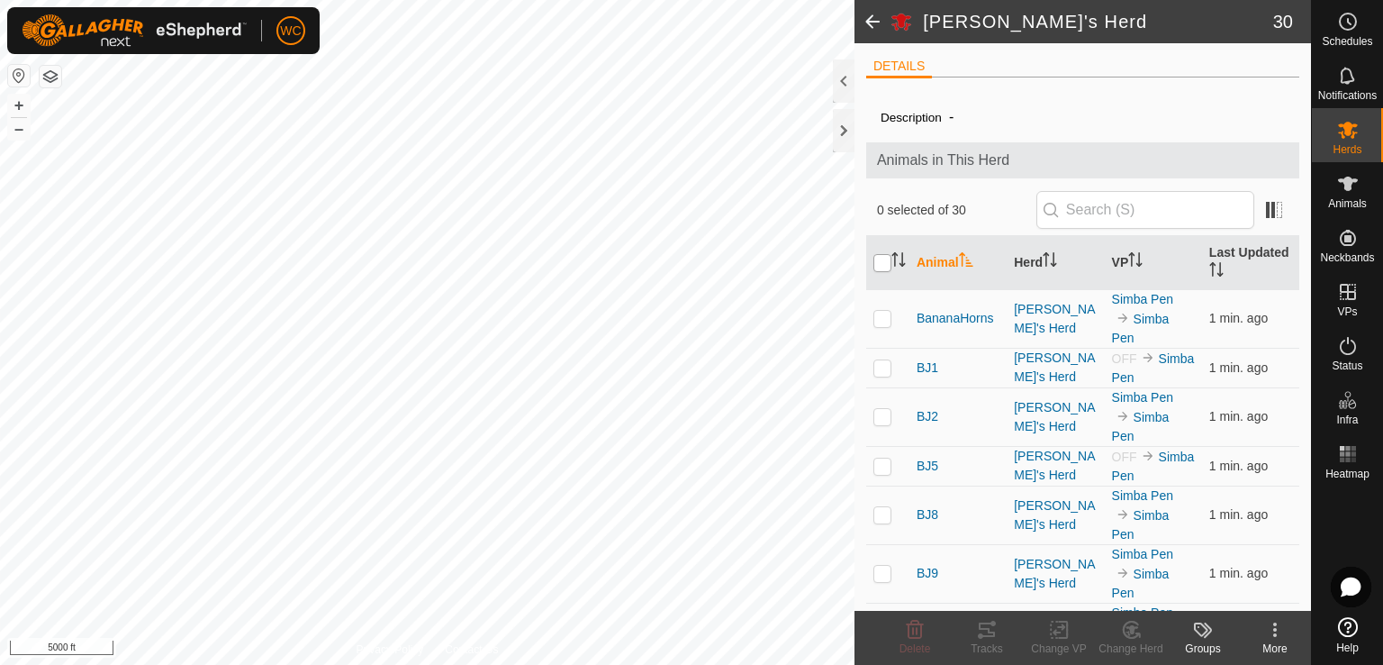
checkbox input "true"
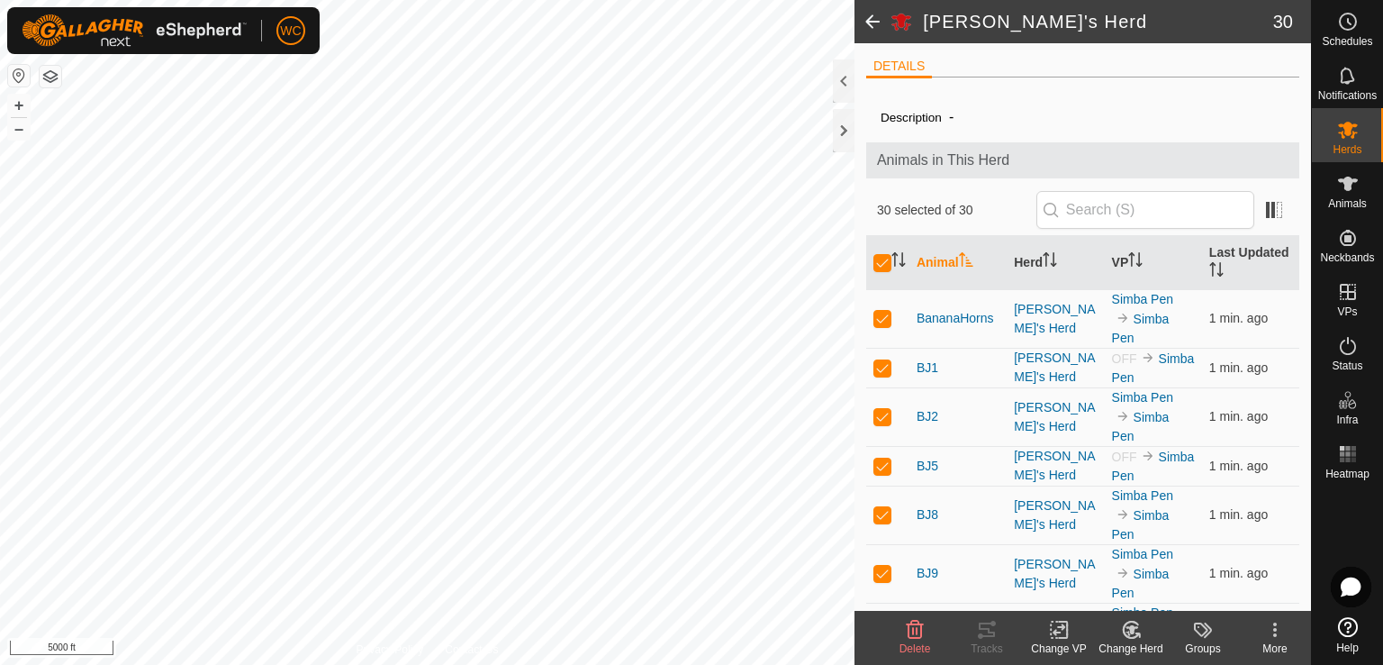
click at [1062, 631] on icon at bounding box center [1059, 630] width 23 height 22
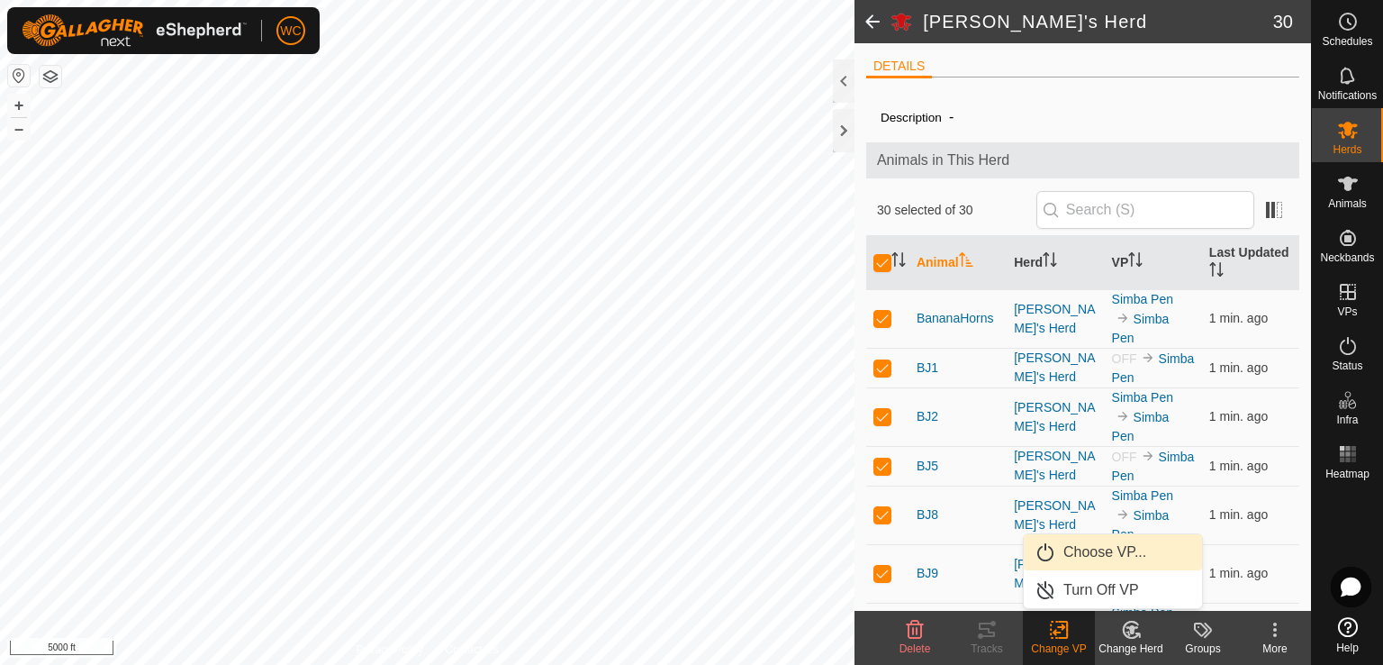
click at [1099, 550] on link "Choose VP..." at bounding box center [1113, 552] width 178 height 36
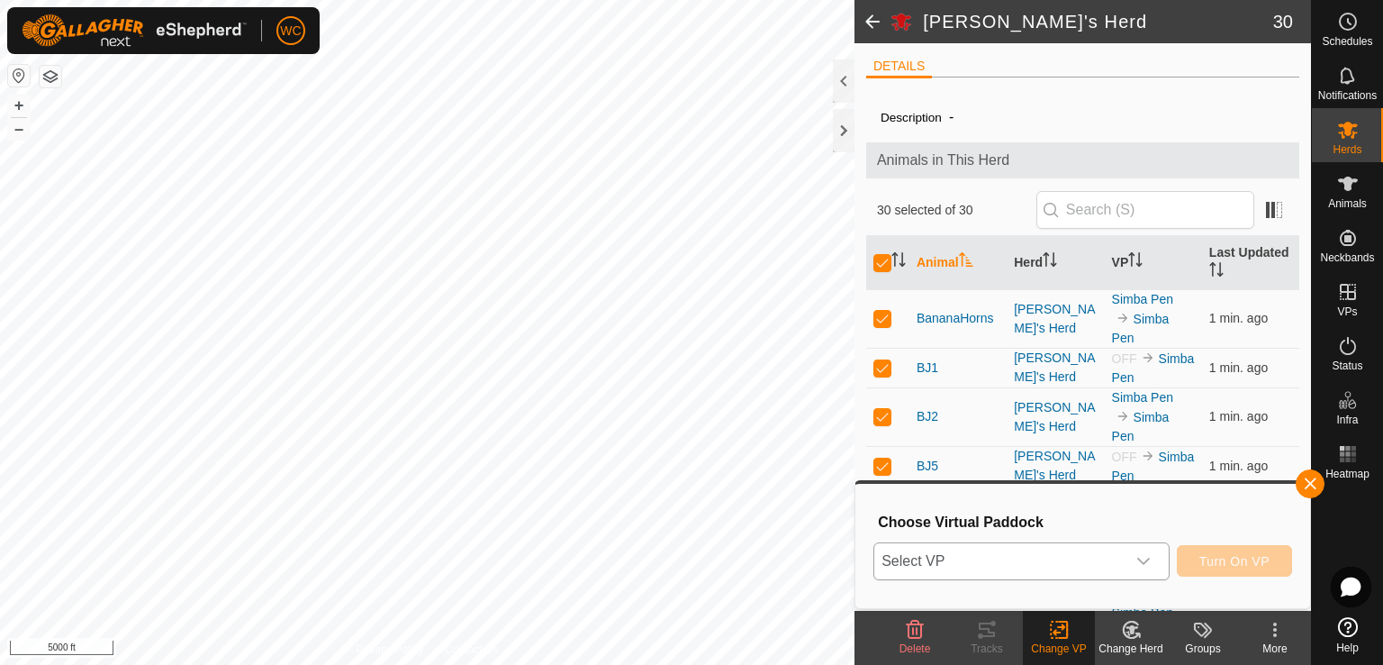
click at [1053, 567] on span "Select VP" at bounding box center [1000, 561] width 251 height 36
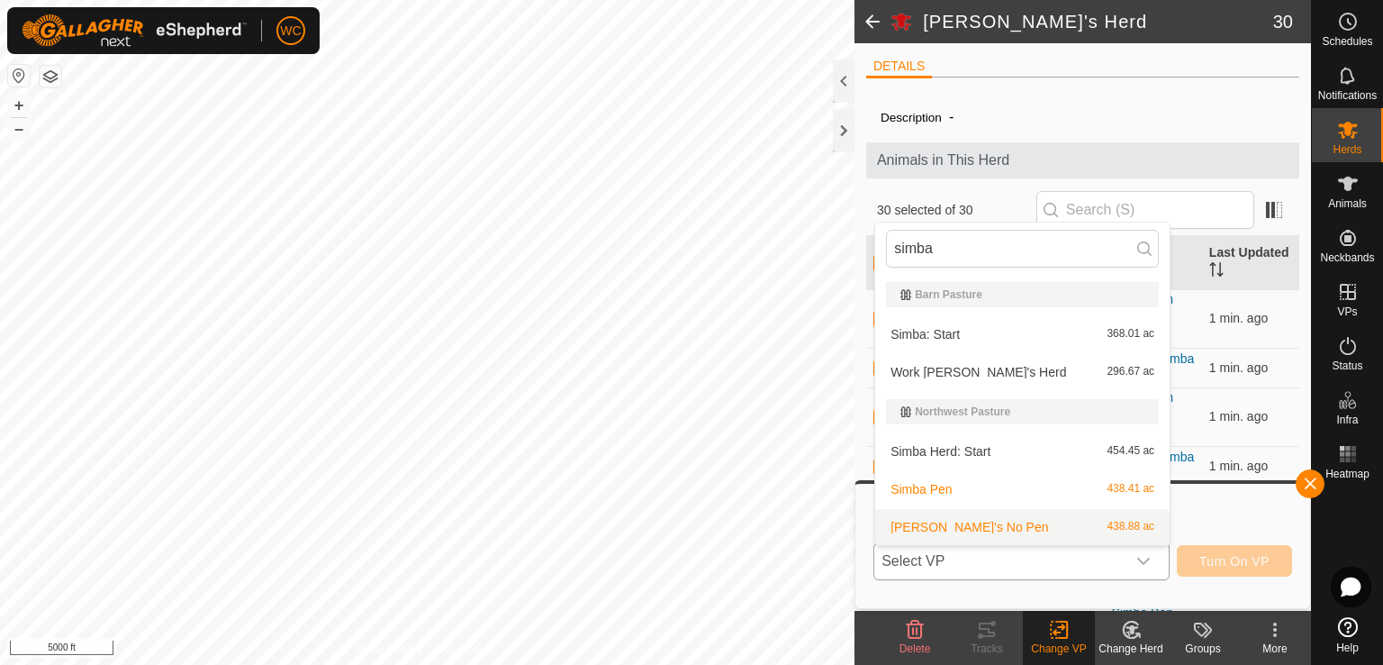
type input "simba"
click at [979, 522] on li "[PERSON_NAME]'s No Pen 438.88 ac" at bounding box center [1022, 527] width 295 height 36
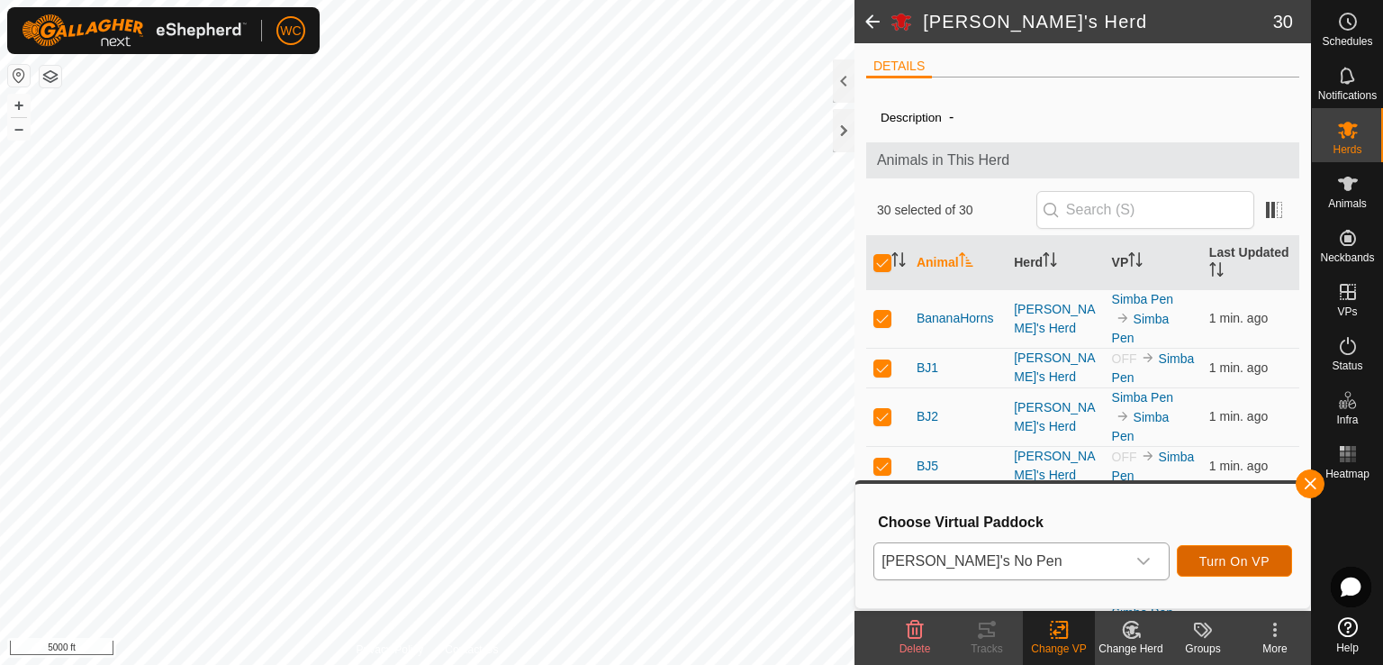
click at [1221, 565] on span "Turn On VP" at bounding box center [1235, 561] width 70 height 14
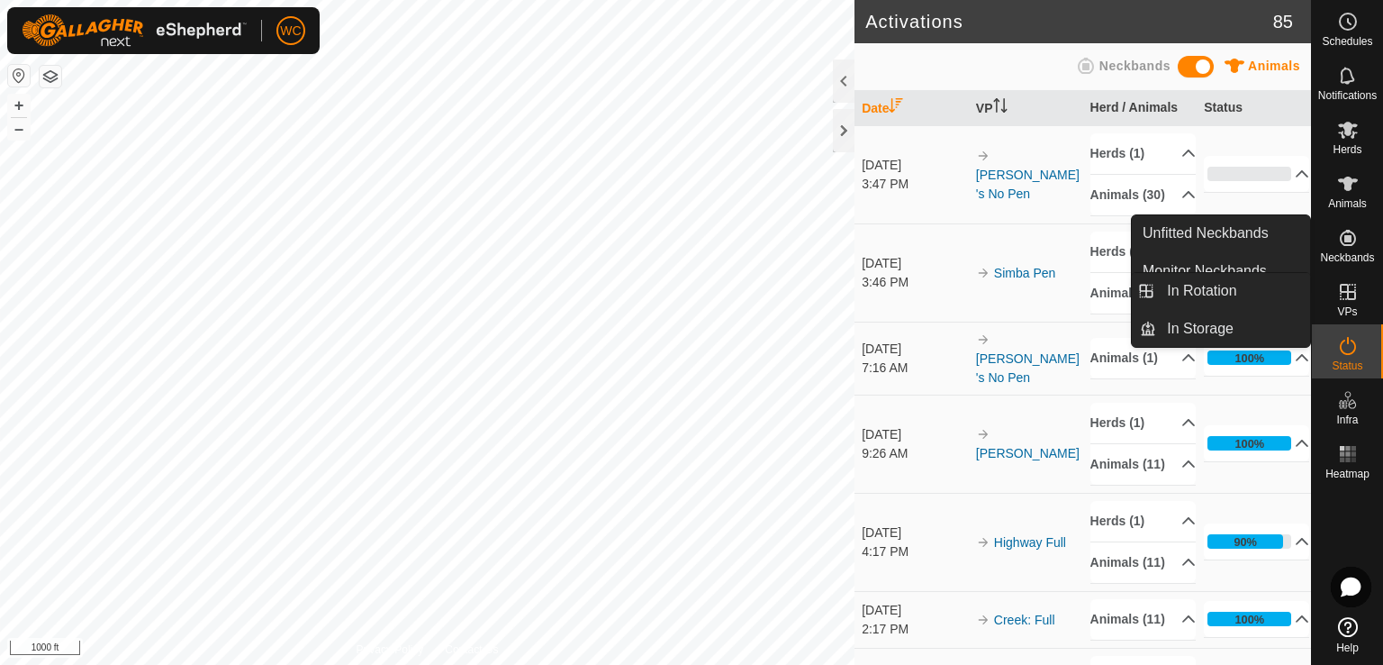
click at [1356, 295] on icon at bounding box center [1349, 292] width 22 height 22
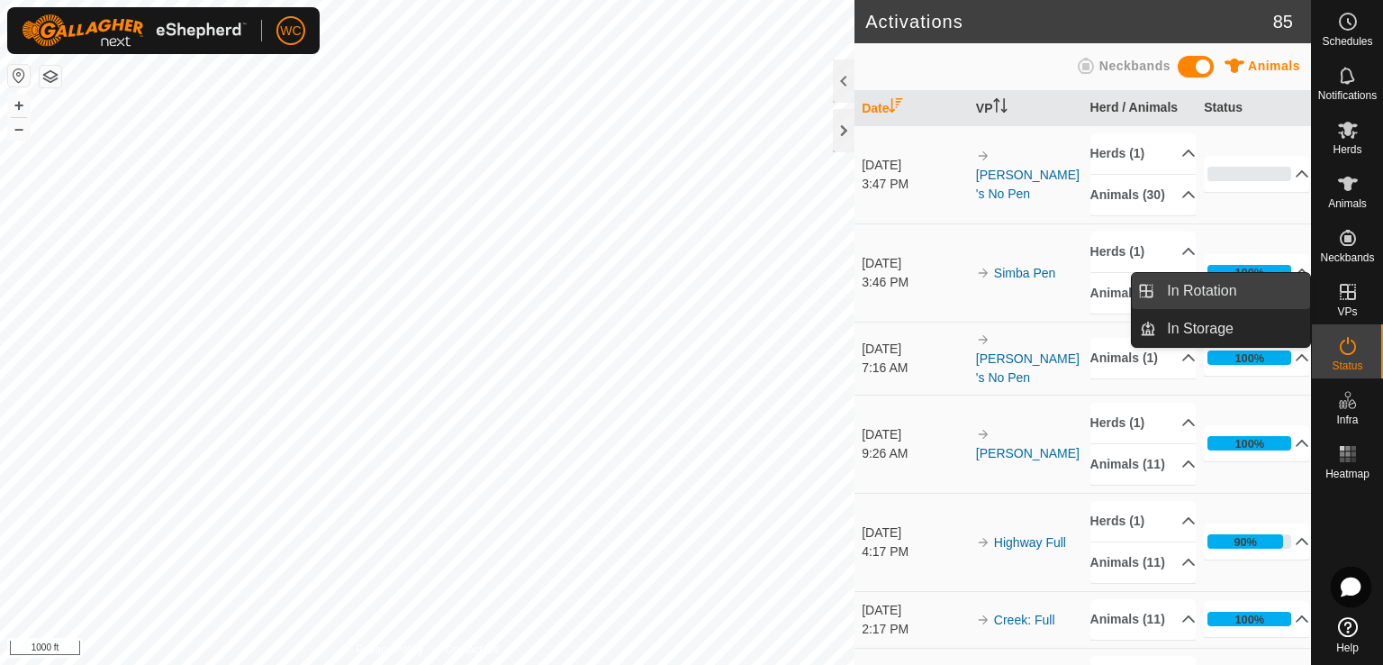
click at [1254, 296] on link "In Rotation" at bounding box center [1234, 291] width 154 height 36
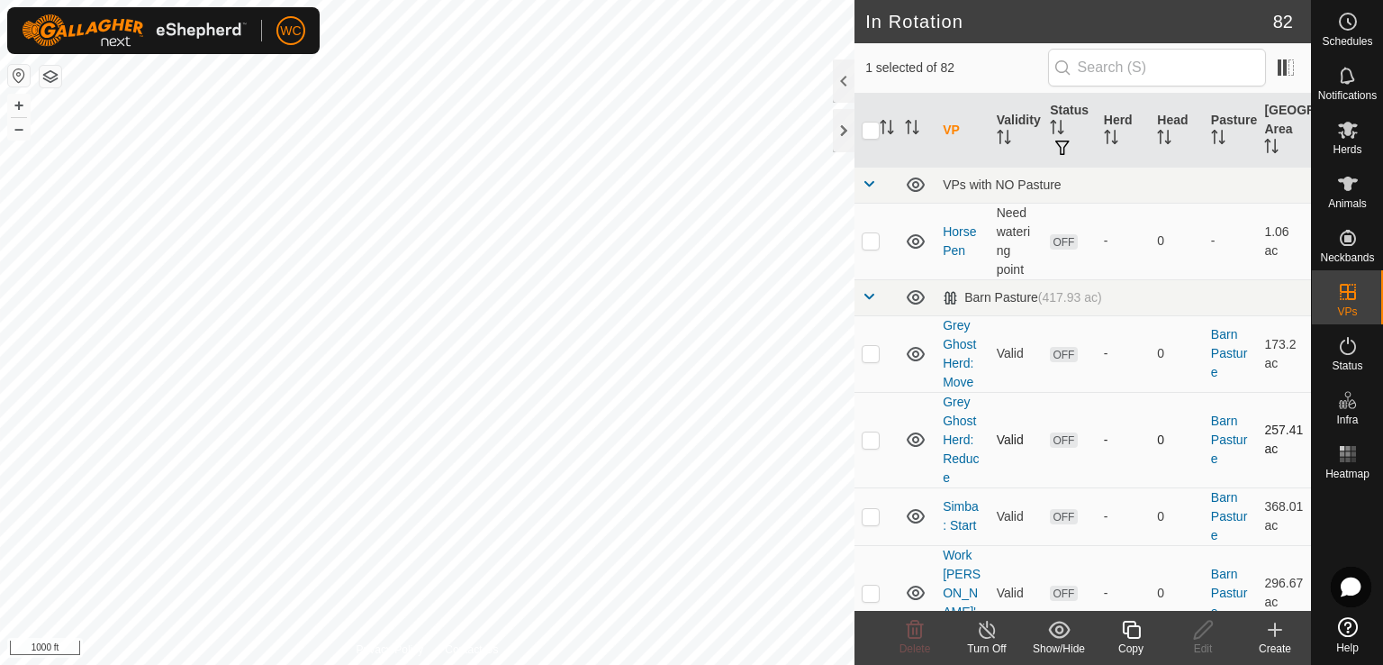
checkbox input "true"
checkbox input "false"
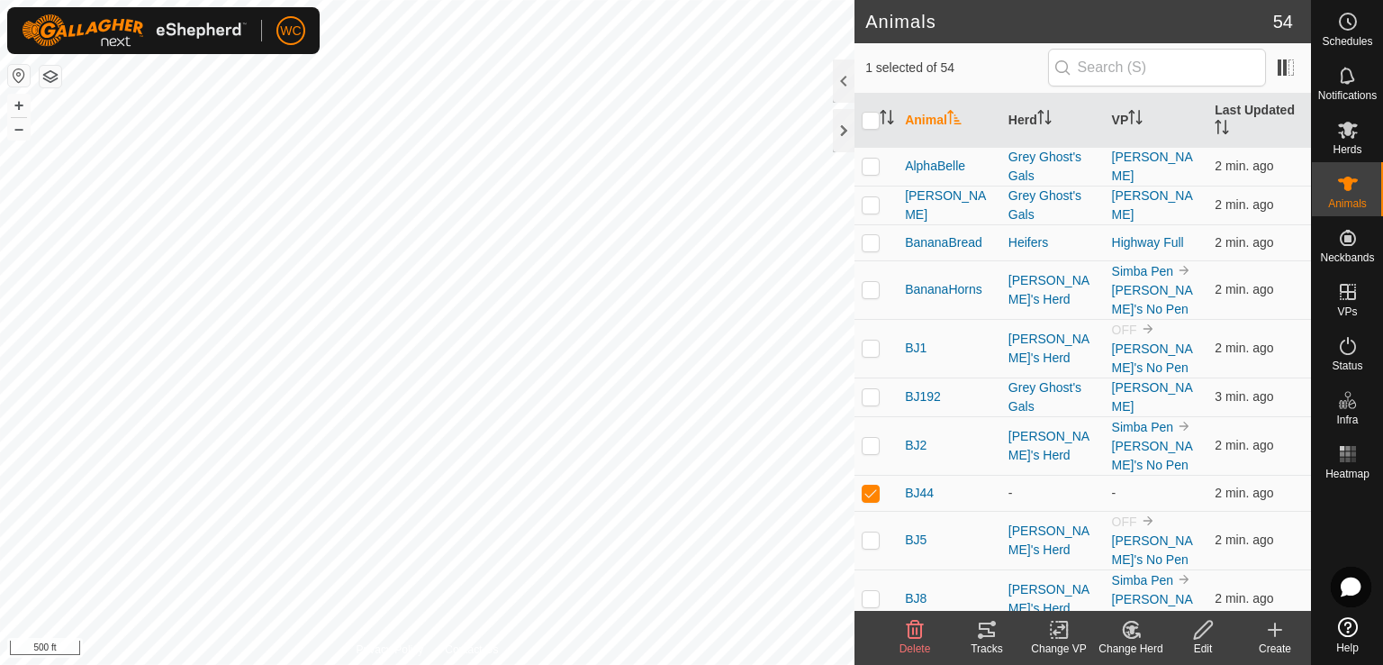
click at [1200, 631] on icon at bounding box center [1204, 630] width 23 height 22
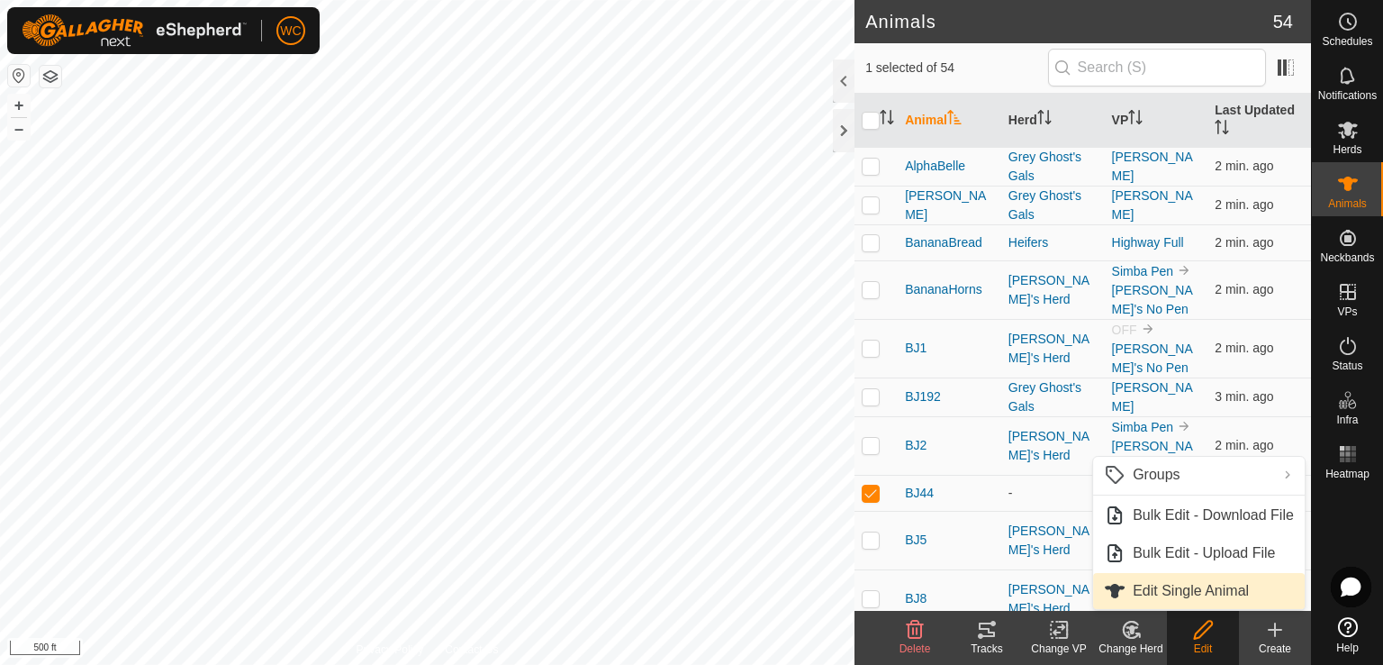
click at [1193, 587] on link "Edit Single Animal" at bounding box center [1199, 591] width 212 height 36
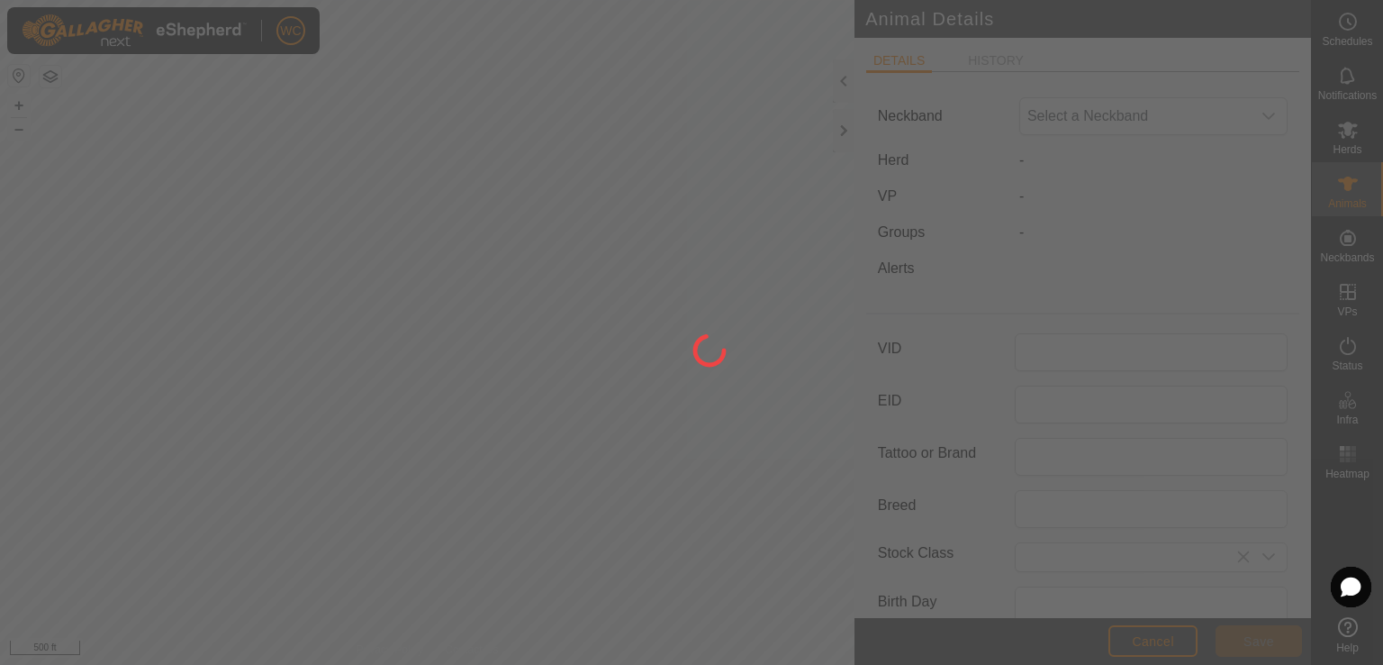
type input "BJ44"
type input "0"
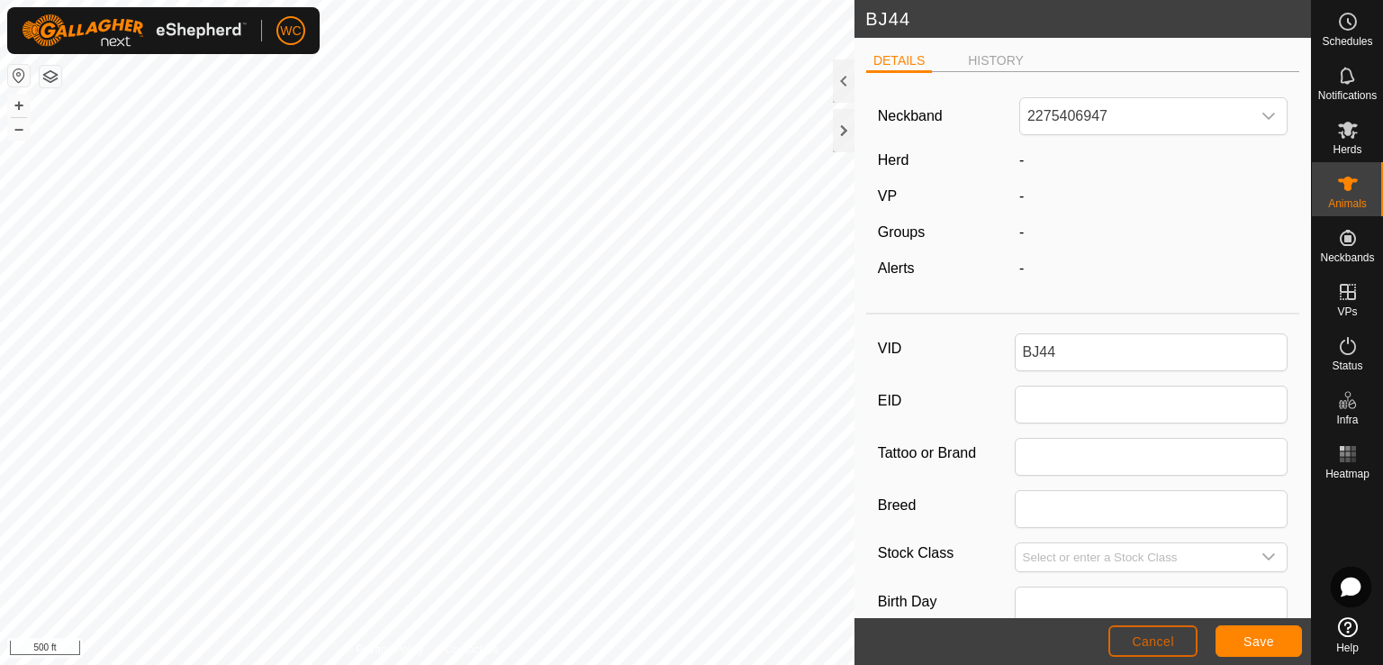
click at [1178, 641] on button "Cancel" at bounding box center [1153, 641] width 89 height 32
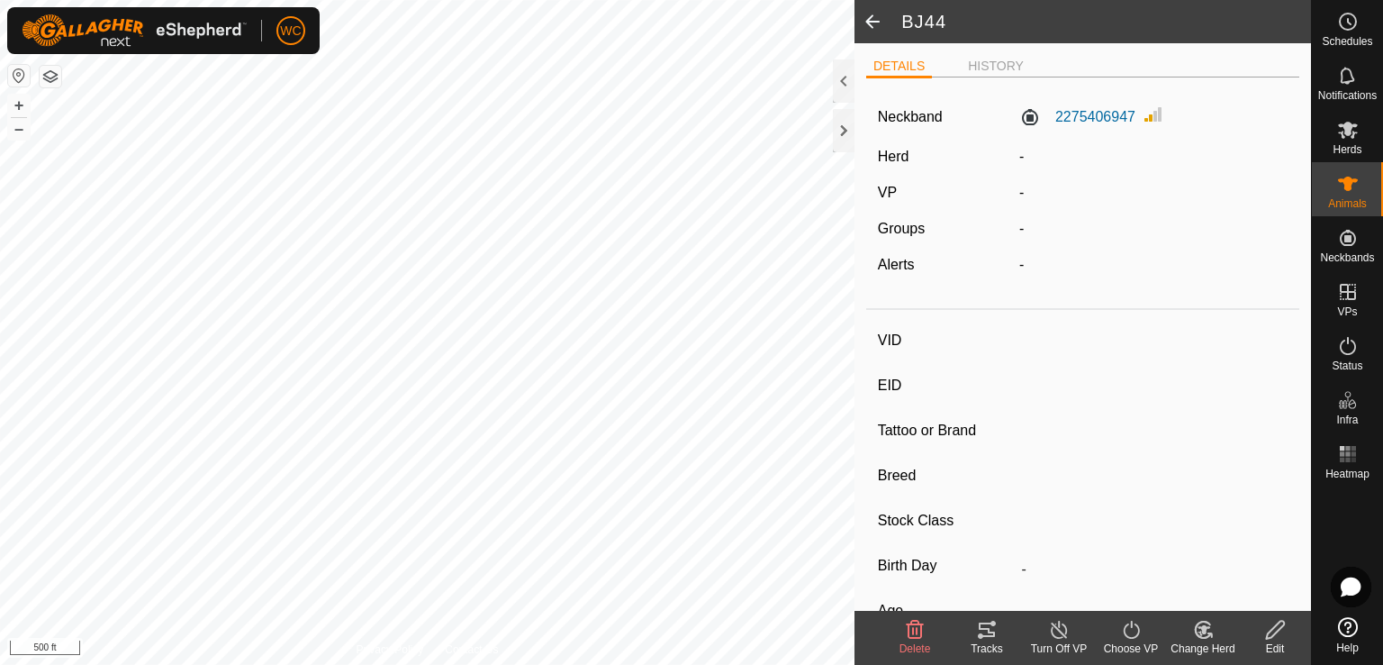
type input "BJ44"
type input "-"
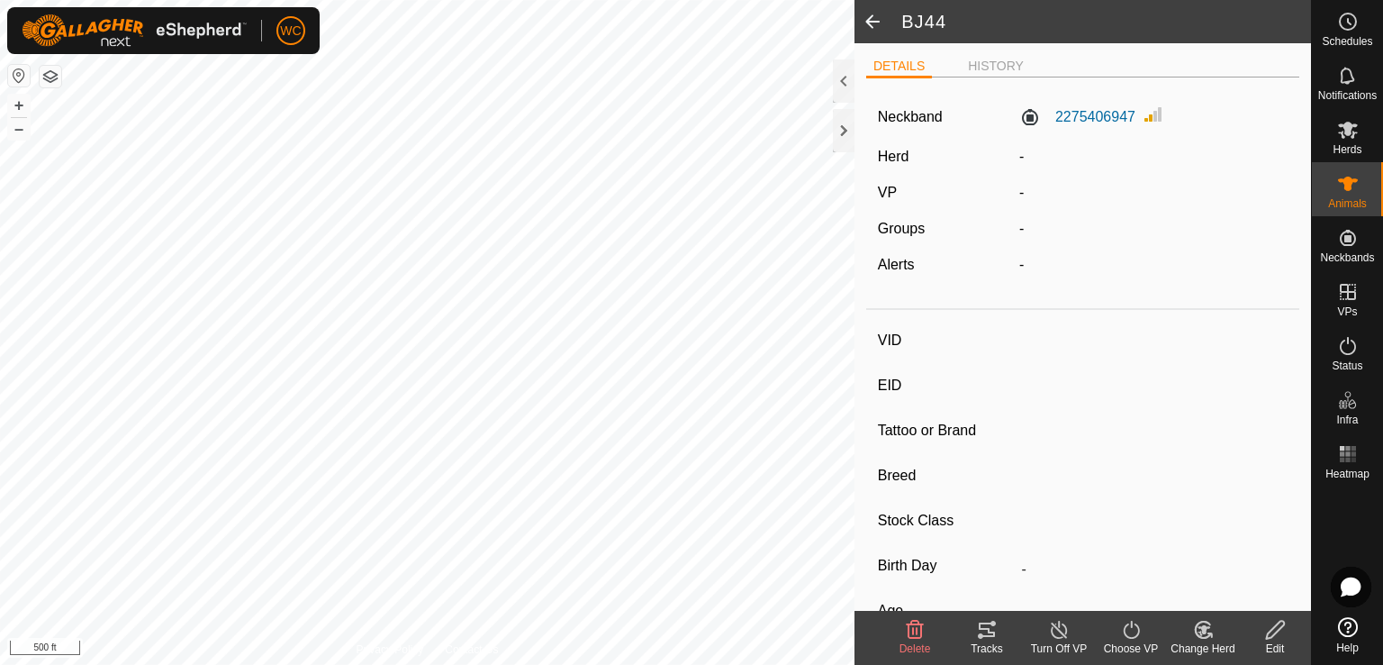
type input "0 kg"
type input "-"
click at [1213, 629] on icon at bounding box center [1204, 630] width 23 height 22
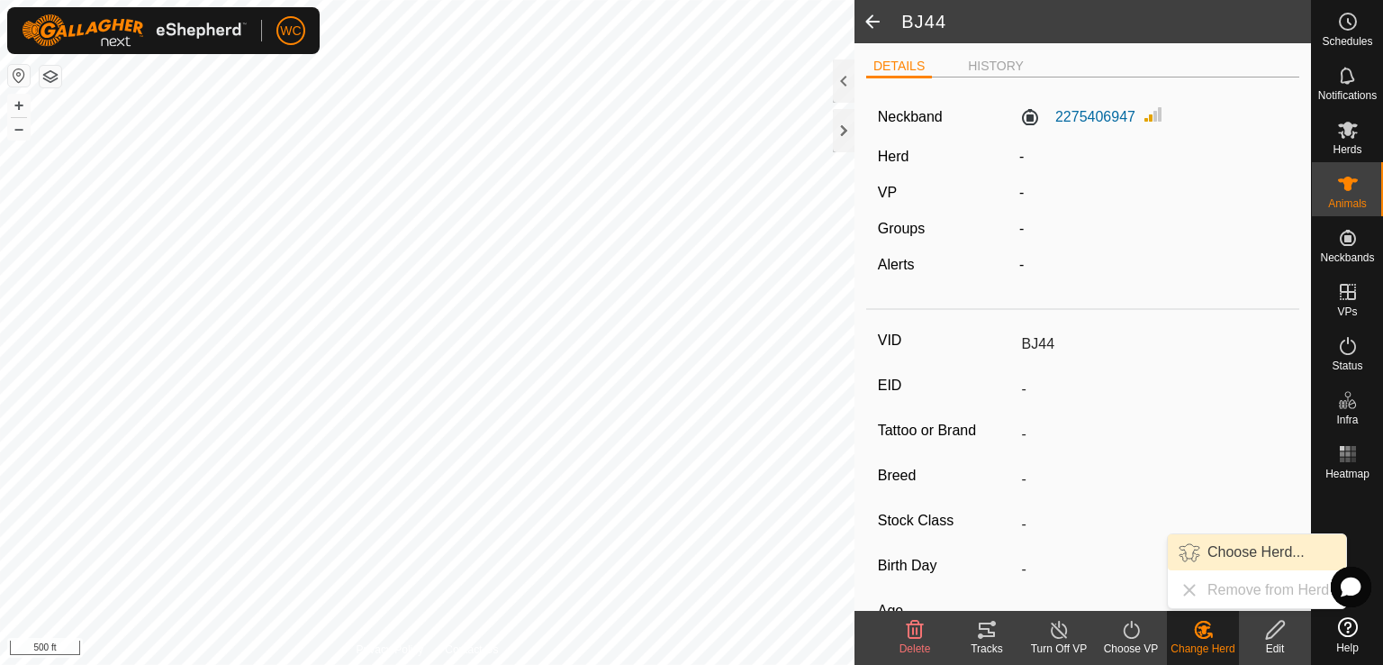
click at [1237, 558] on link "Choose Herd..." at bounding box center [1257, 552] width 178 height 36
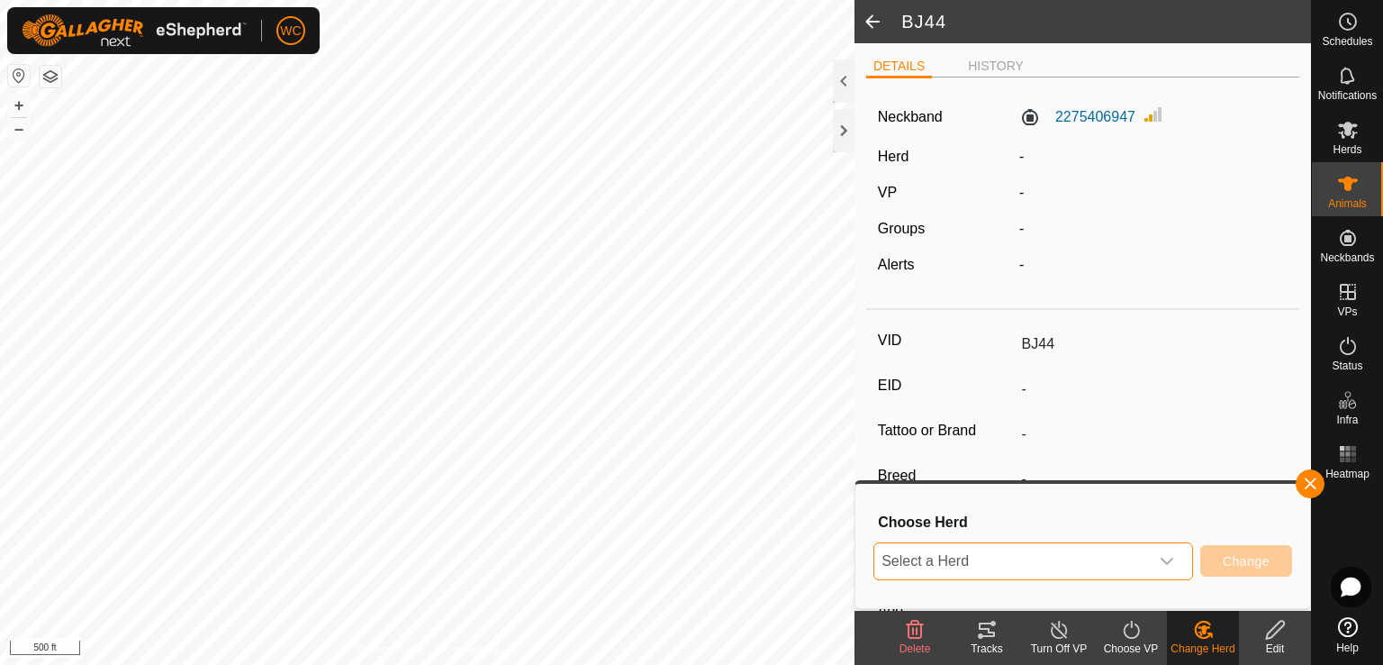
click at [1115, 563] on span "Select a Herd" at bounding box center [1012, 561] width 275 height 36
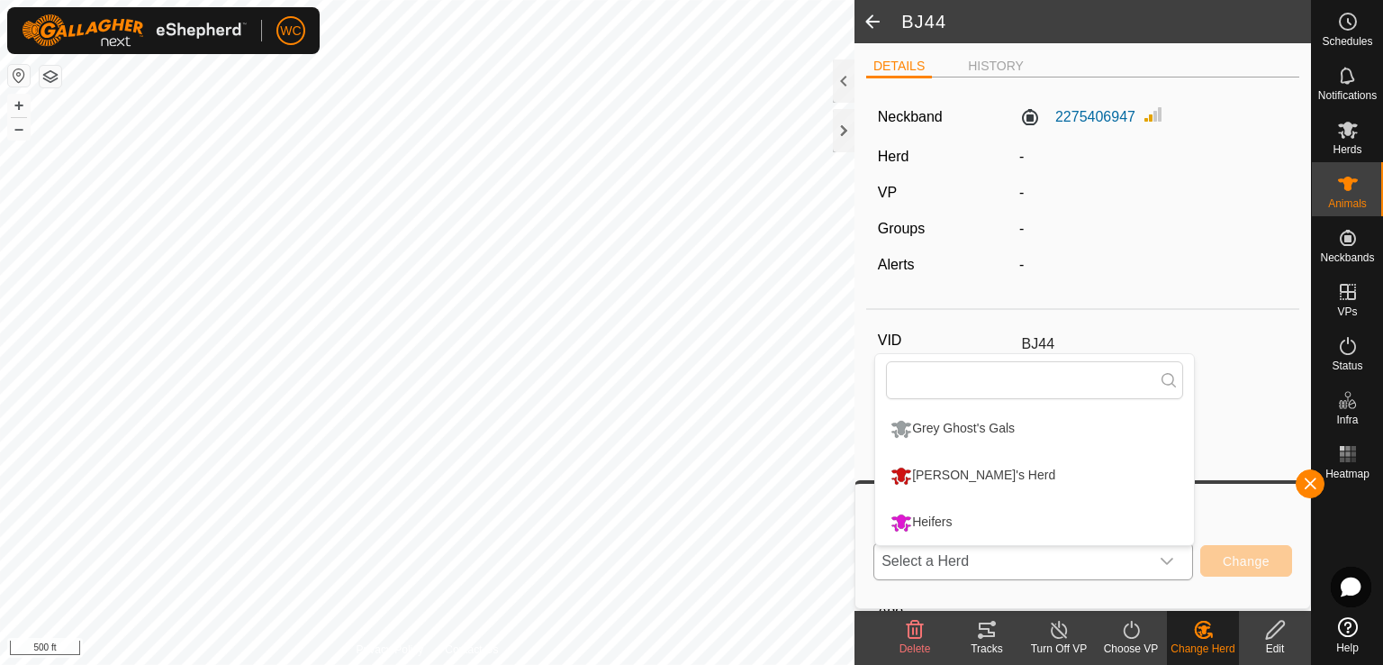
click at [1030, 481] on li "[PERSON_NAME]'s Herd" at bounding box center [1034, 475] width 319 height 45
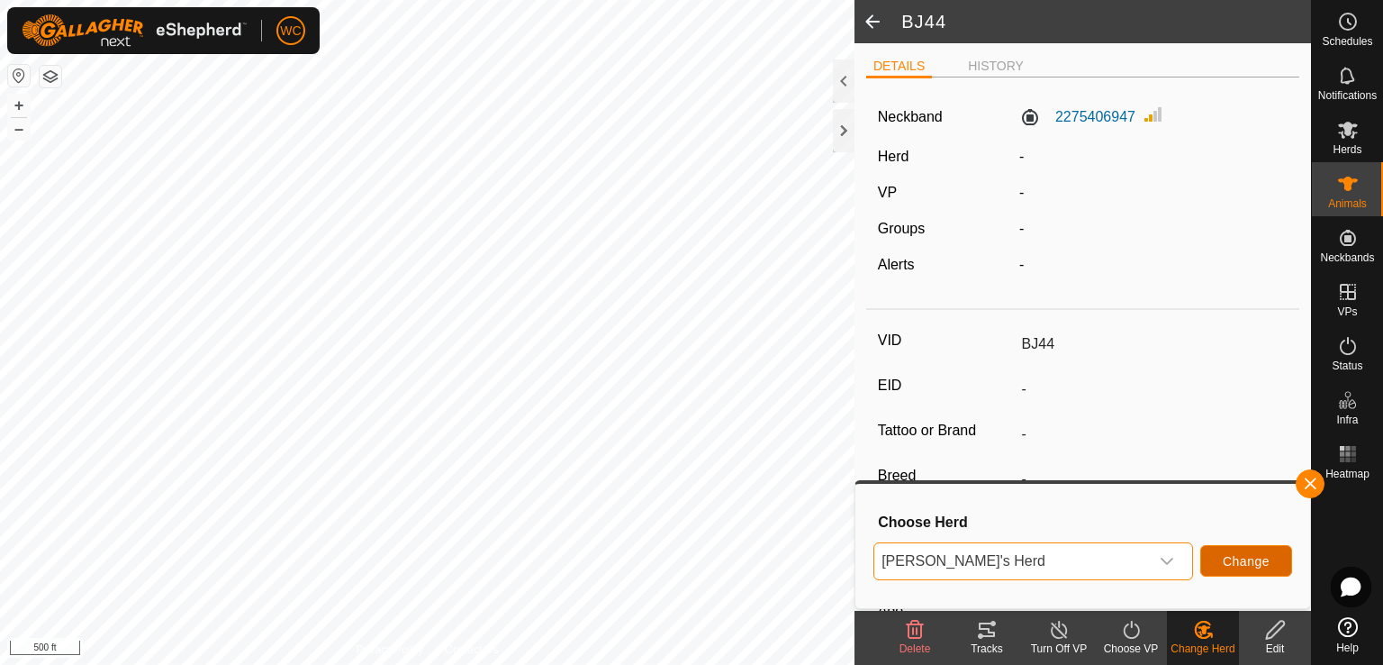
click at [1234, 561] on span "Change" at bounding box center [1246, 561] width 47 height 14
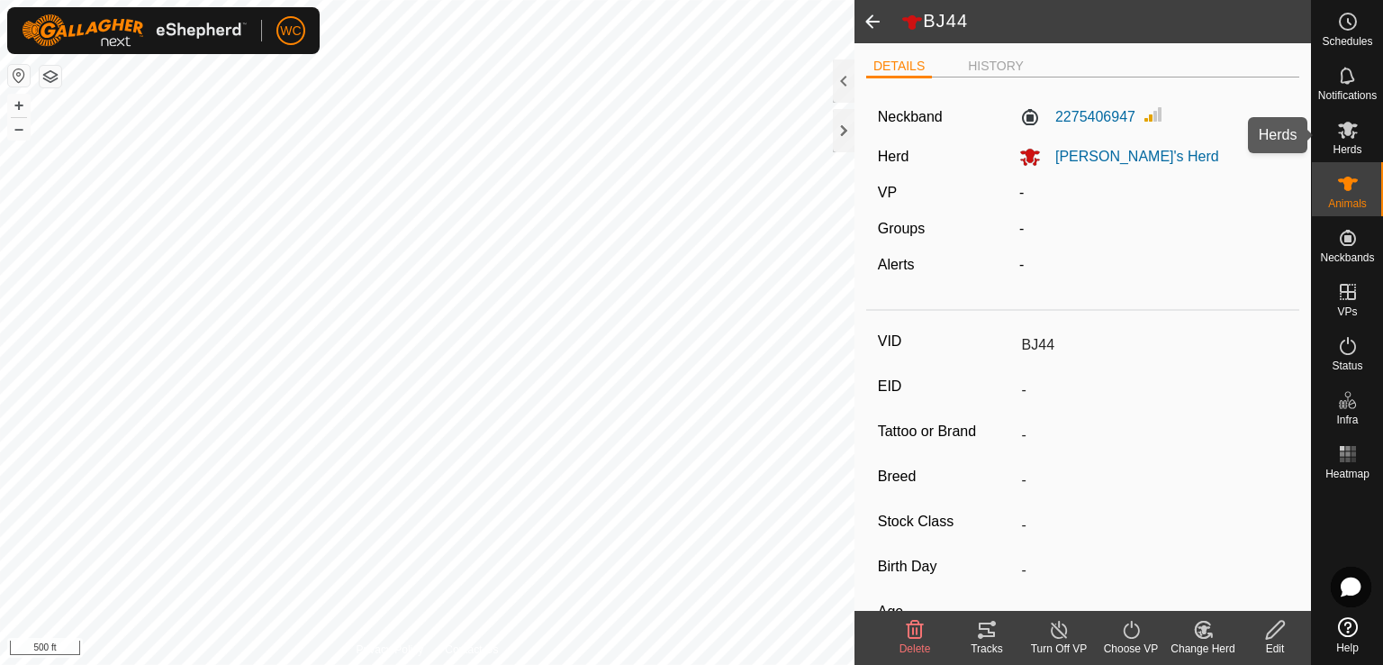
click at [1341, 120] on icon at bounding box center [1349, 130] width 22 height 22
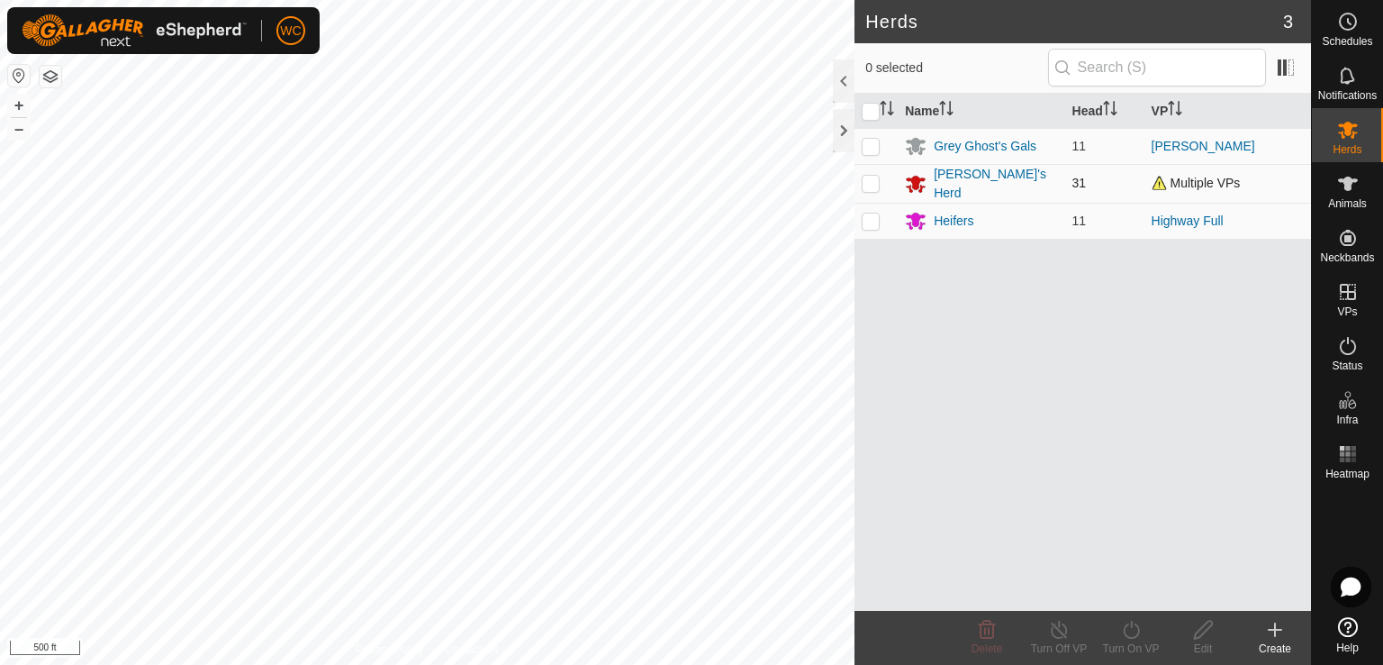
click at [875, 176] on p-checkbox at bounding box center [871, 183] width 18 height 14
click at [1134, 624] on icon at bounding box center [1131, 630] width 23 height 22
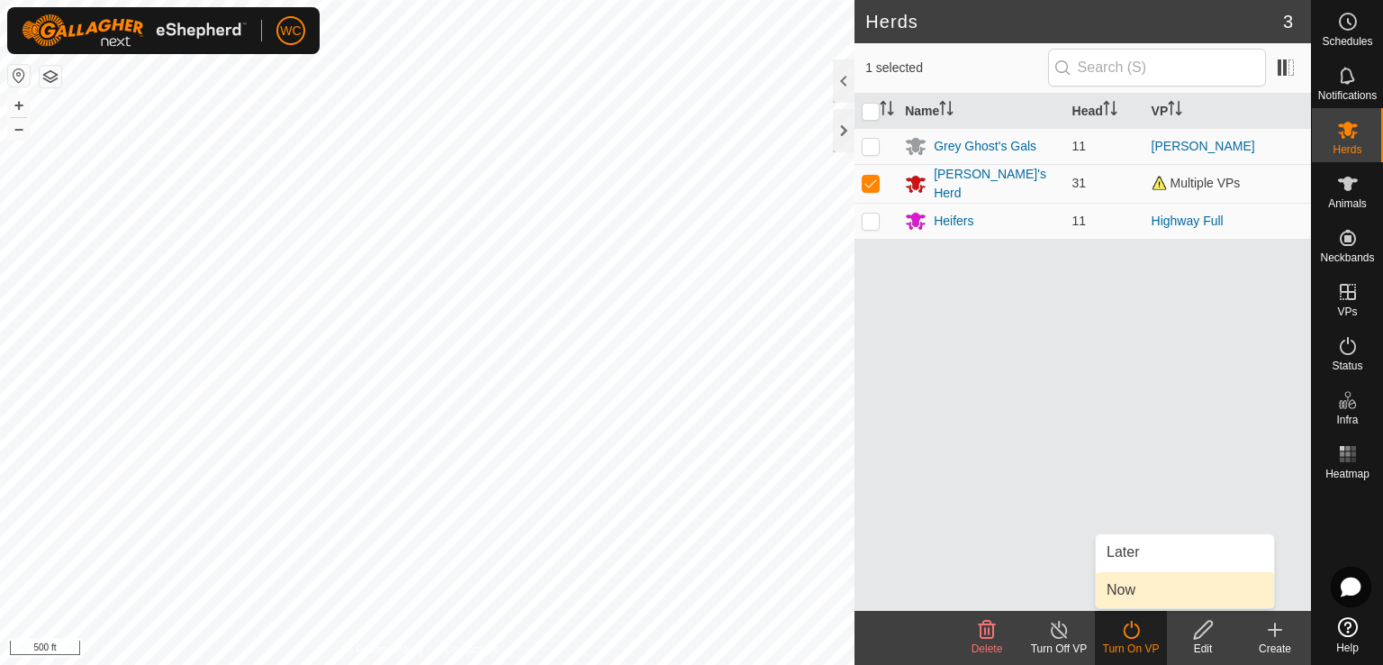
click at [1140, 601] on link "Now" at bounding box center [1185, 590] width 178 height 36
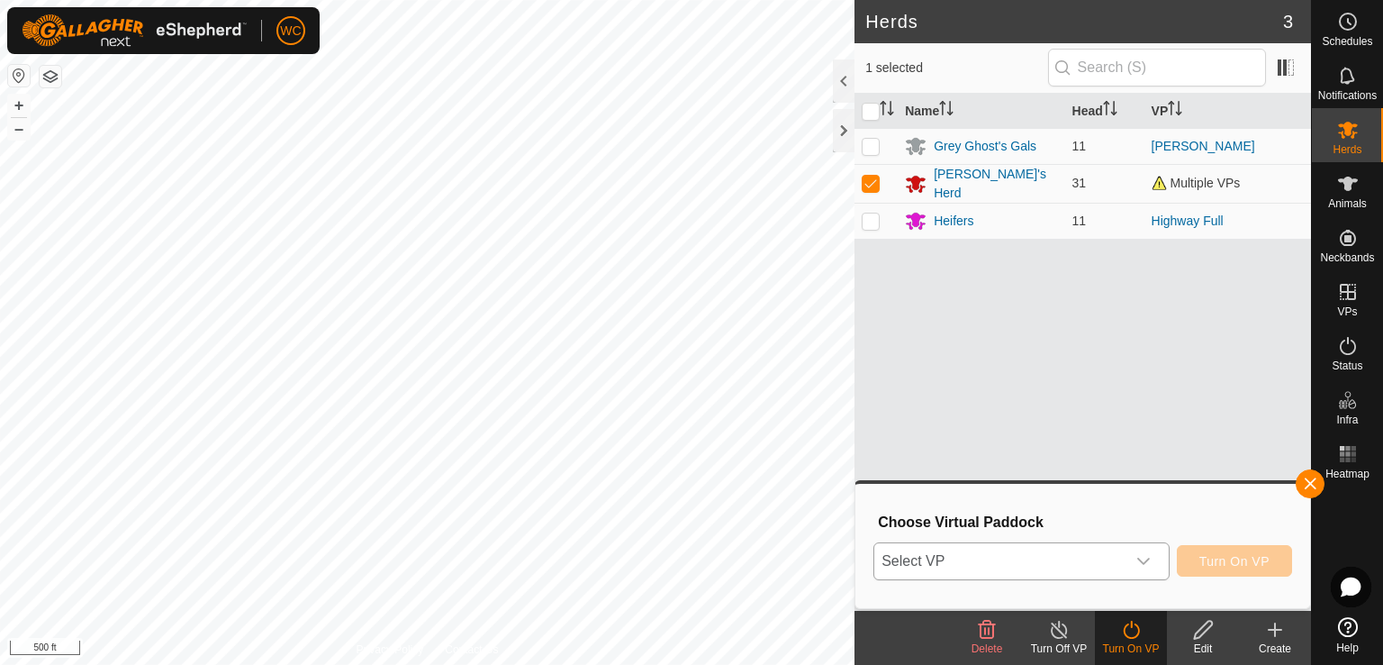
click at [1122, 557] on span "Select VP" at bounding box center [1000, 561] width 251 height 36
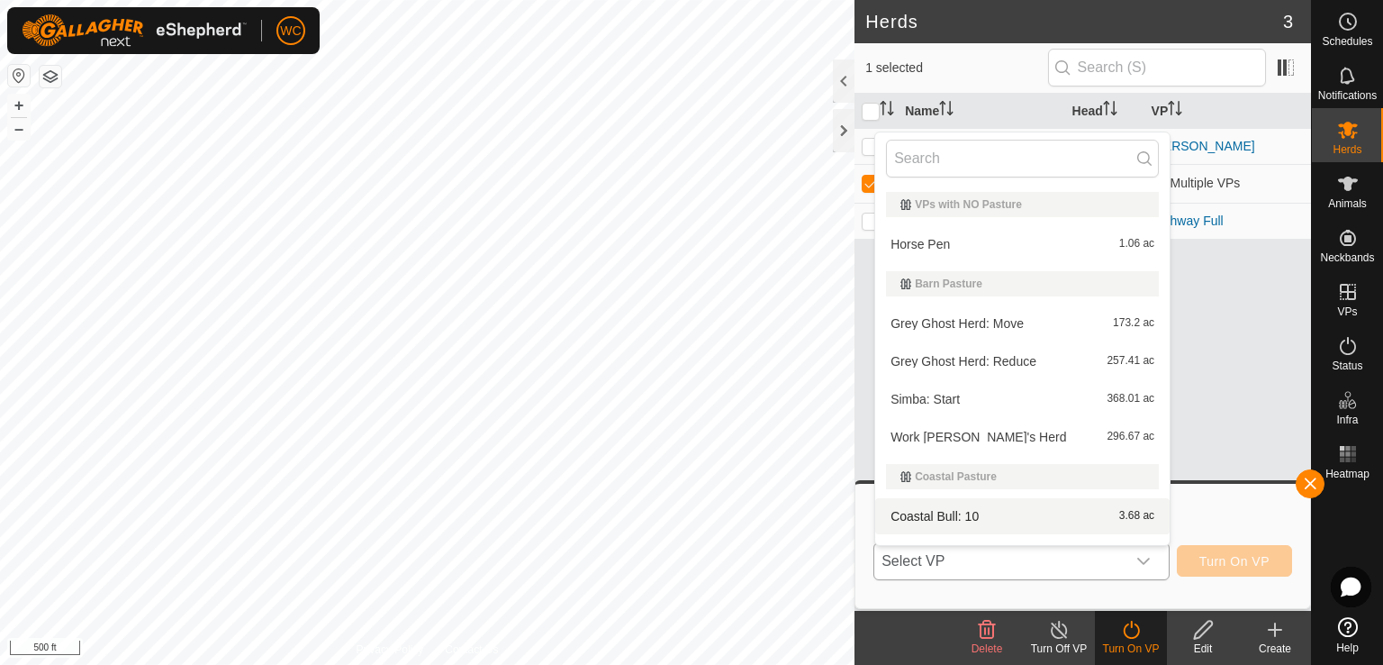
scroll to position [27, 0]
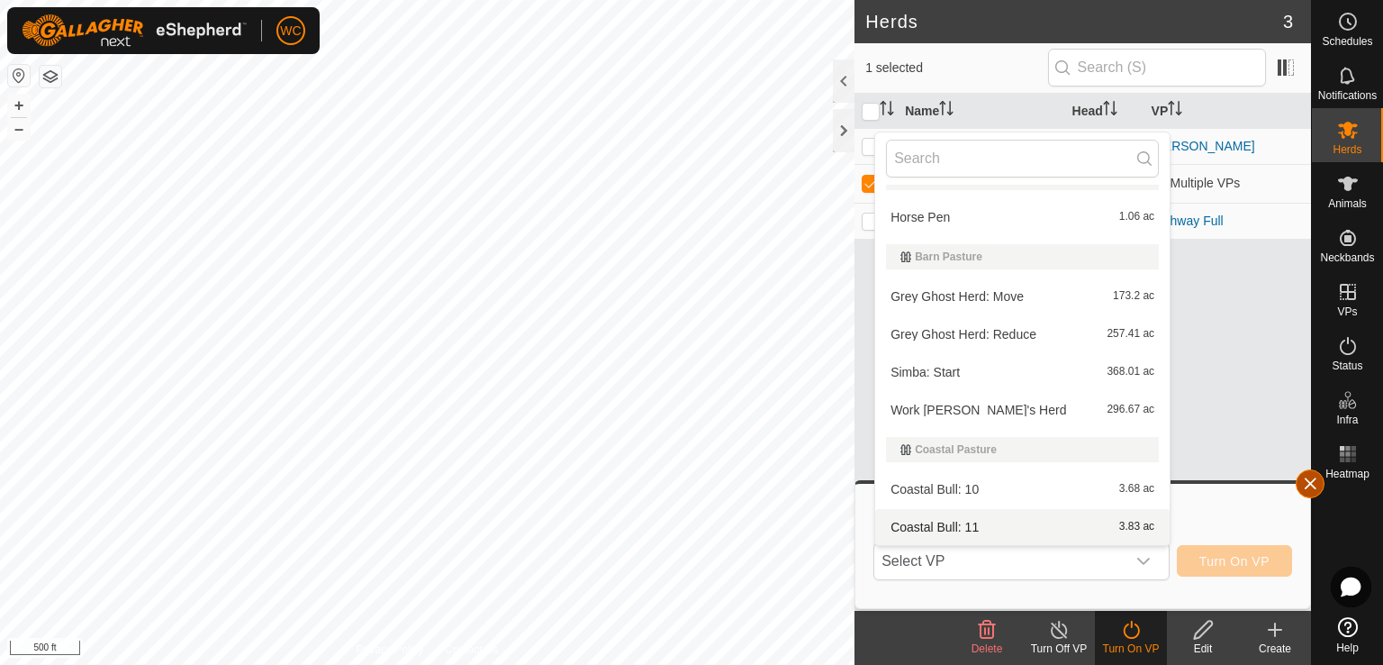
click at [1311, 487] on button "button" at bounding box center [1310, 483] width 29 height 29
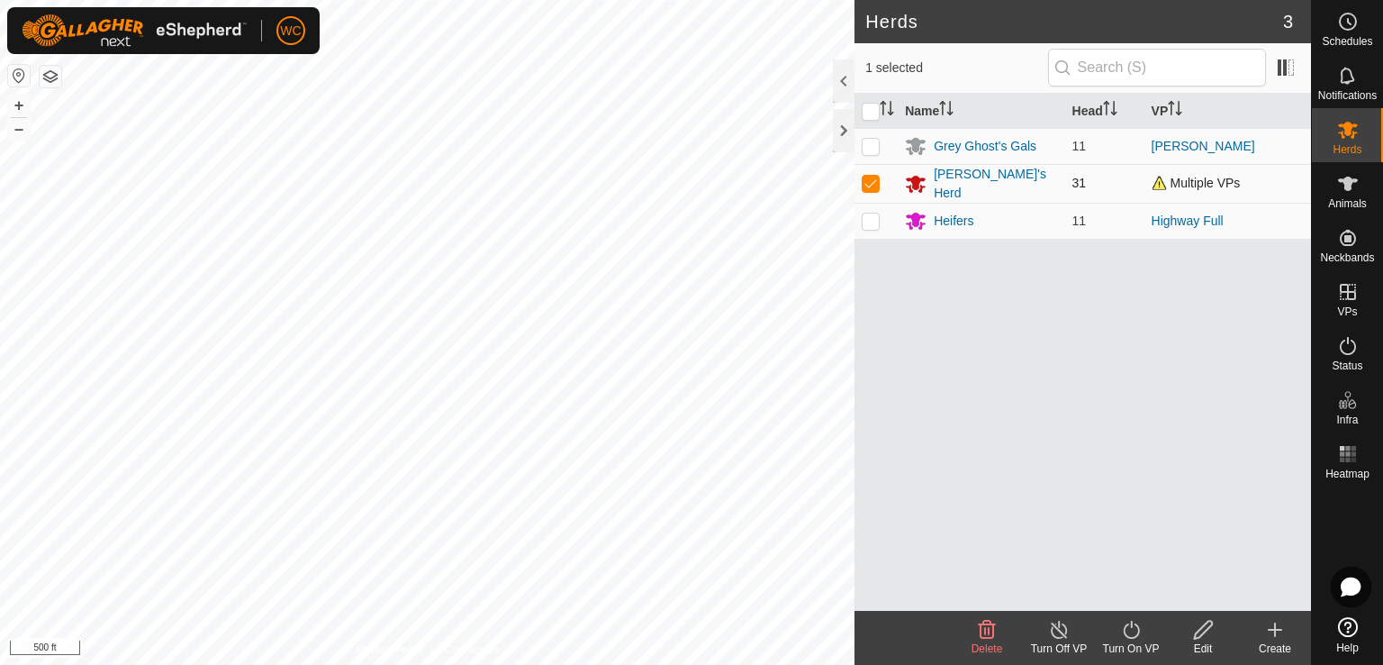
click at [868, 176] on p-checkbox at bounding box center [871, 183] width 18 height 14
checkbox input "false"
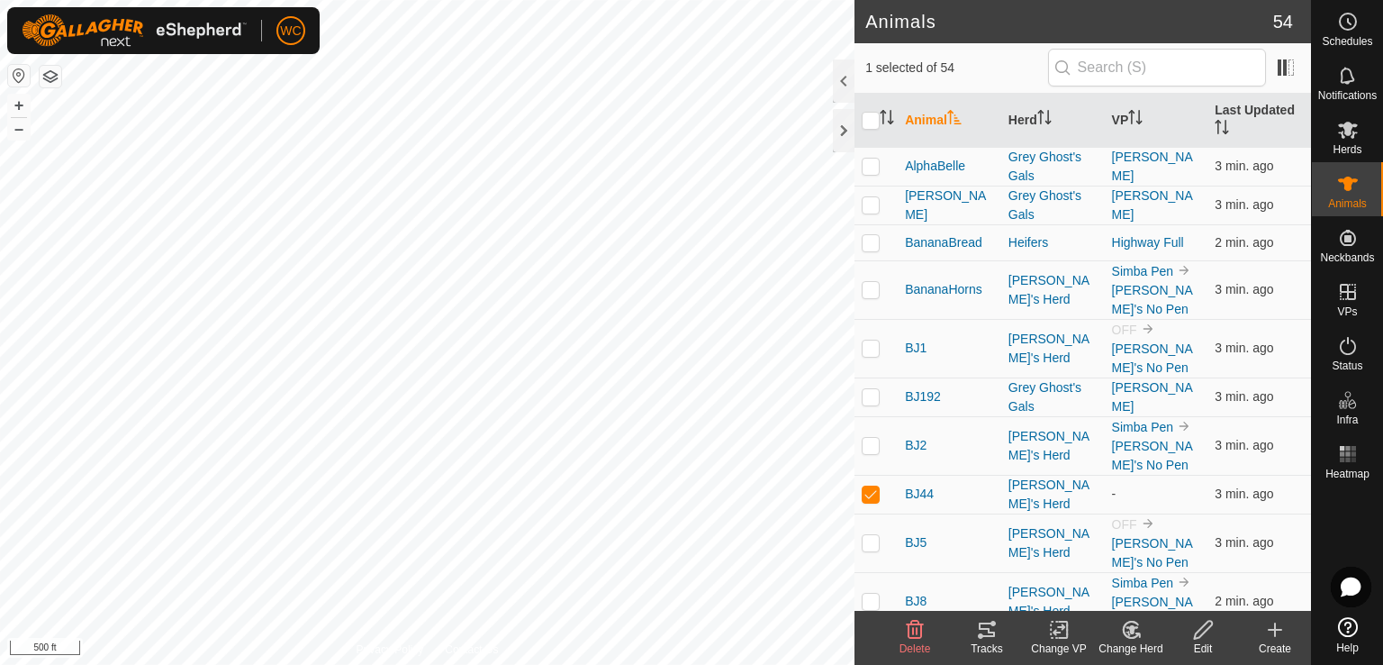
click at [1058, 629] on icon at bounding box center [1059, 630] width 23 height 22
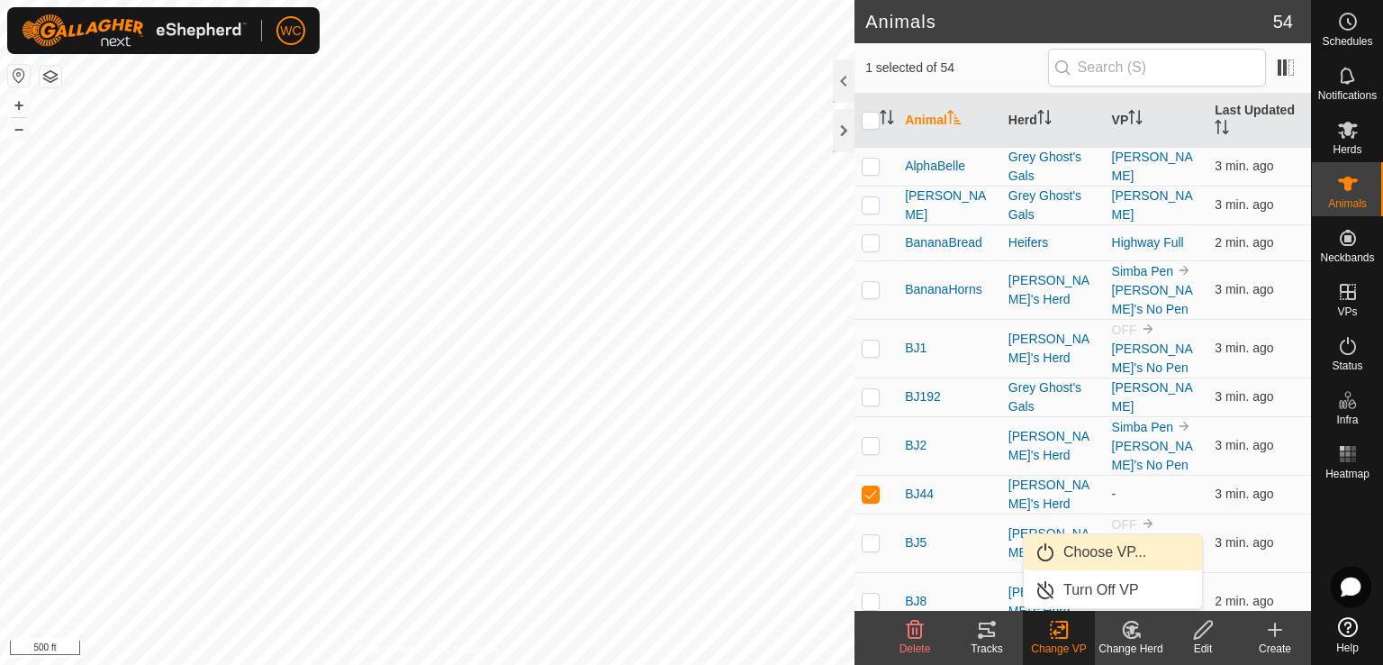
click at [1077, 553] on link "Choose VP..." at bounding box center [1113, 552] width 178 height 36
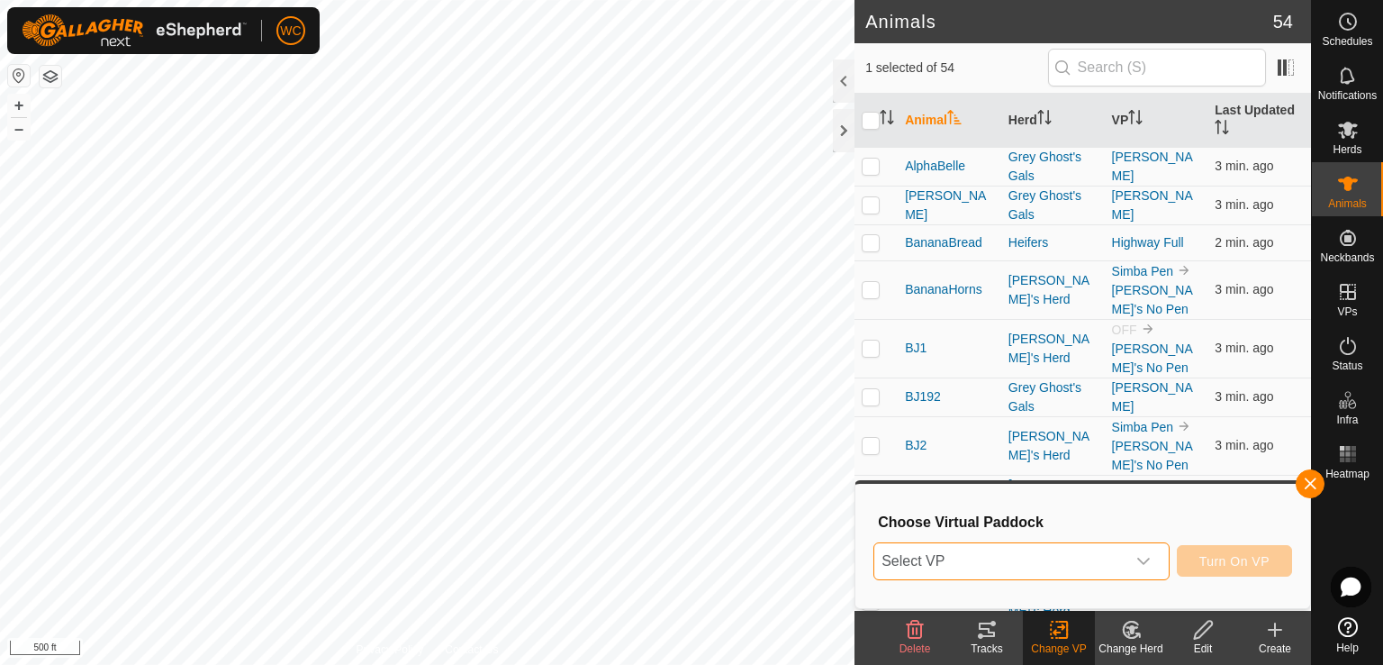
click at [1120, 567] on span "Select VP" at bounding box center [1000, 561] width 251 height 36
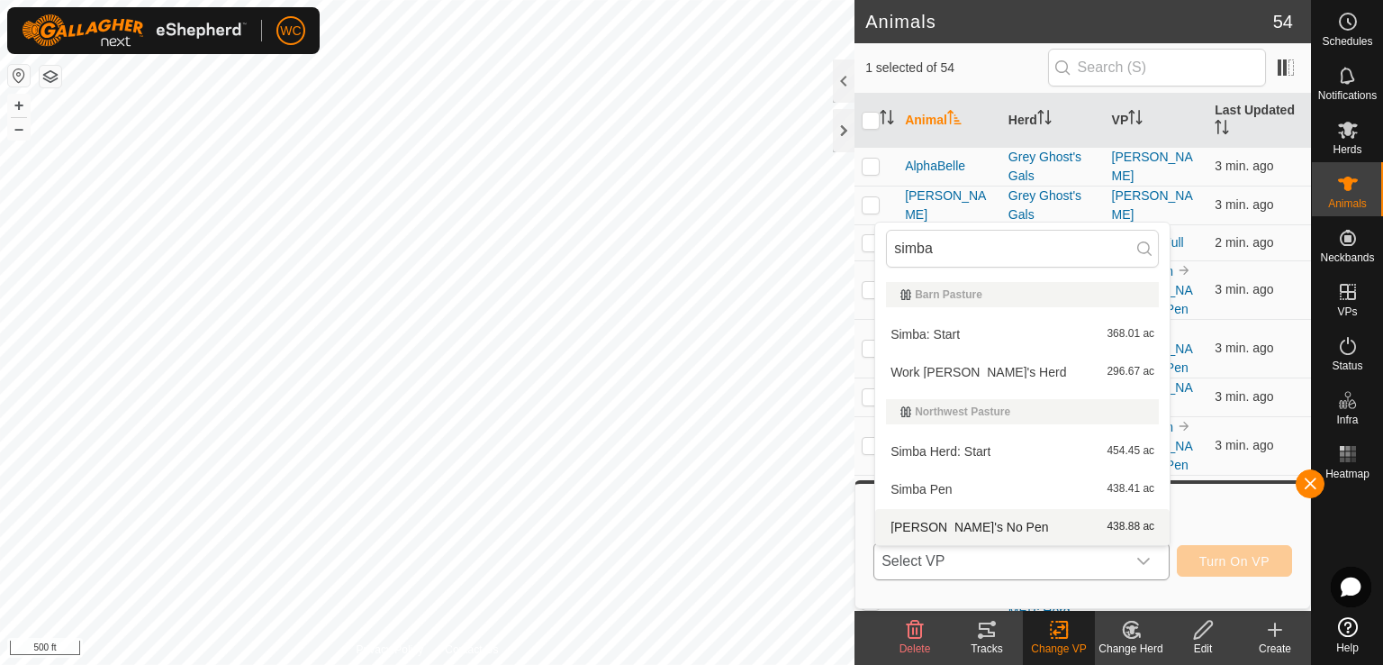
type input "simba"
click at [986, 531] on li "[PERSON_NAME]'s No Pen 438.88 ac" at bounding box center [1022, 527] width 295 height 36
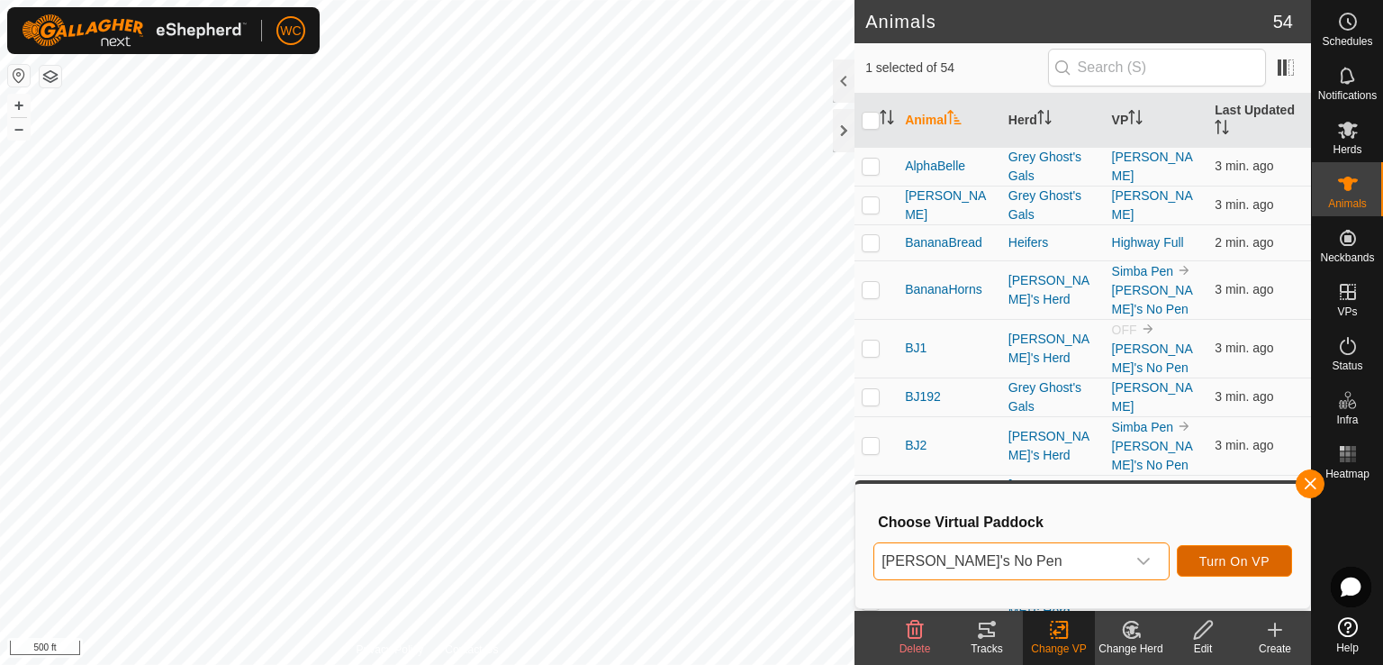
click at [1216, 554] on span "Turn On VP" at bounding box center [1235, 561] width 70 height 14
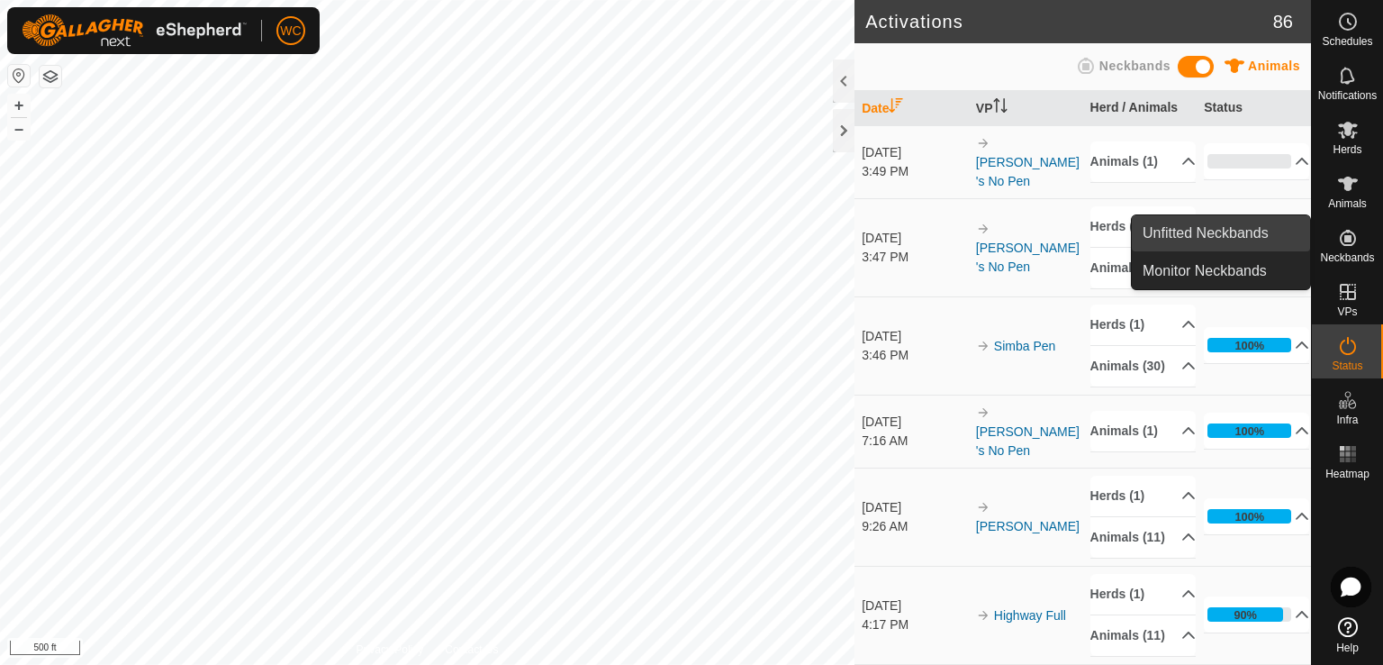
click at [1211, 229] on link "Unfitted Neckbands" at bounding box center [1221, 233] width 178 height 36
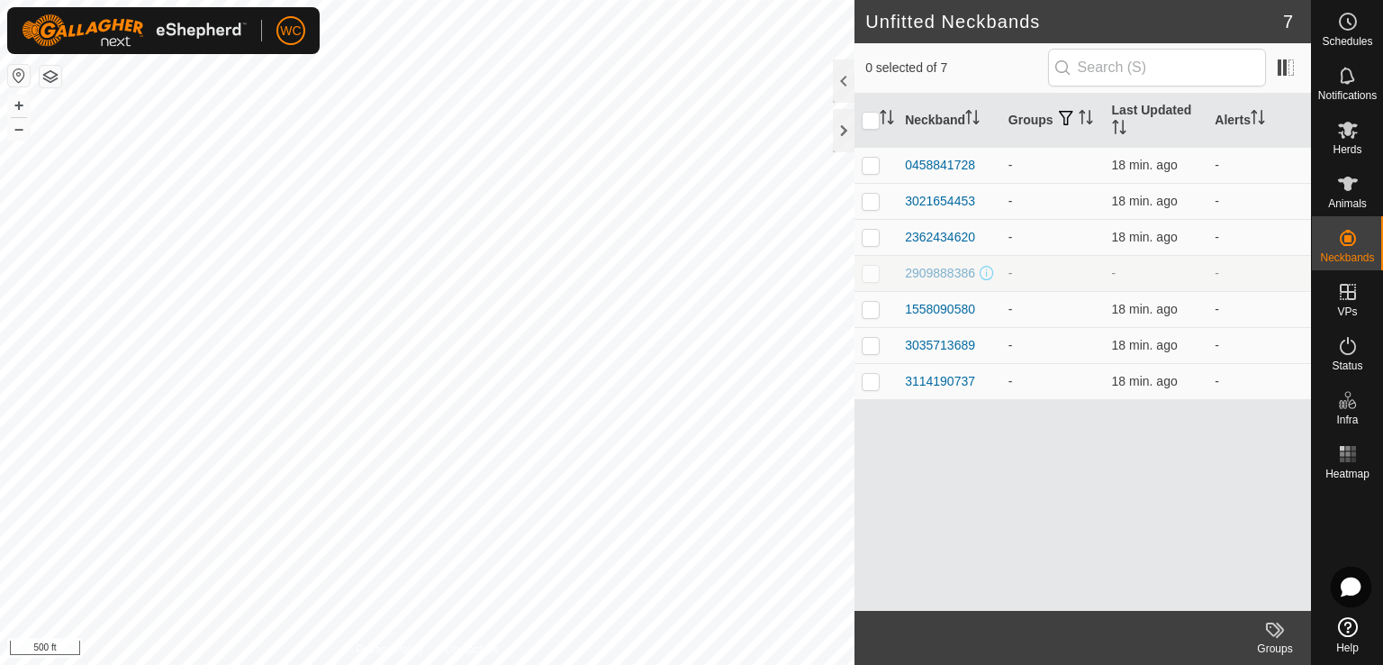
click at [866, 276] on p-checkbox at bounding box center [871, 273] width 18 height 14
checkbox input "false"
